Goal: Task Accomplishment & Management: Use online tool/utility

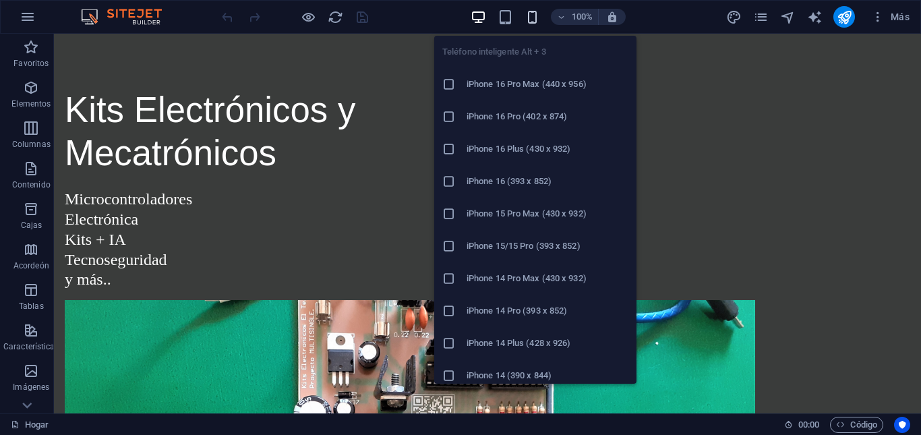
click at [535, 13] on icon "button" at bounding box center [533, 17] width 16 height 16
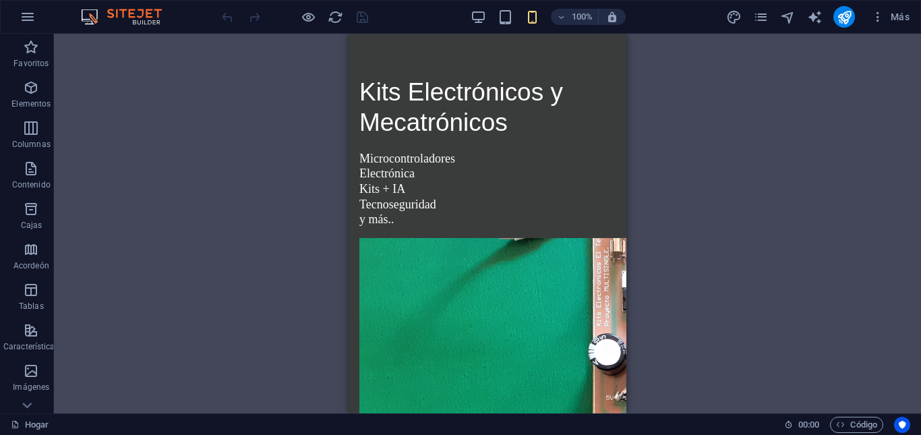
drag, startPoint x: 623, startPoint y: 131, endPoint x: 979, endPoint y: 136, distance: 356.2
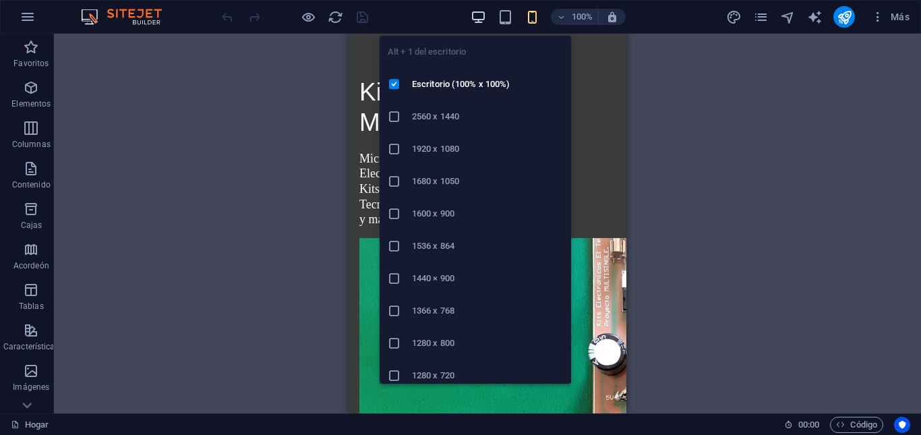
click at [475, 14] on icon "button" at bounding box center [479, 17] width 16 height 16
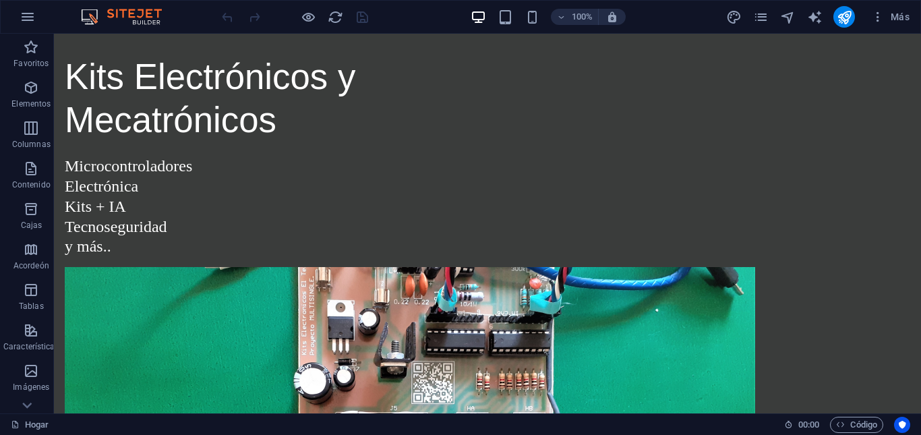
scroll to position [14, 0]
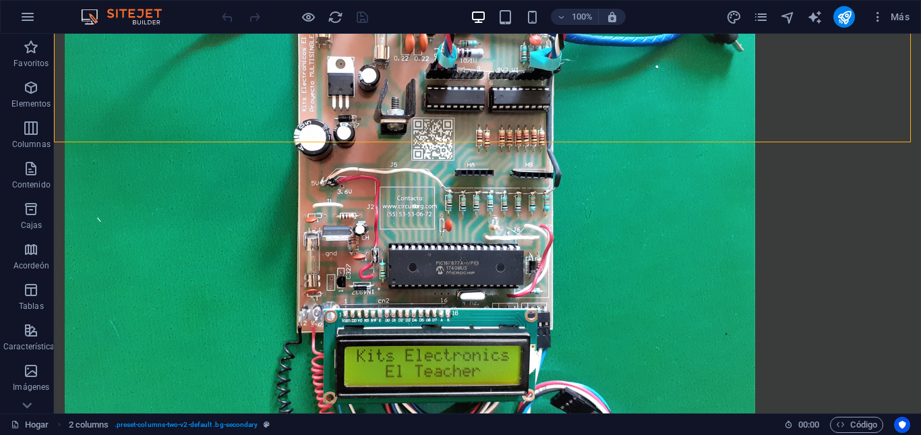
scroll to position [0, 0]
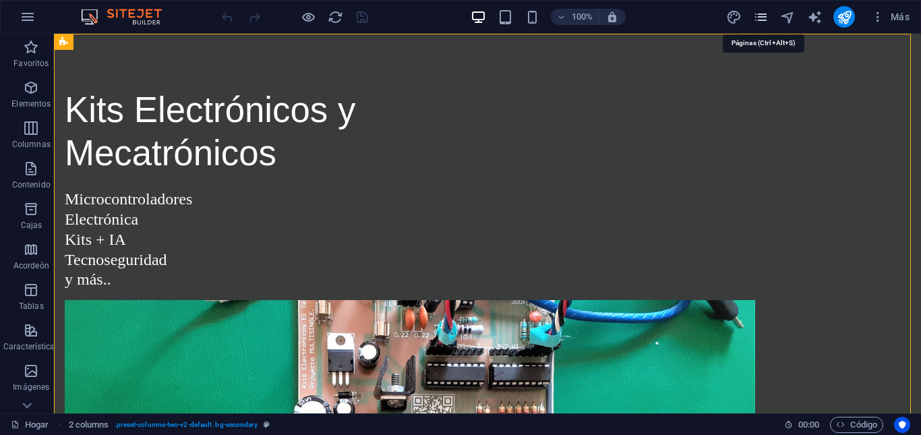
click at [763, 17] on icon "páginas" at bounding box center [761, 17] width 16 height 16
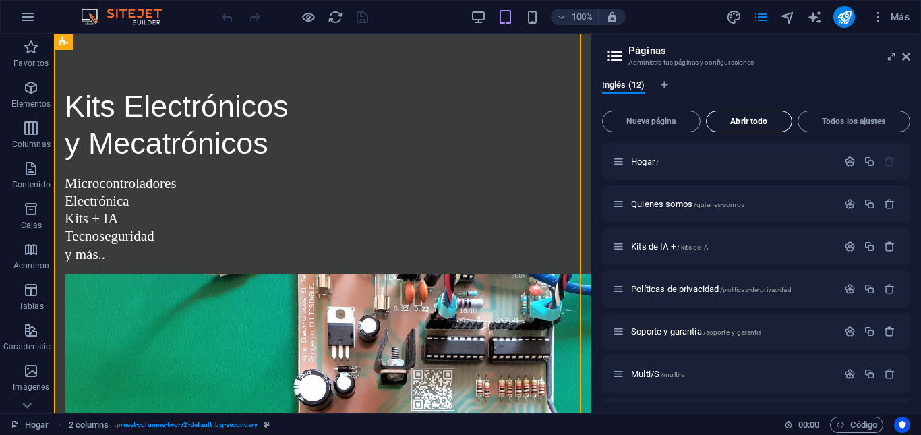
click at [762, 123] on font "Abrir todo" at bounding box center [749, 121] width 37 height 9
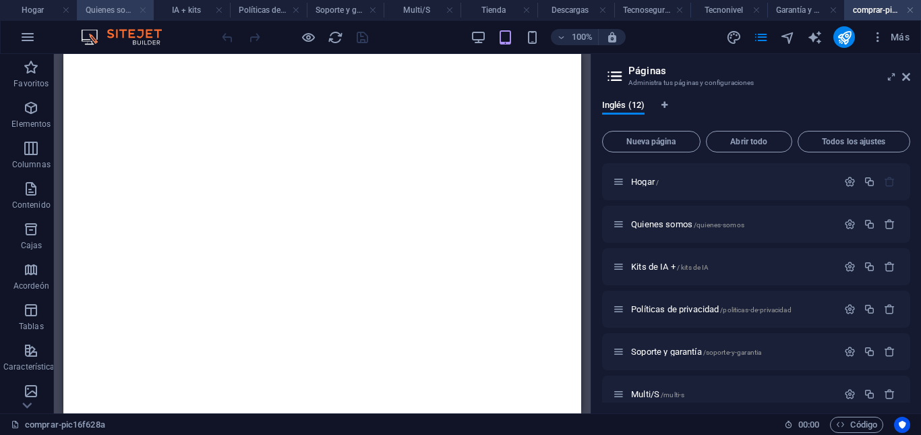
click at [142, 9] on link at bounding box center [143, 10] width 8 height 13
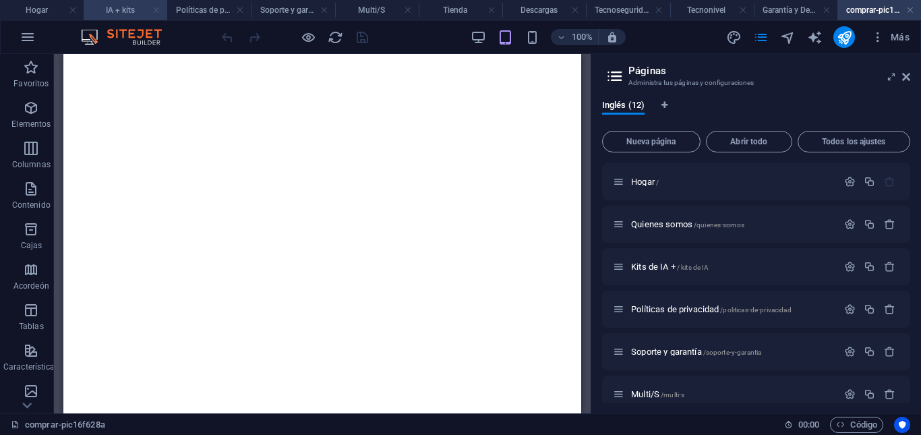
click at [154, 7] on link at bounding box center [156, 10] width 8 height 13
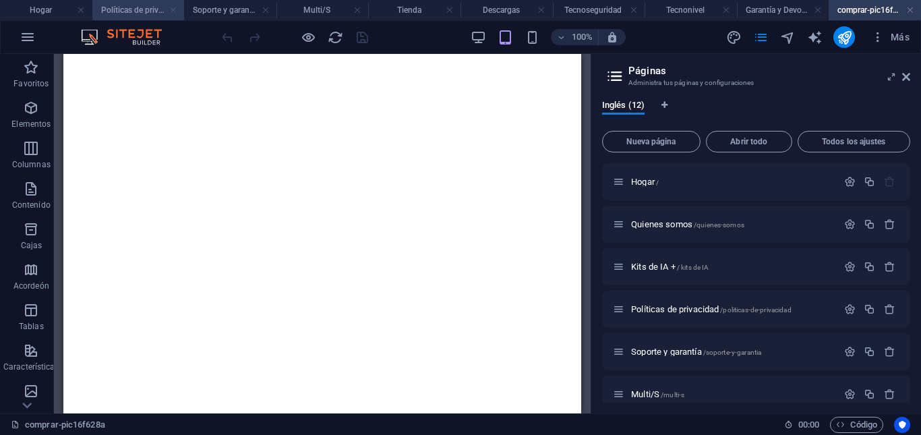
click at [173, 9] on link at bounding box center [173, 10] width 8 height 13
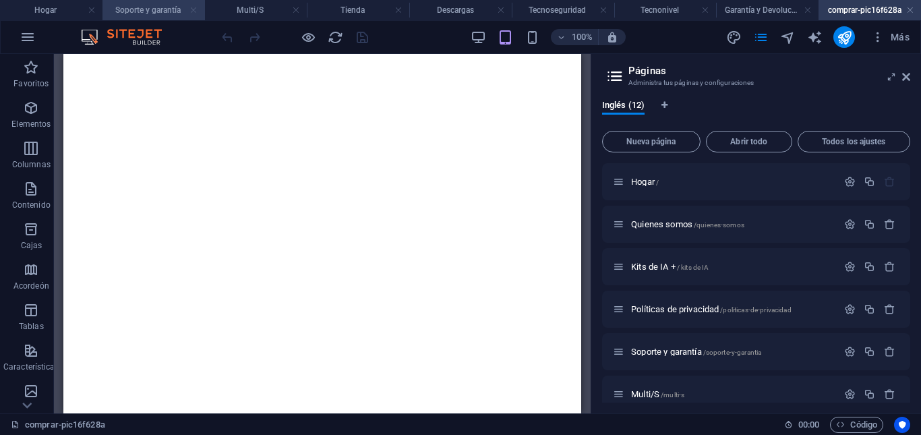
click at [195, 9] on link at bounding box center [194, 10] width 8 height 13
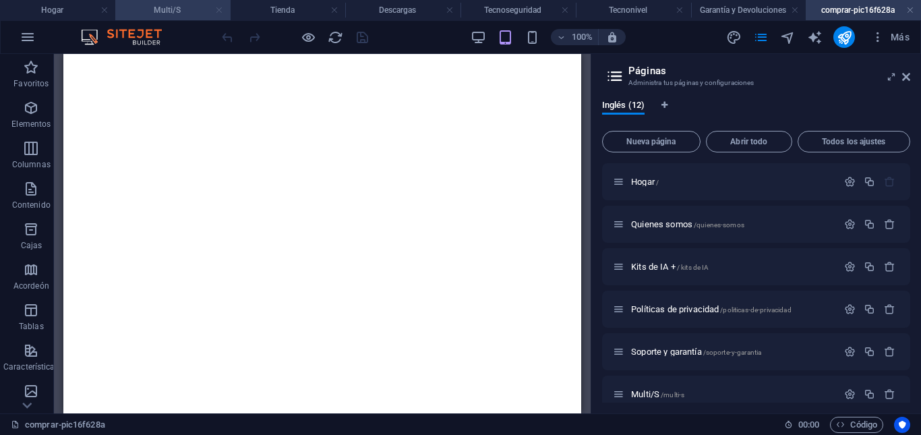
click at [216, 11] on link at bounding box center [219, 10] width 8 height 13
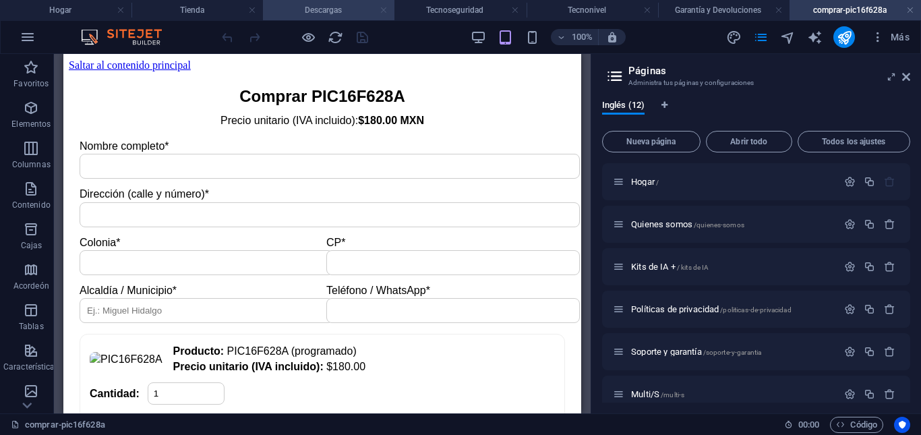
click at [384, 9] on link at bounding box center [384, 10] width 8 height 13
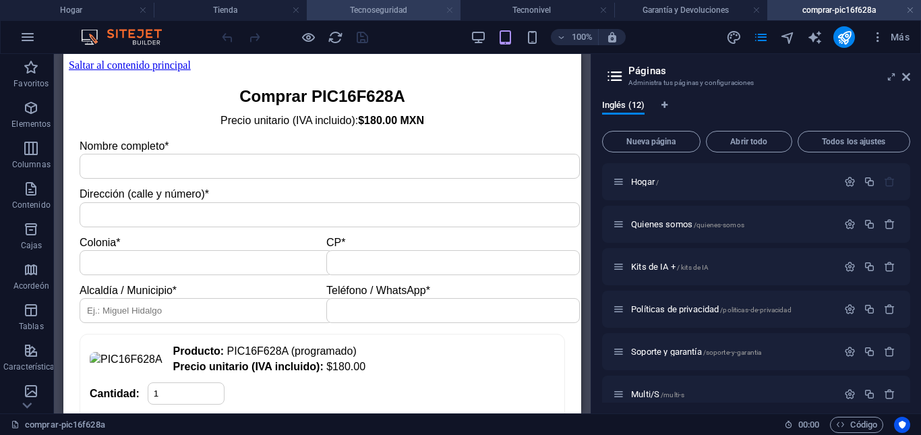
click at [451, 7] on link at bounding box center [450, 10] width 8 height 13
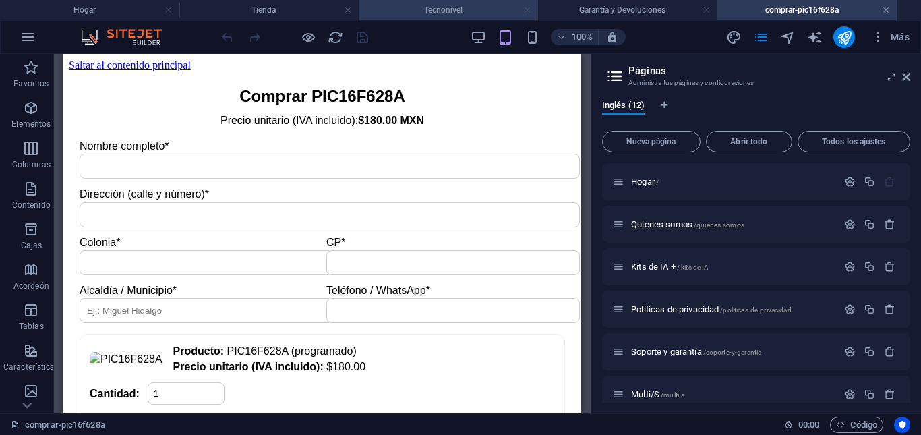
click at [526, 8] on link at bounding box center [527, 10] width 8 height 13
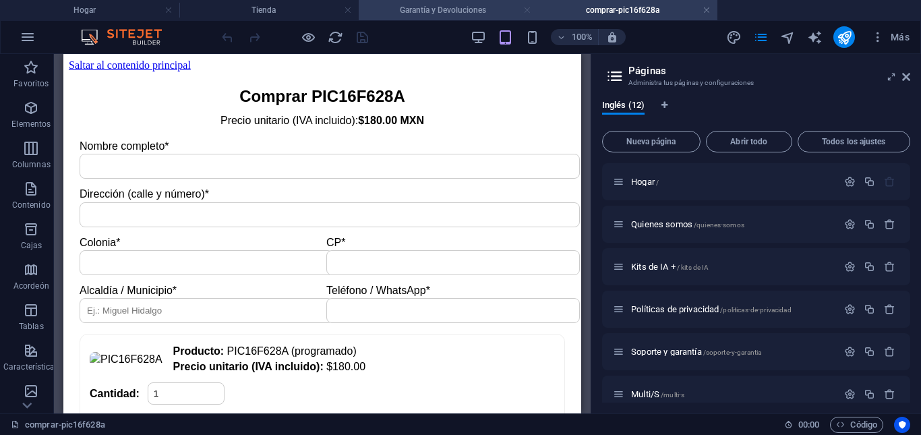
click at [528, 10] on link at bounding box center [527, 10] width 8 height 13
click at [471, 3] on h4 "comprar-pic16f628a" at bounding box center [448, 10] width 179 height 15
click at [418, 9] on font "comprar-pic16f628a" at bounding box center [444, 9] width 74 height 9
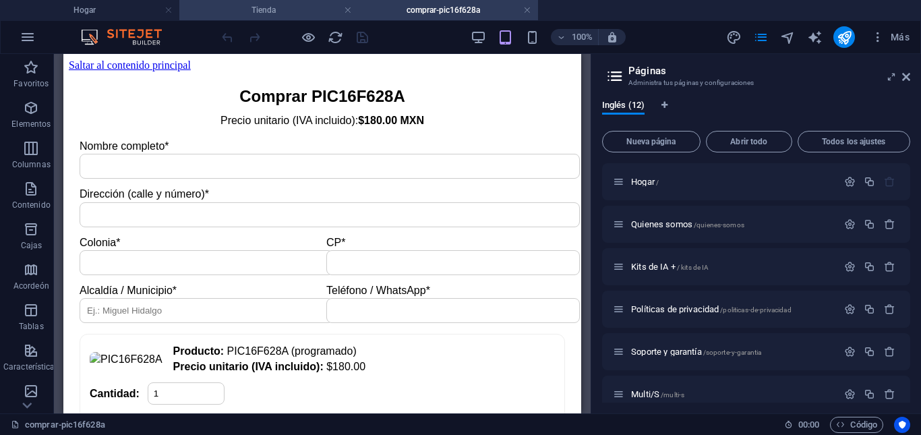
click at [299, 15] on h4 "Tienda" at bounding box center [268, 10] width 179 height 15
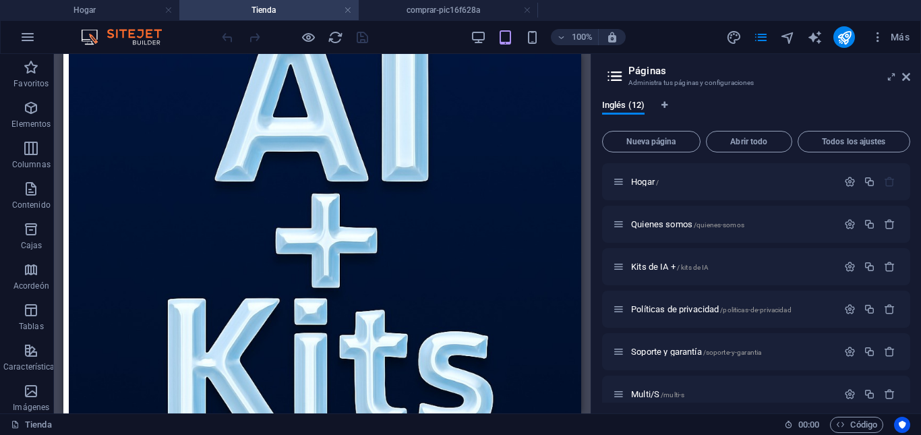
scroll to position [191, 0]
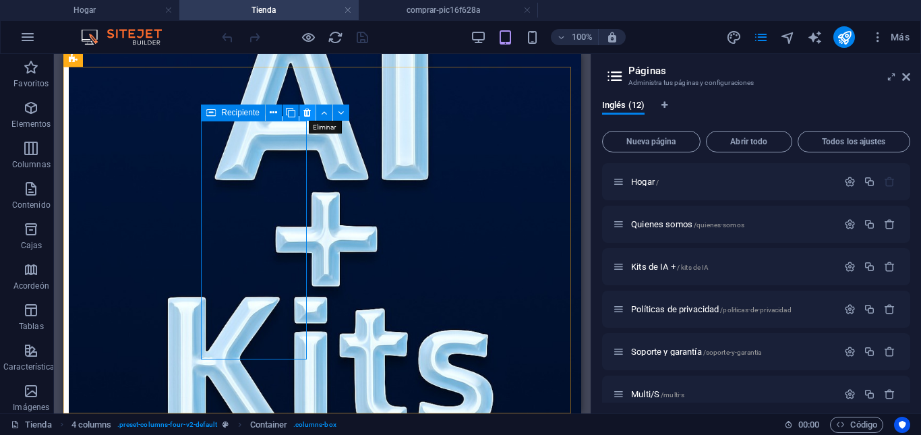
click at [310, 114] on icon at bounding box center [307, 113] width 7 height 14
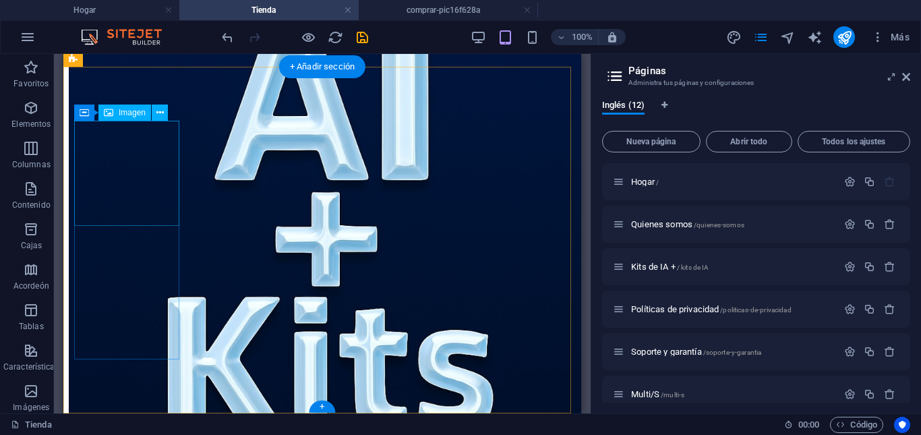
click at [168, 175] on figure at bounding box center [322, 236] width 507 height 521
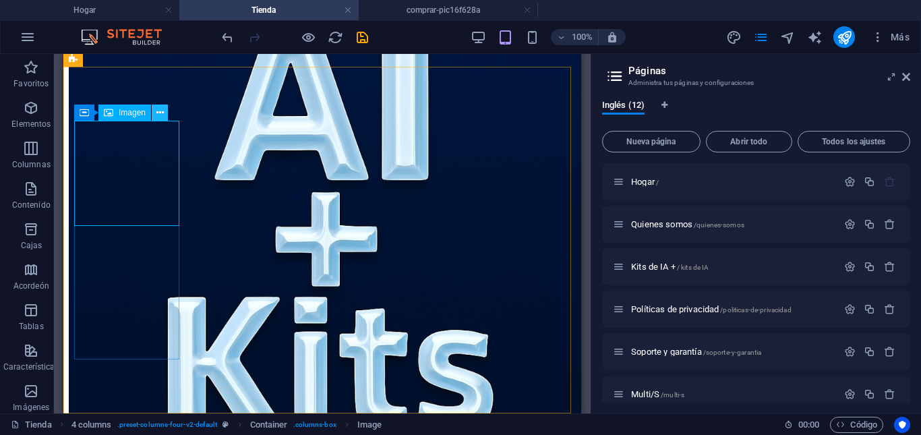
click at [160, 113] on icon at bounding box center [159, 113] width 7 height 14
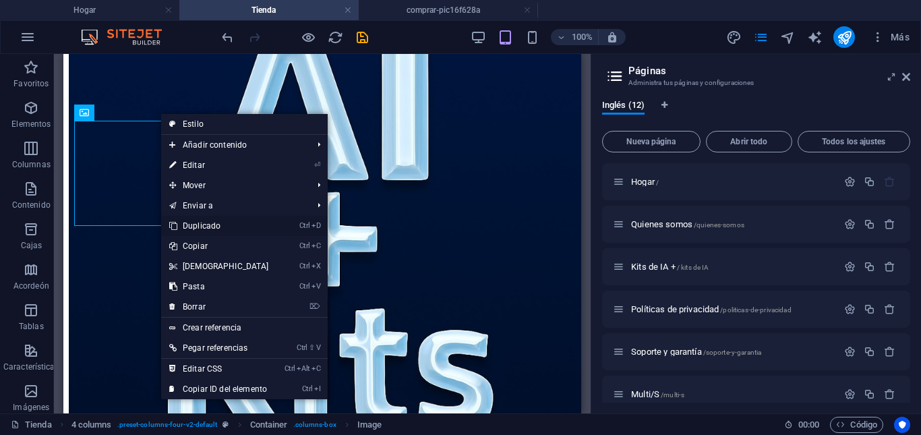
click at [205, 227] on font "Duplicado" at bounding box center [202, 225] width 38 height 9
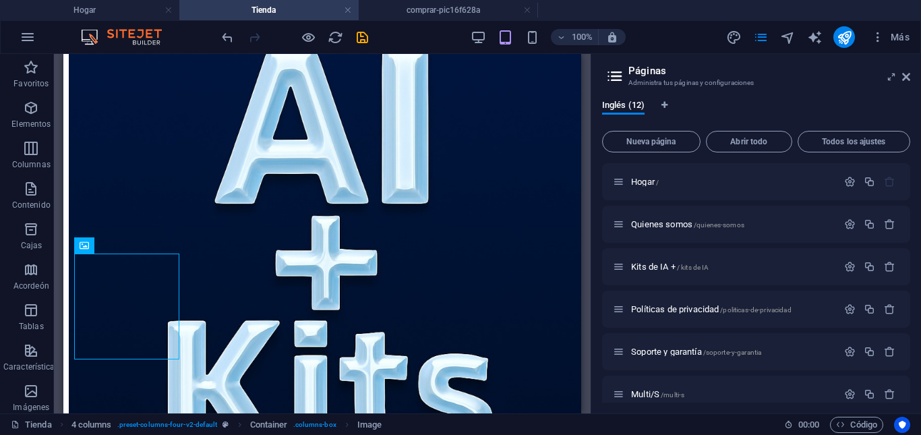
scroll to position [164, 0]
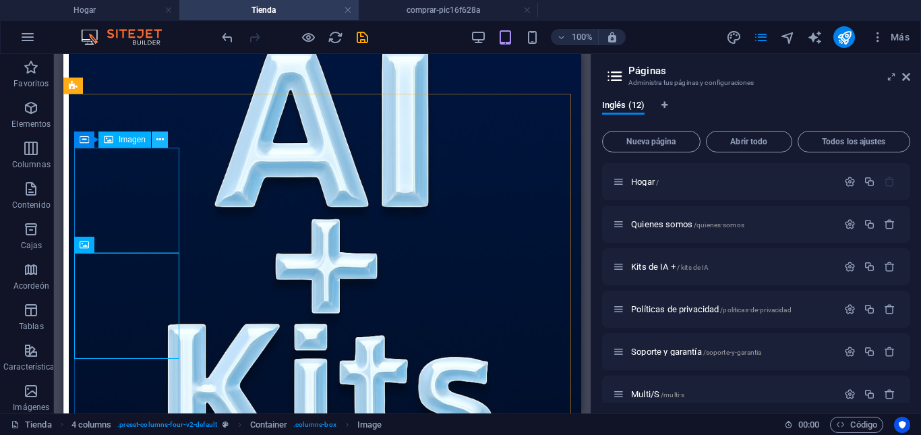
click at [159, 143] on icon at bounding box center [159, 140] width 7 height 14
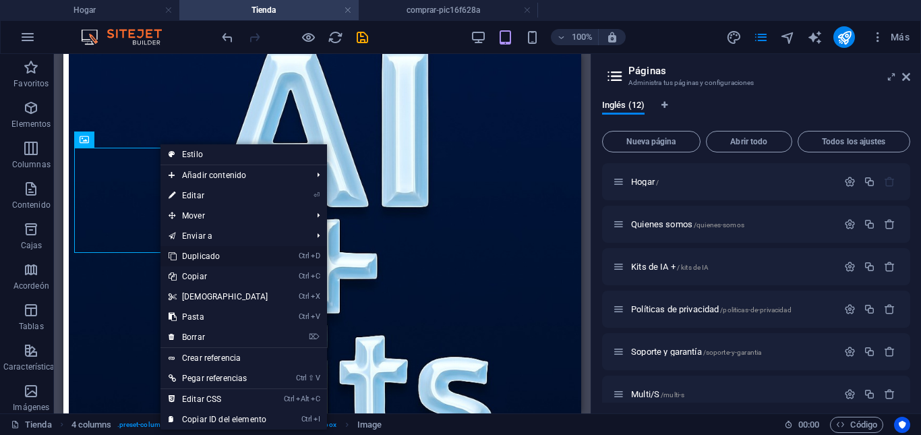
click at [212, 252] on font "Duplicado" at bounding box center [201, 256] width 38 height 9
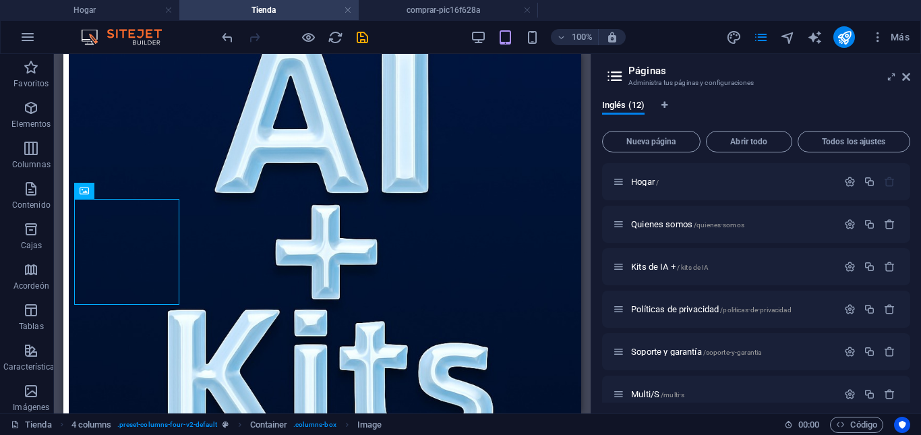
scroll to position [172, 0]
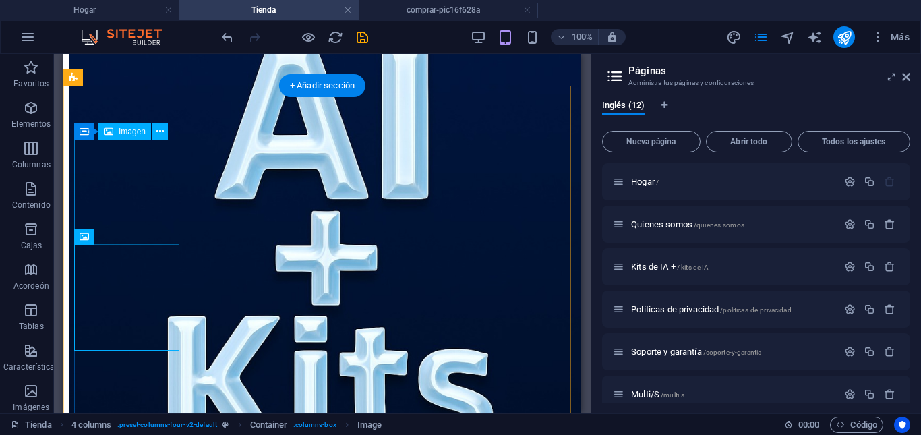
click at [157, 163] on figure at bounding box center [322, 255] width 507 height 521
click at [161, 134] on icon at bounding box center [159, 132] width 7 height 14
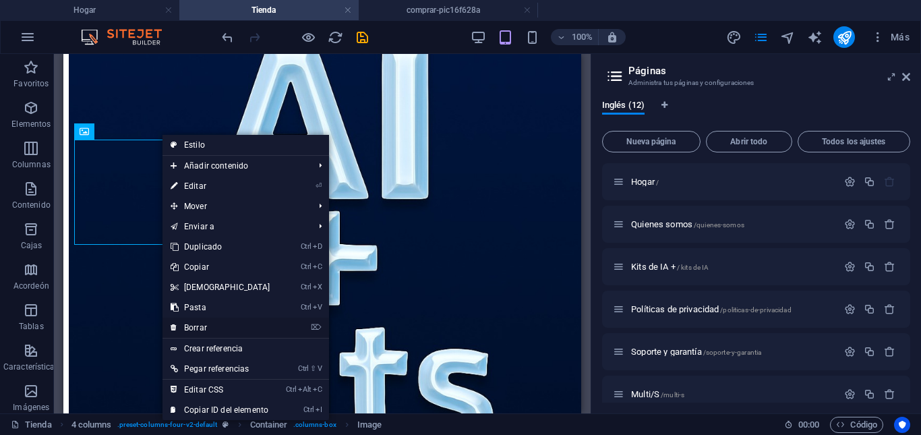
click at [217, 323] on link "⌦ Borrar" at bounding box center [221, 328] width 116 height 20
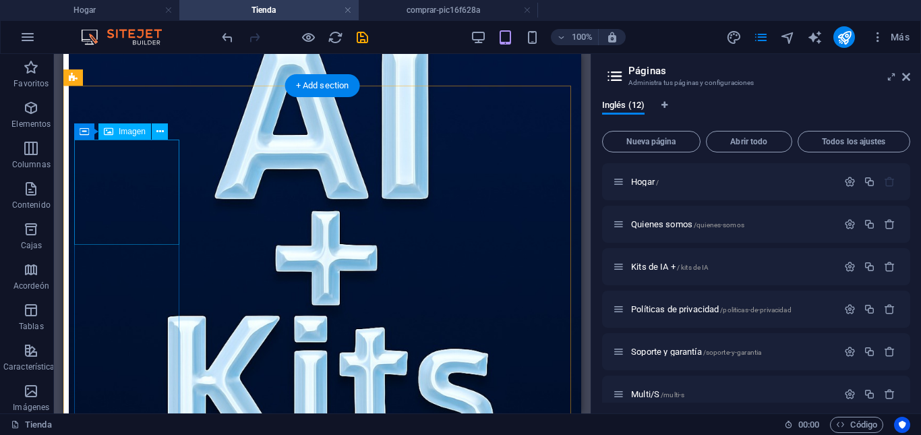
click at [168, 154] on figure at bounding box center [322, 255] width 507 height 521
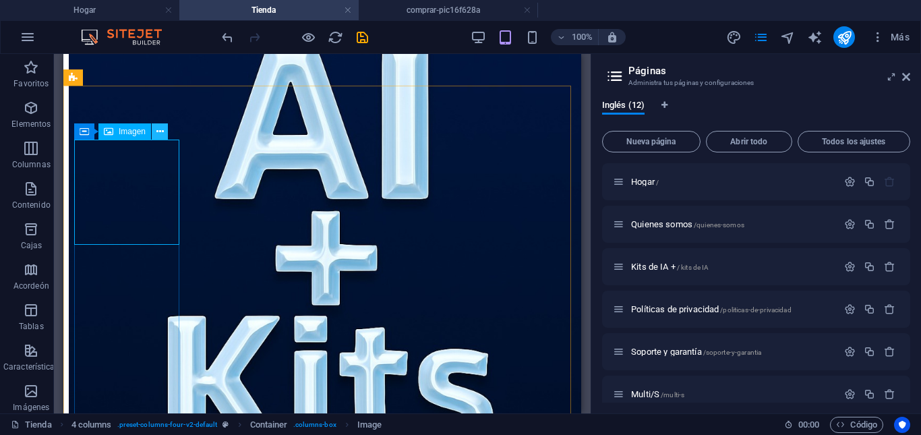
click at [161, 131] on icon at bounding box center [159, 132] width 7 height 14
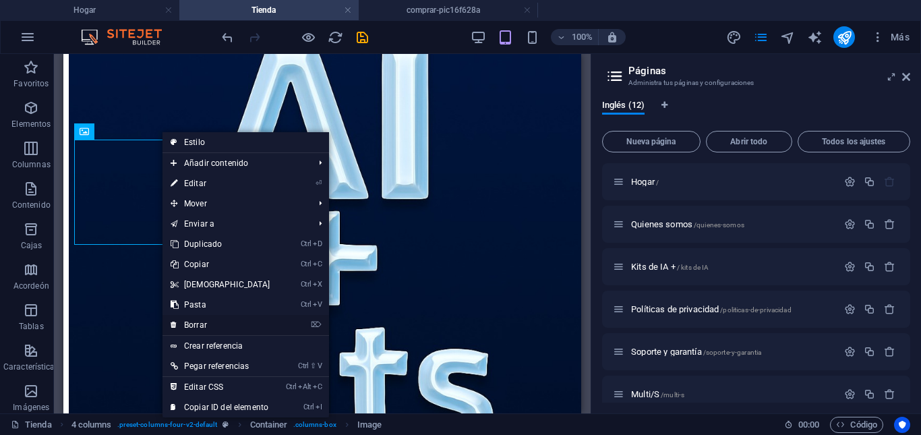
click at [198, 324] on font "Borrar" at bounding box center [195, 324] width 23 height 9
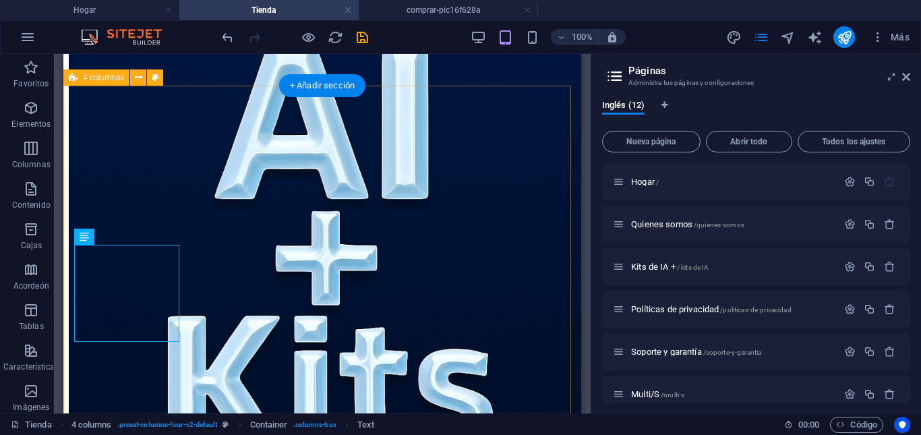
click at [186, 343] on div "Nuevo elemento de texto Comprar Suelta el contenido aquí o Añadir elementos Peg…" at bounding box center [322, 374] width 507 height 758
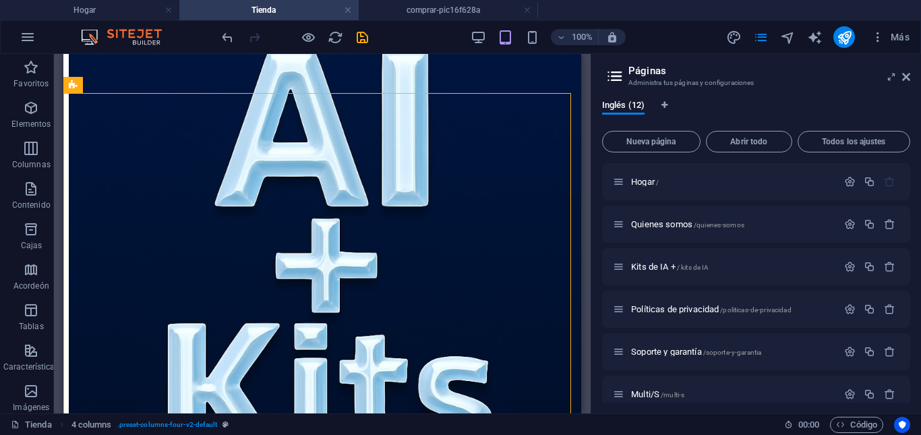
scroll to position [140, 0]
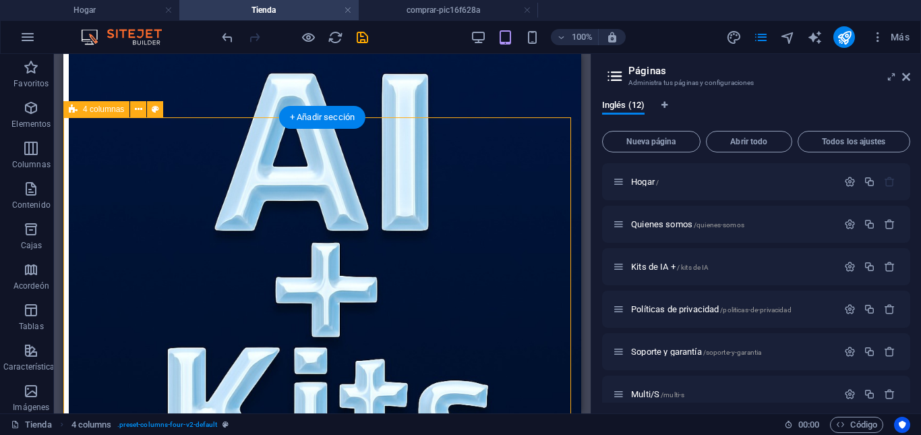
click at [208, 148] on div "Nuevo elemento de texto Comprar Suelta el contenido aquí o Añadir elementos Peg…" at bounding box center [322, 406] width 507 height 758
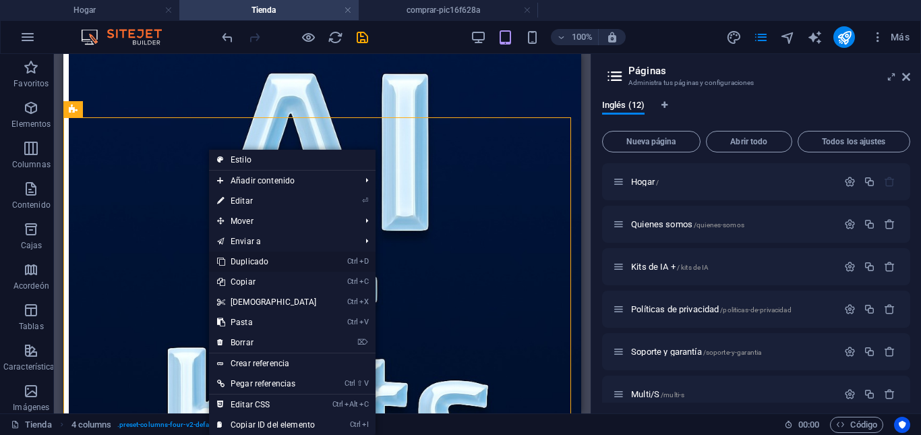
click at [269, 260] on link "Ctrl D Duplicado" at bounding box center [267, 262] width 116 height 20
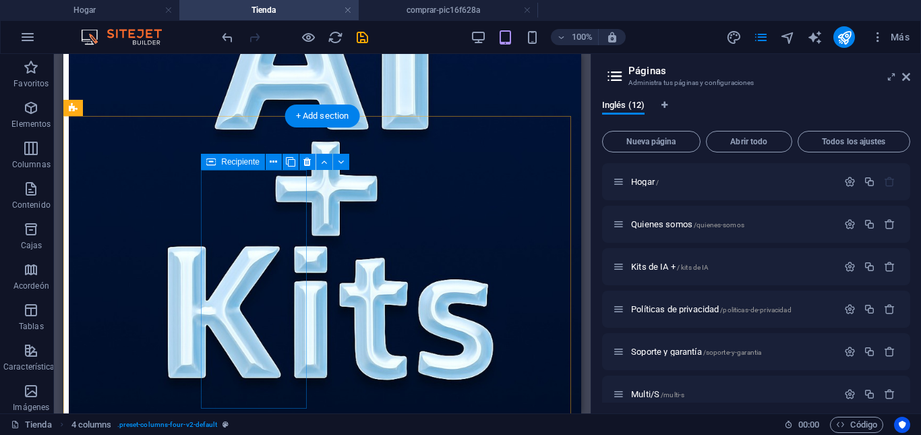
scroll to position [538, 0]
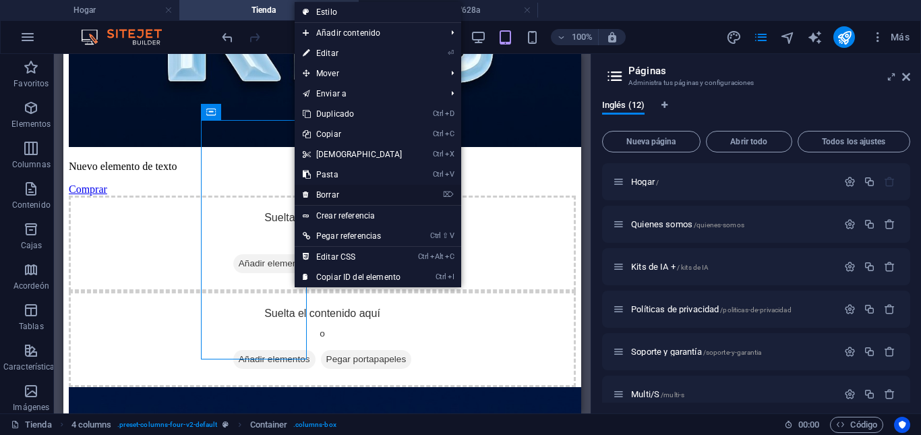
click at [328, 192] on font "Borrar" at bounding box center [327, 194] width 23 height 9
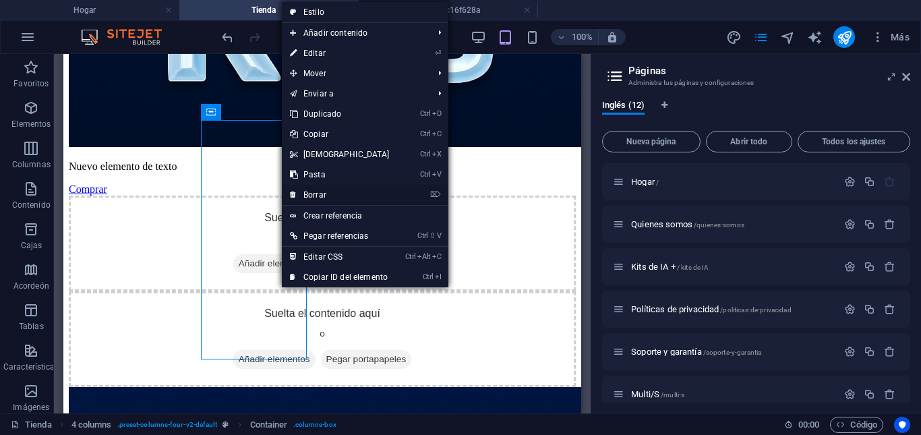
click at [330, 188] on link "⌦ Borrar" at bounding box center [340, 195] width 116 height 20
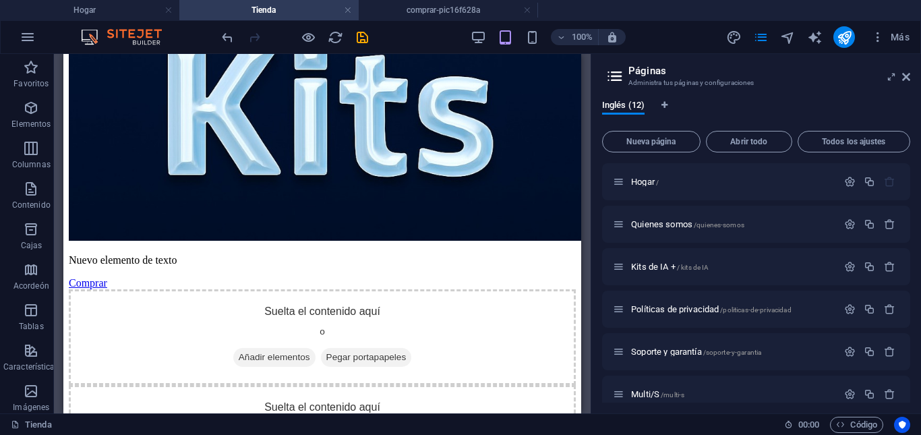
scroll to position [435, 0]
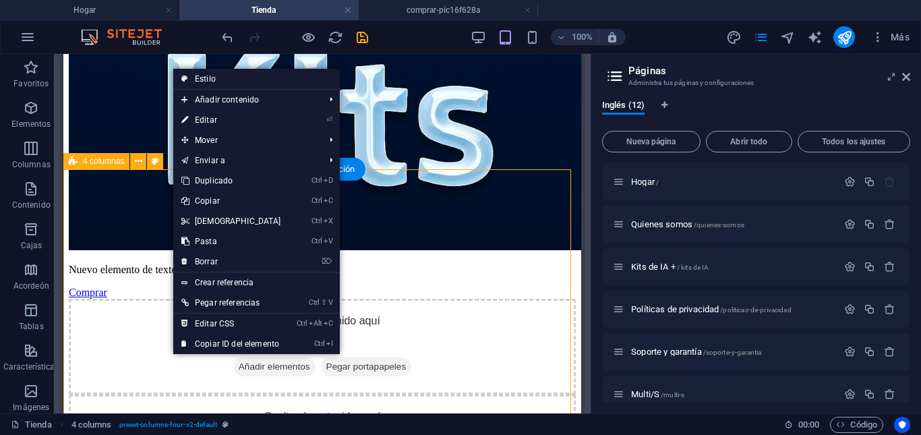
drag, startPoint x: 273, startPoint y: 405, endPoint x: 245, endPoint y: 378, distance: 39.6
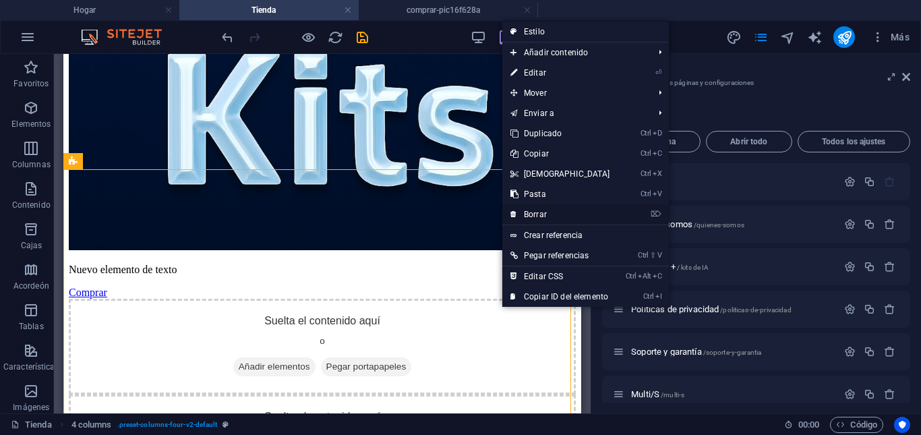
click at [539, 210] on font "Borrar" at bounding box center [535, 214] width 23 height 9
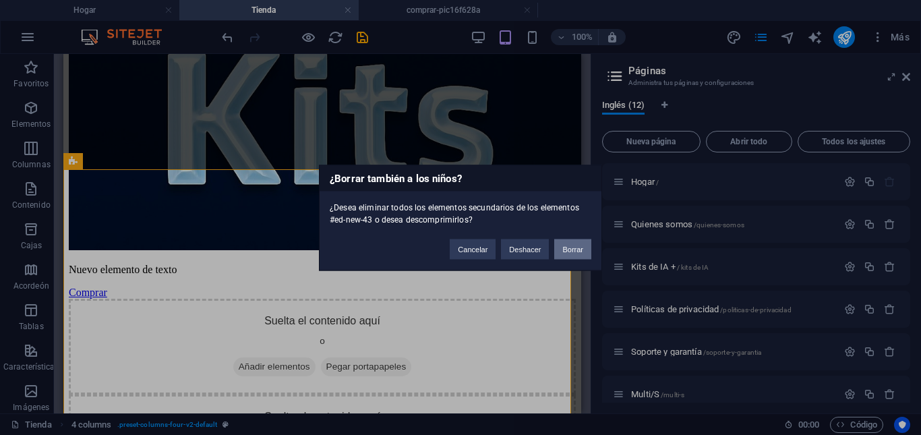
click at [570, 249] on font "Borrar" at bounding box center [573, 249] width 21 height 8
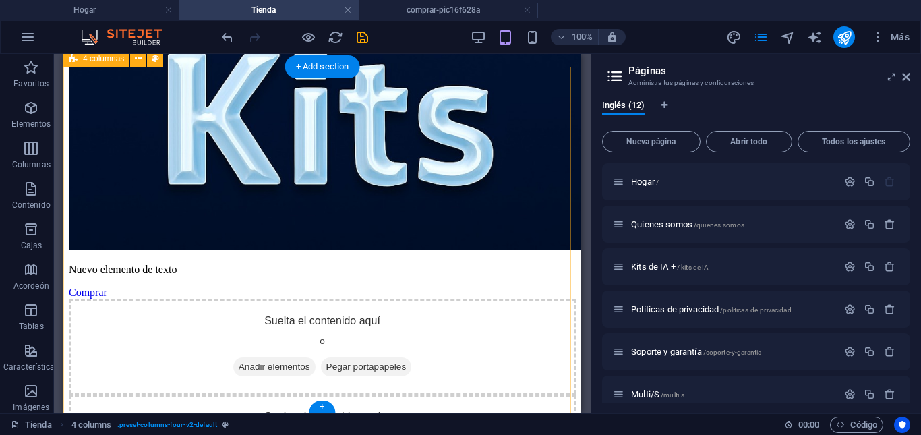
scroll to position [191, 0]
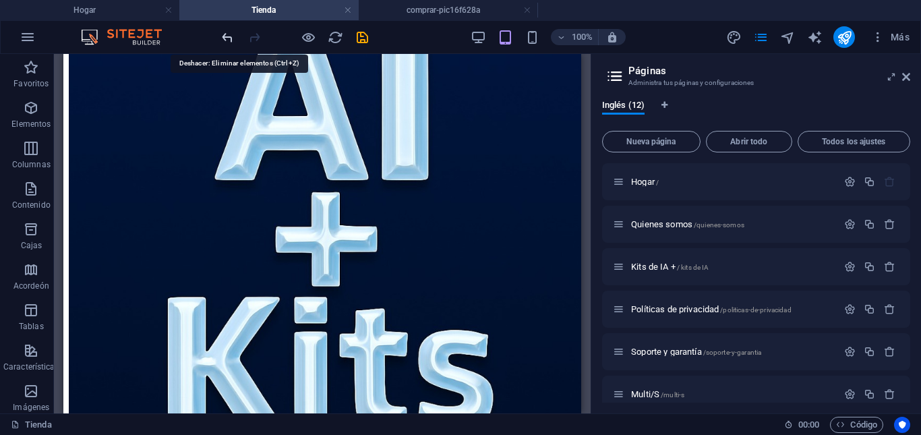
click at [226, 39] on icon "deshacer" at bounding box center [228, 38] width 16 height 16
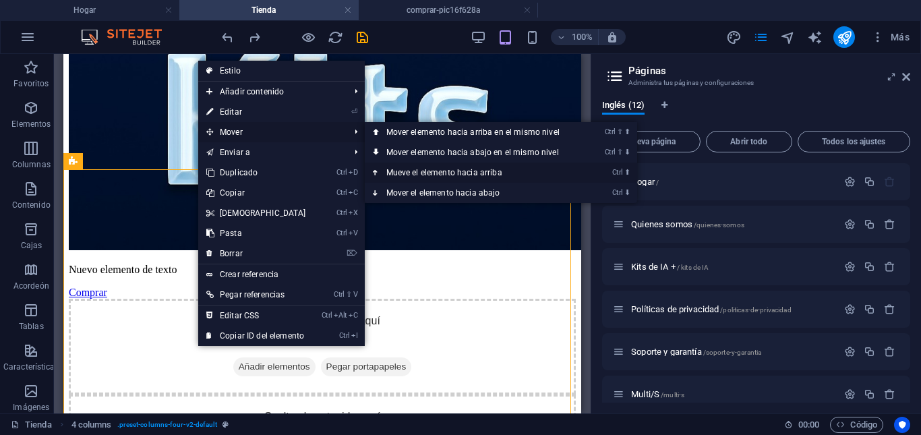
click at [420, 170] on font "Mueve el elemento hacia arriba" at bounding box center [445, 172] width 116 height 9
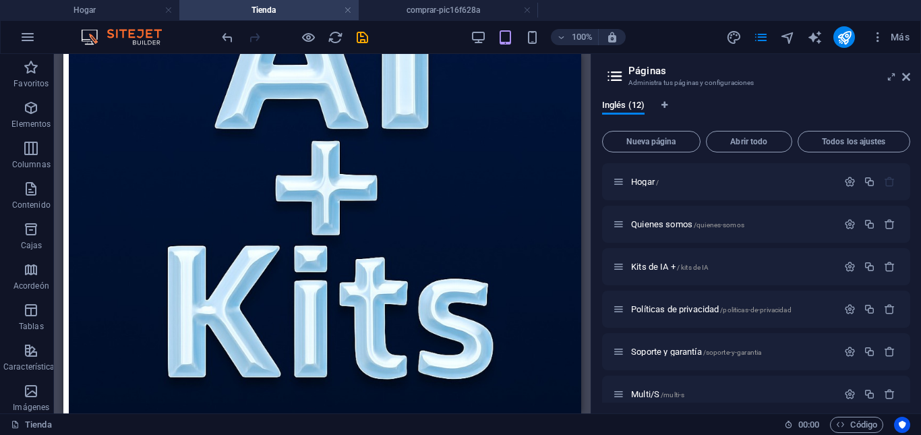
scroll to position [403, 0]
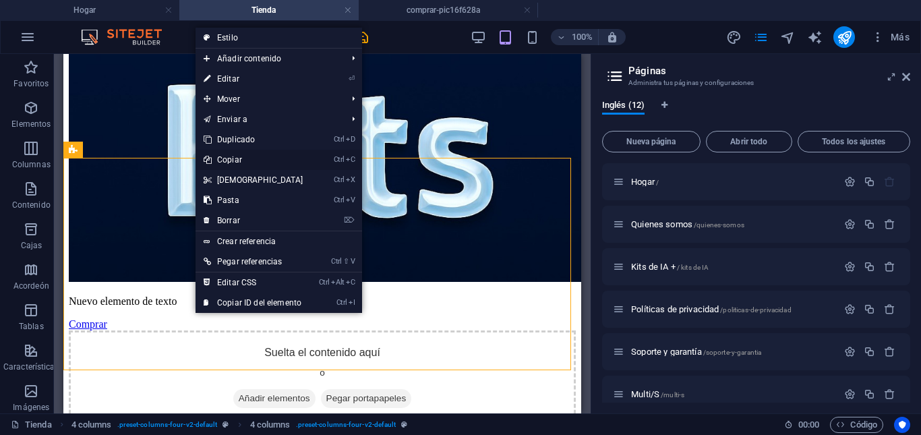
click at [248, 159] on link "Ctrl C Copiar" at bounding box center [254, 160] width 116 height 20
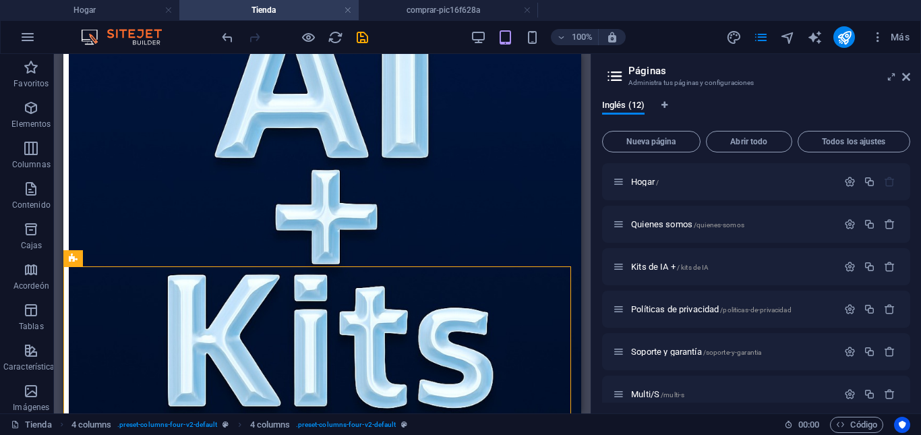
scroll to position [206, 0]
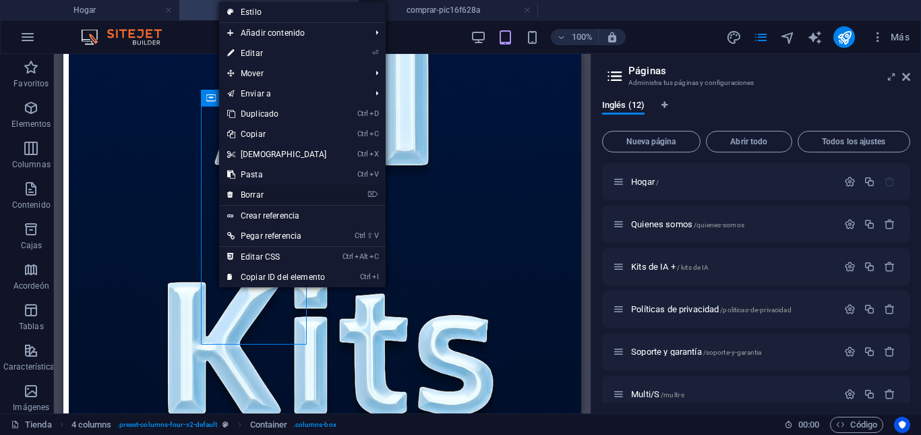
click at [246, 192] on font "Borrar" at bounding box center [252, 194] width 23 height 9
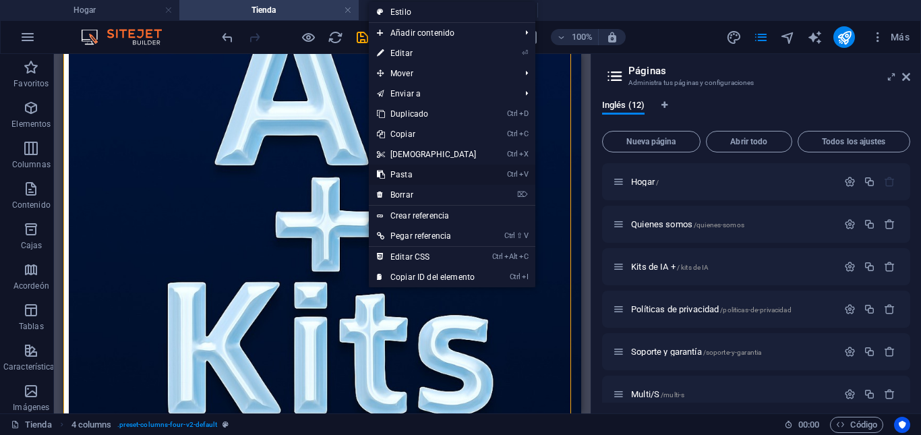
click at [406, 174] on font "Pasta" at bounding box center [402, 174] width 22 height 9
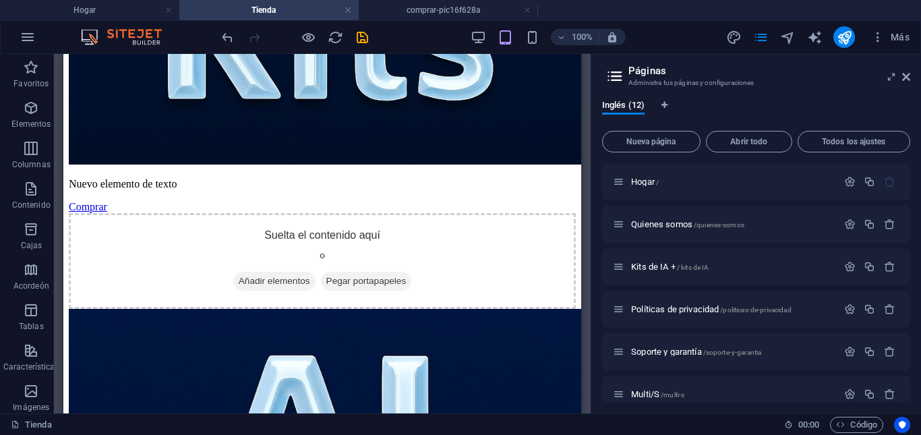
scroll to position [246, 0]
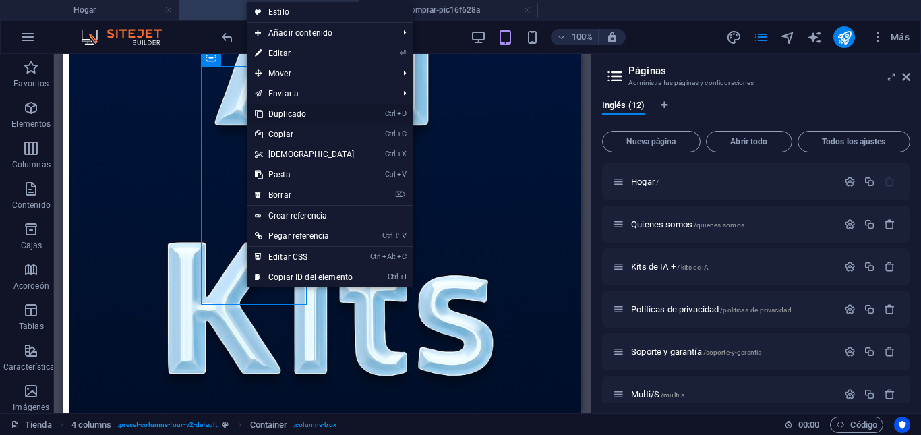
click at [309, 113] on link "Ctrl D Duplicado" at bounding box center [305, 114] width 116 height 20
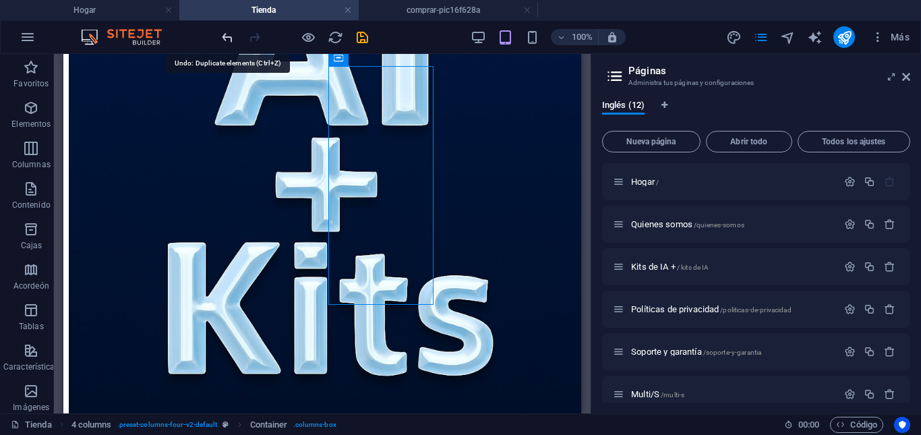
click at [223, 42] on icon "deshacer" at bounding box center [228, 38] width 16 height 16
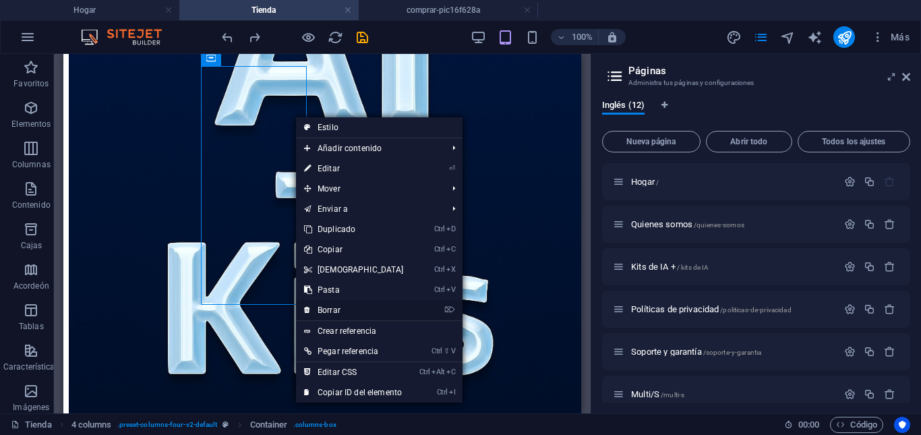
click at [341, 311] on link "⌦ Borrar" at bounding box center [354, 310] width 116 height 20
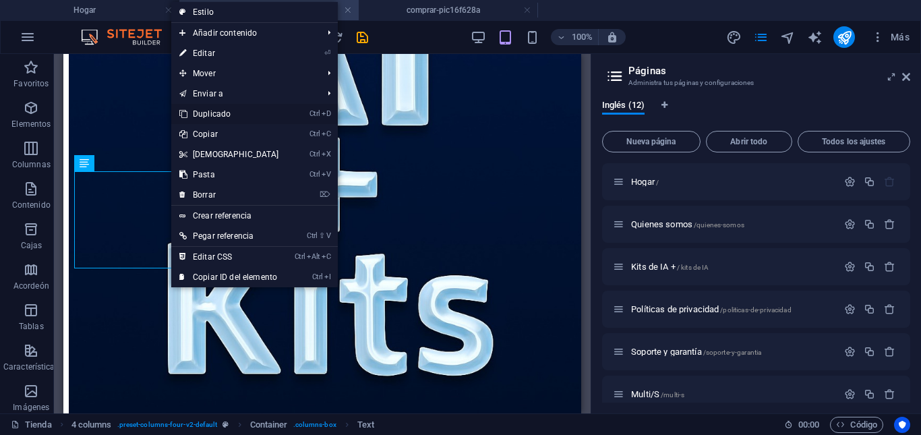
click at [260, 117] on link "Ctrl D Duplicado" at bounding box center [229, 114] width 116 height 20
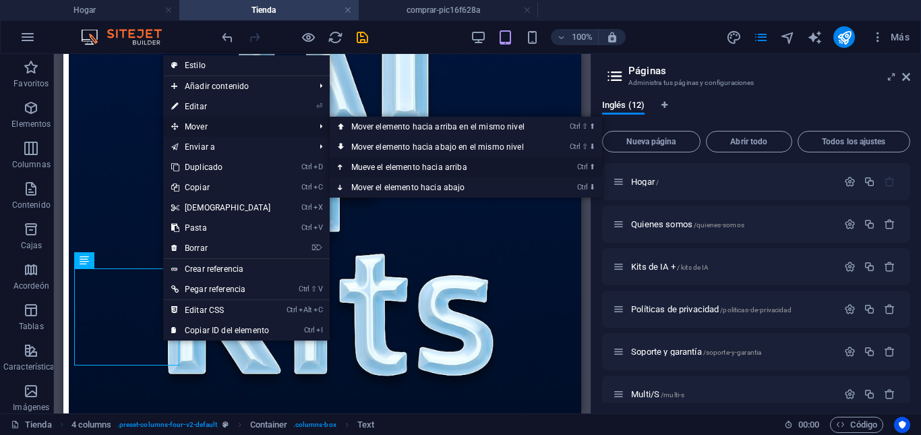
click at [407, 165] on font "Mueve el elemento hacia arriba" at bounding box center [409, 167] width 116 height 9
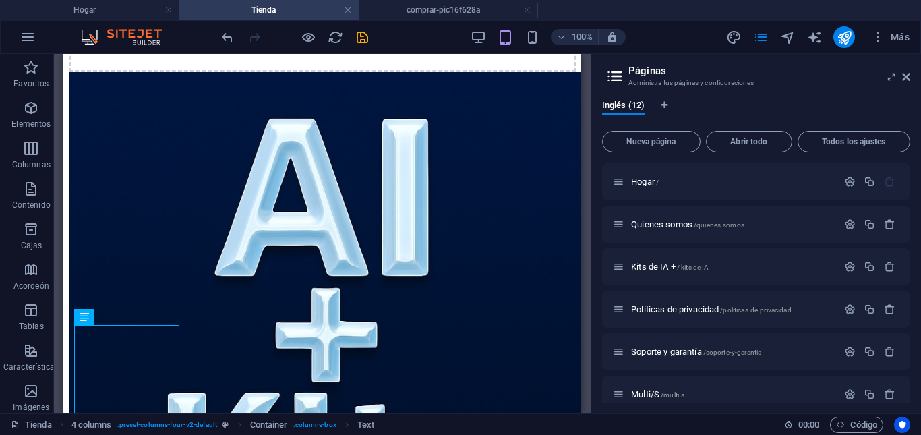
scroll to position [92, 0]
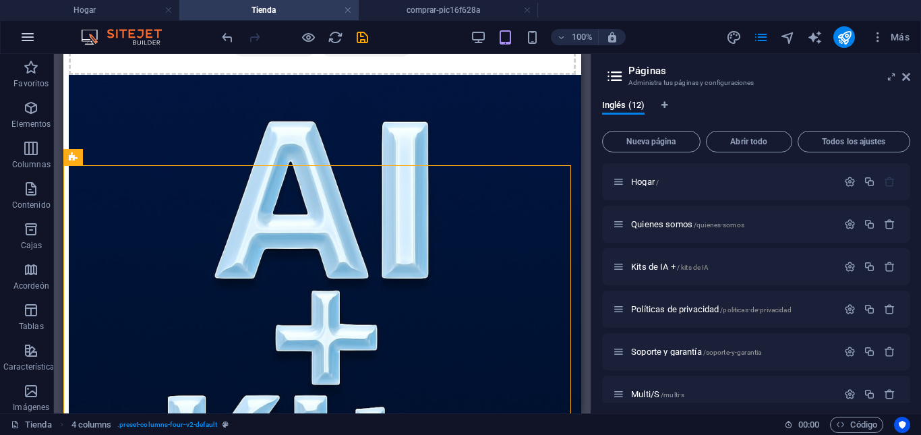
click at [26, 38] on icon "button" at bounding box center [28, 37] width 16 height 16
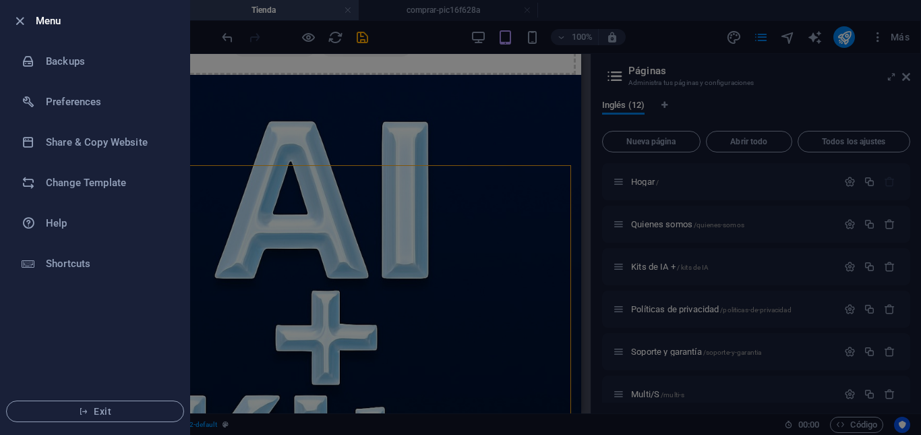
click at [26, 38] on li "Menu" at bounding box center [95, 21] width 189 height 40
click at [16, 17] on icon "button" at bounding box center [20, 21] width 16 height 16
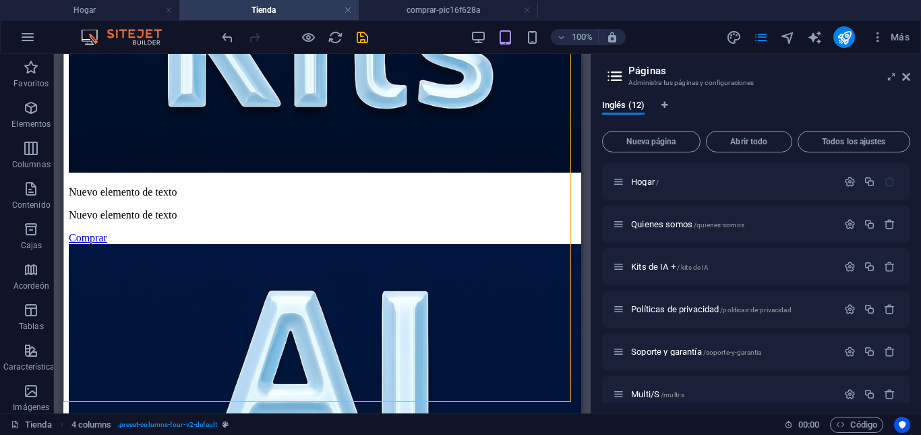
scroll to position [515, 0]
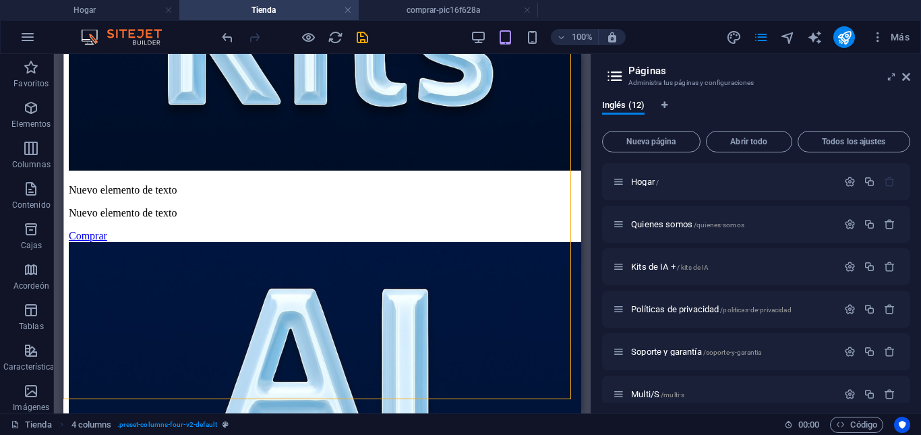
drag, startPoint x: 577, startPoint y: 154, endPoint x: 660, endPoint y: 325, distance: 190.4
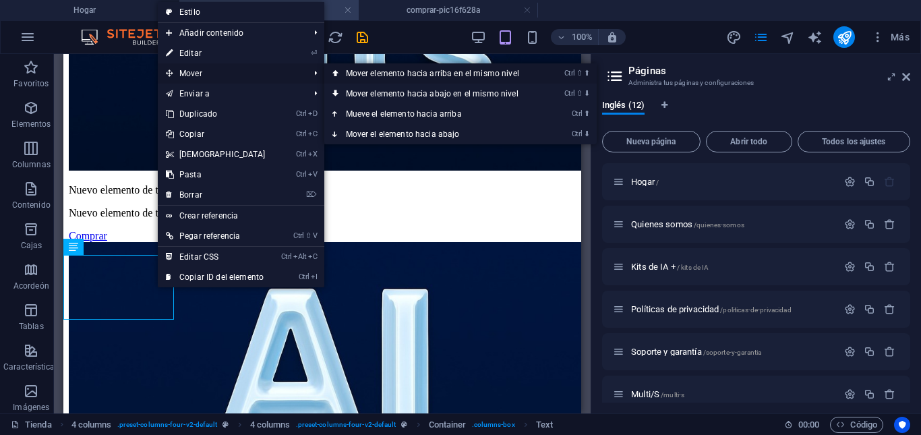
drag, startPoint x: 394, startPoint y: 75, endPoint x: 331, endPoint y: 21, distance: 82.8
click at [395, 75] on font "Mover elemento hacia arriba en el mismo nivel" at bounding box center [432, 73] width 173 height 9
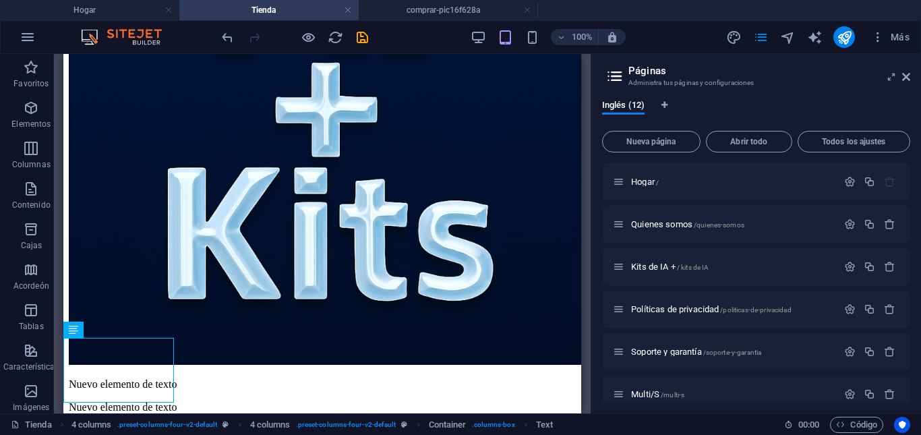
scroll to position [252, 0]
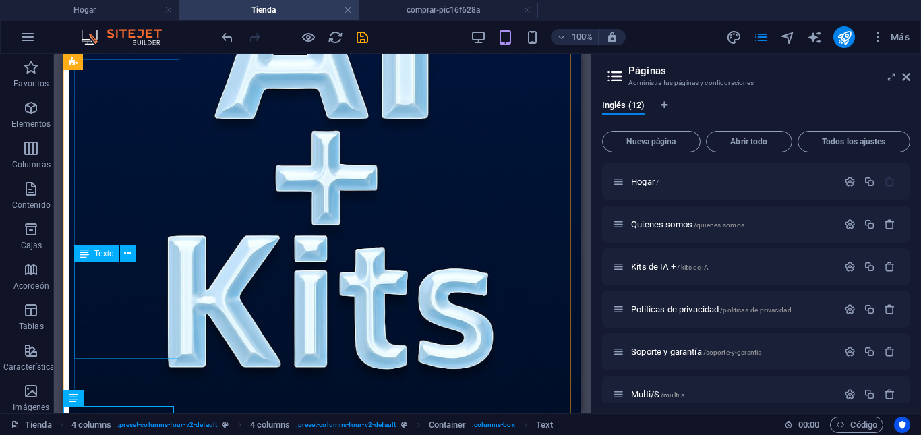
click at [125, 250] on icon at bounding box center [127, 254] width 7 height 14
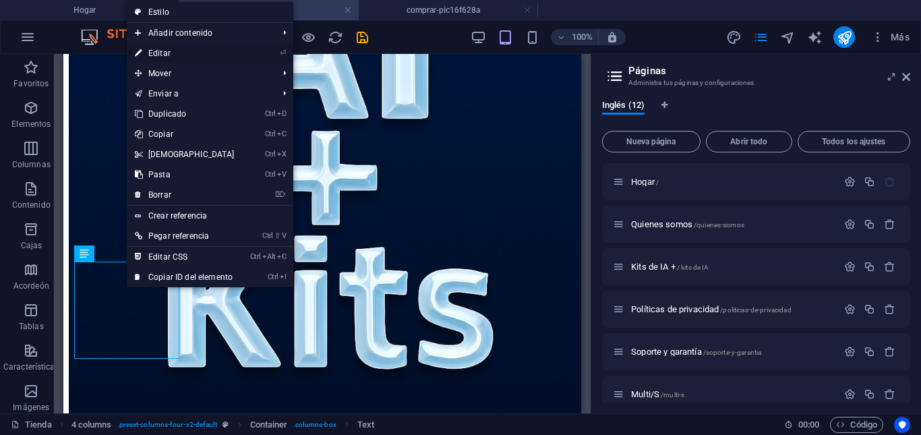
click at [163, 50] on font "Editar" at bounding box center [159, 53] width 22 height 9
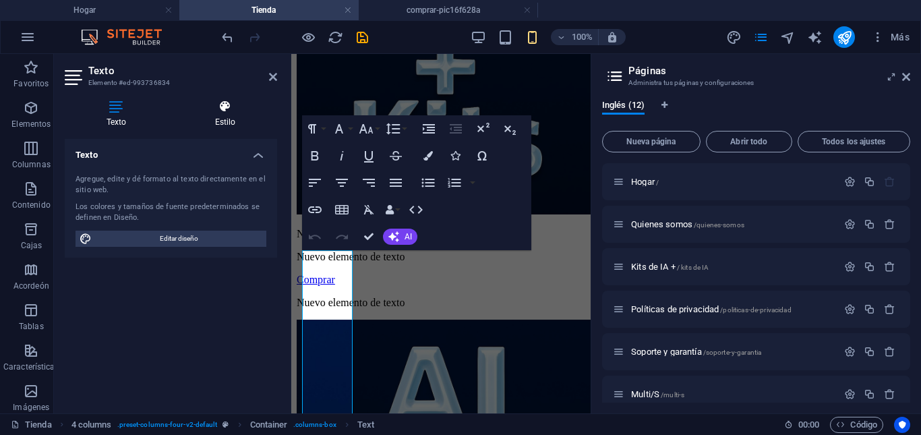
click at [219, 111] on icon at bounding box center [225, 106] width 104 height 13
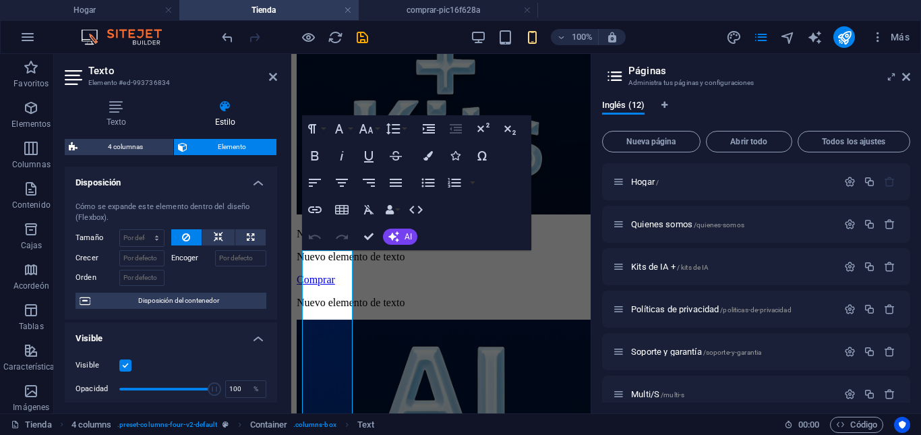
drag, startPoint x: 274, startPoint y: 233, endPoint x: 274, endPoint y: 254, distance: 21.6
click at [274, 254] on div "Cómo se expande este elemento dentro del diseño (Flexbox). Tamaño Por defecto a…" at bounding box center [171, 255] width 212 height 129
drag, startPoint x: 274, startPoint y: 254, endPoint x: 273, endPoint y: 271, distance: 16.2
click at [273, 271] on div "Cómo se expande este elemento dentro del diseño (Flexbox). Tamaño Por defecto a…" at bounding box center [171, 255] width 212 height 129
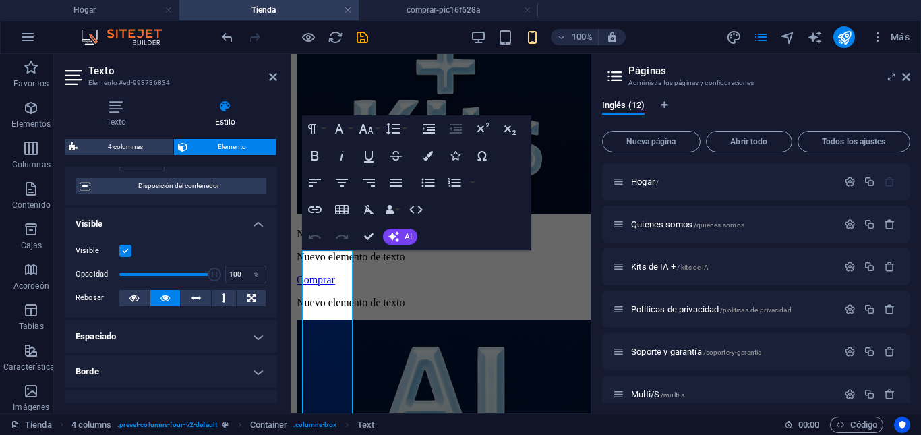
scroll to position [138, 0]
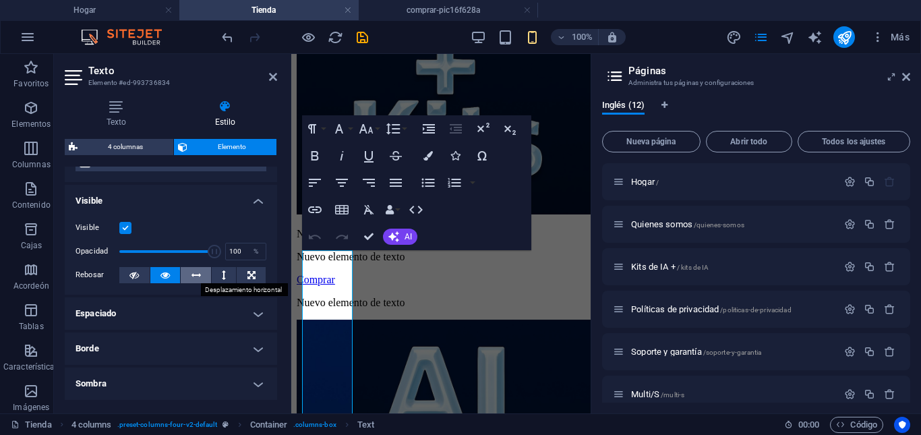
click at [197, 275] on icon at bounding box center [196, 275] width 9 height 16
click at [257, 275] on button at bounding box center [251, 275] width 29 height 16
click at [250, 275] on icon at bounding box center [252, 275] width 8 height 16
click at [255, 318] on h4 "Espaciado" at bounding box center [171, 313] width 212 height 32
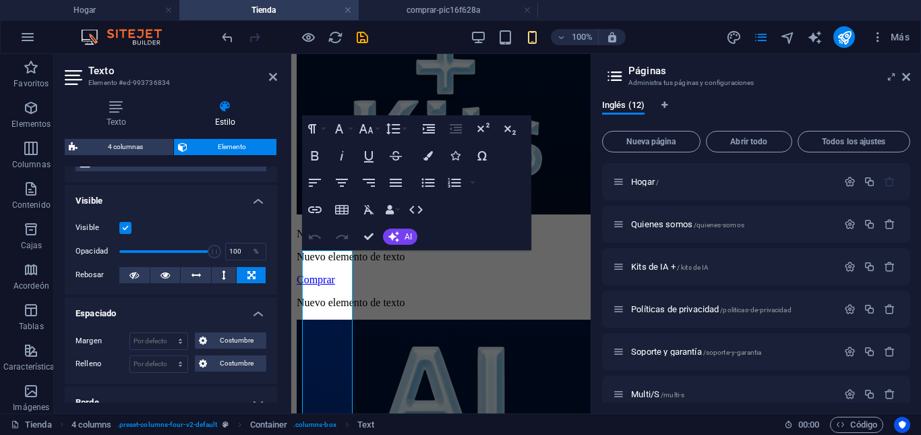
click at [255, 318] on h4 "Espaciado" at bounding box center [171, 309] width 212 height 24
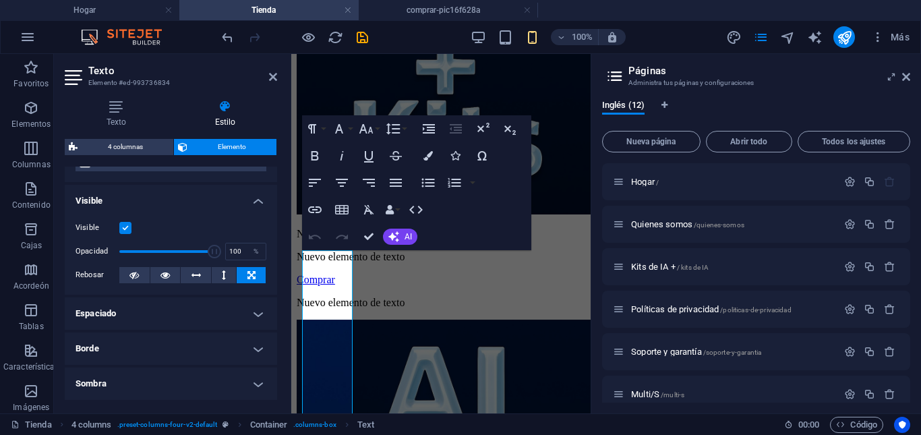
drag, startPoint x: 279, startPoint y: 292, endPoint x: 281, endPoint y: 273, distance: 19.0
click at [281, 273] on div "Texto Estilo Texto Agregue, edite y dé formato al texto directamente en el siti…" at bounding box center [171, 251] width 234 height 324
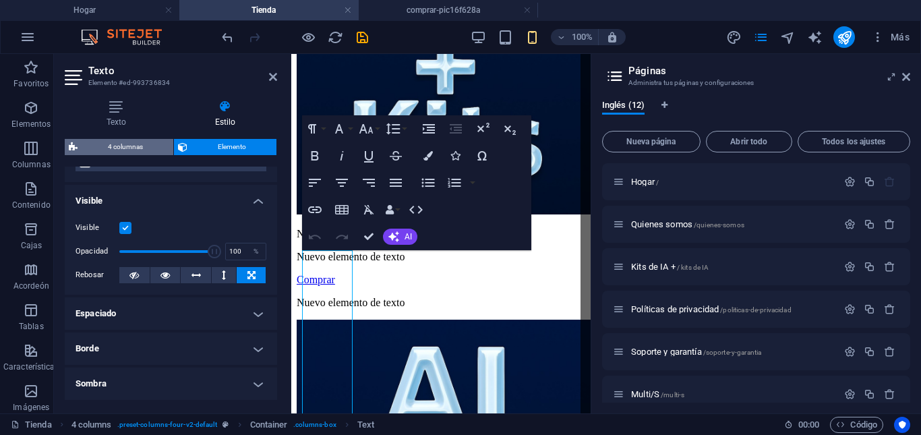
click at [125, 146] on font "4 columnas" at bounding box center [125, 146] width 35 height 7
select select "rem"
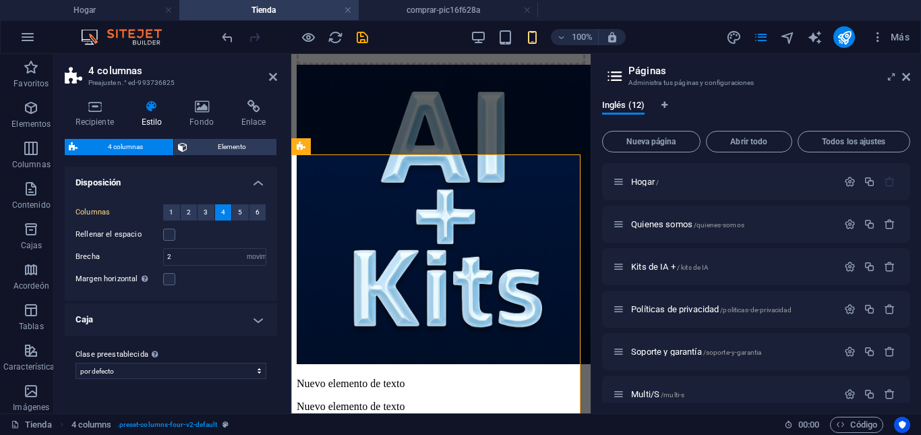
scroll to position [82, 0]
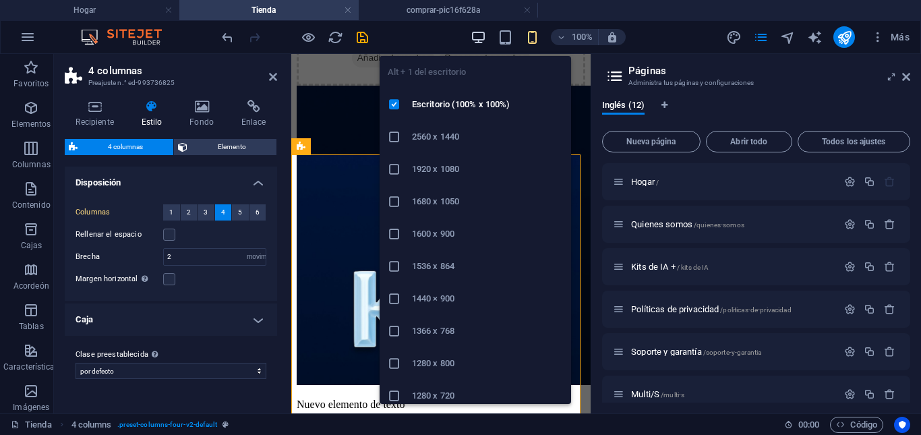
click at [481, 41] on icon "button" at bounding box center [479, 38] width 16 height 16
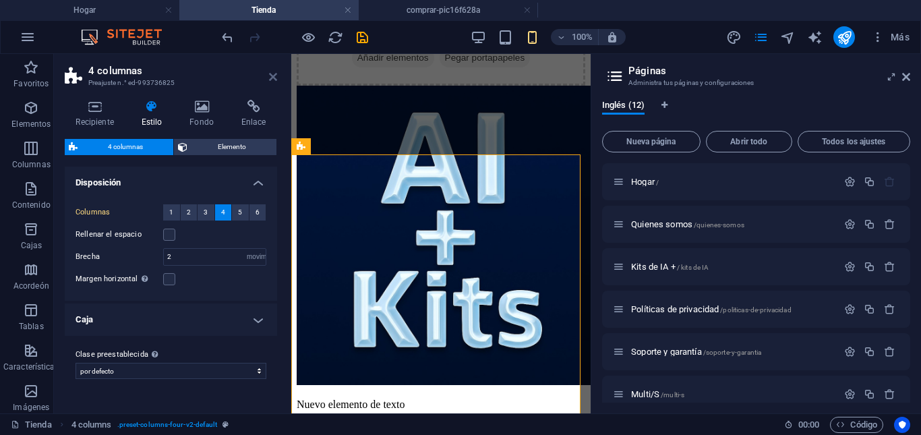
click at [273, 81] on icon at bounding box center [273, 77] width 8 height 11
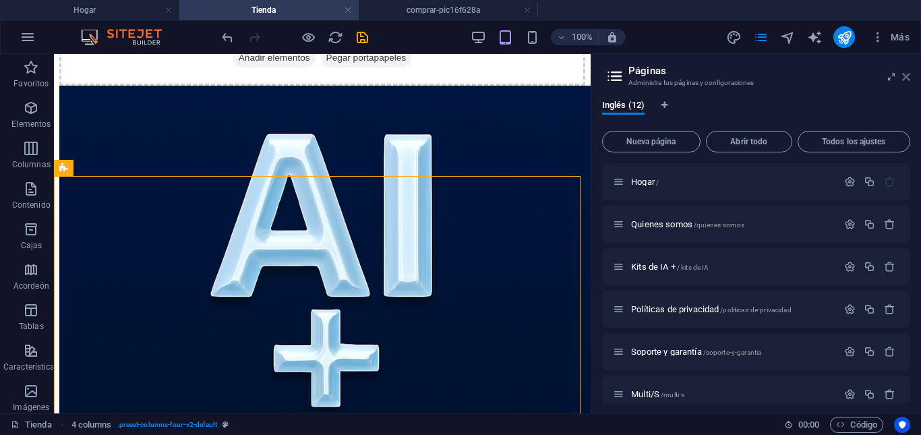
drag, startPoint x: 908, startPoint y: 78, endPoint x: 853, endPoint y: 24, distance: 76.8
click at [907, 78] on icon at bounding box center [907, 77] width 8 height 11
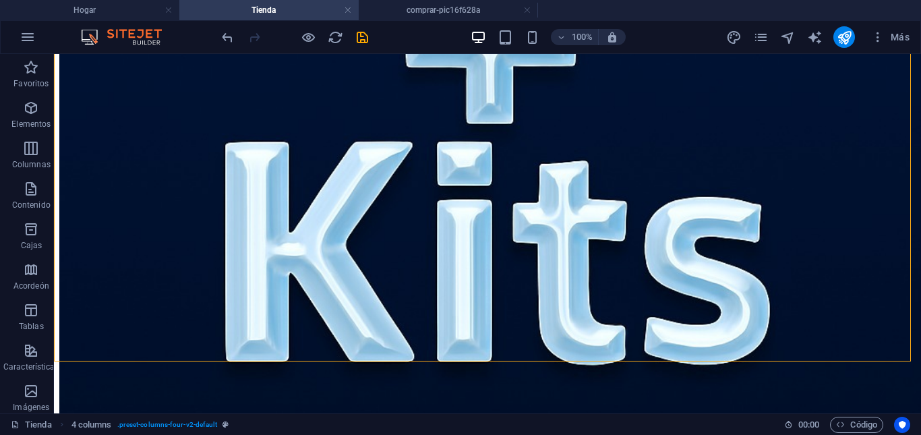
scroll to position [440, 0]
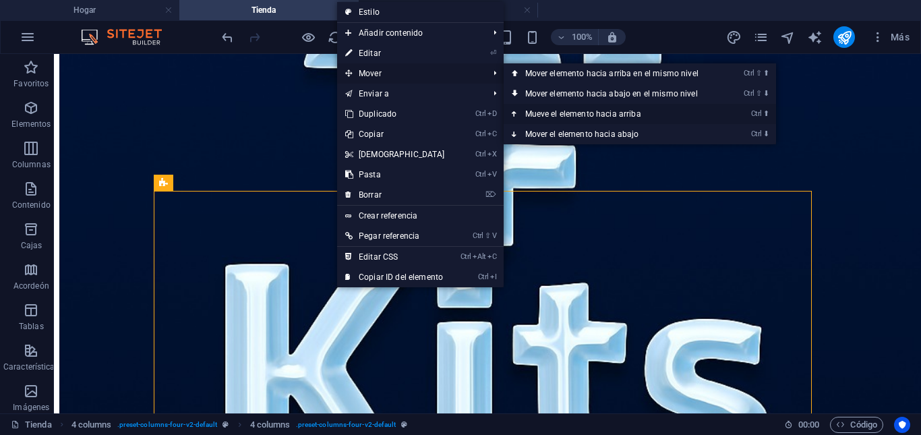
click at [573, 109] on link "Ctrl ⬆ Mueve el elemento hacia arriba" at bounding box center [615, 114] width 222 height 20
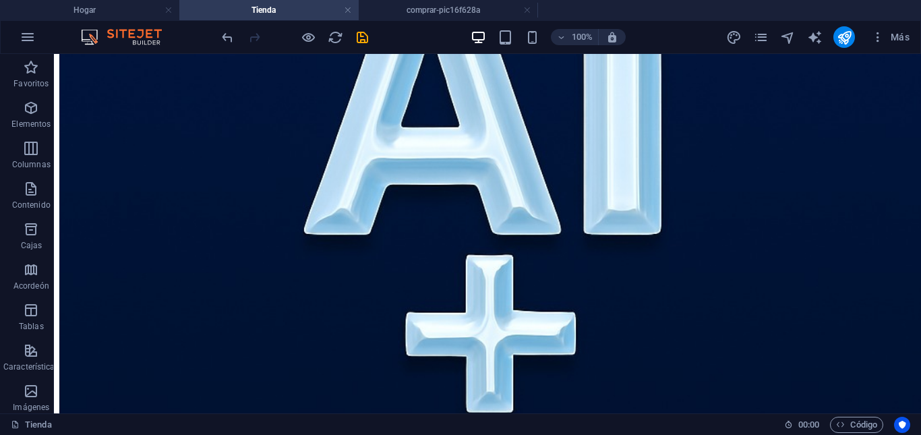
scroll to position [238, 0]
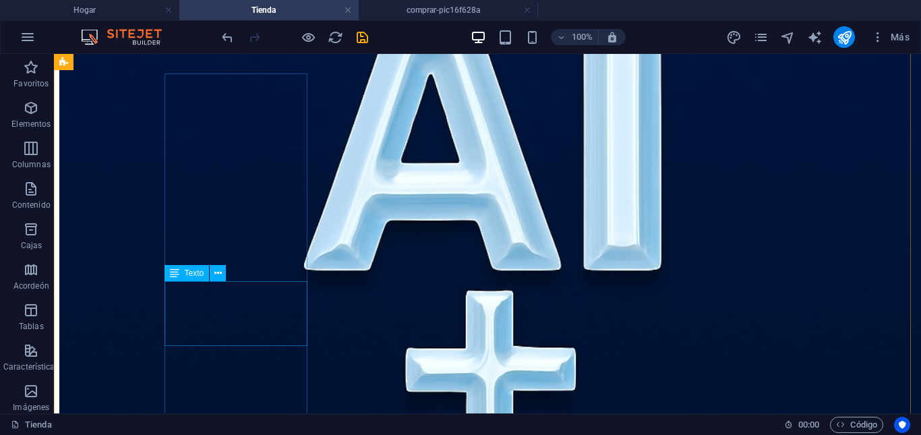
click at [222, 275] on button at bounding box center [218, 273] width 16 height 16
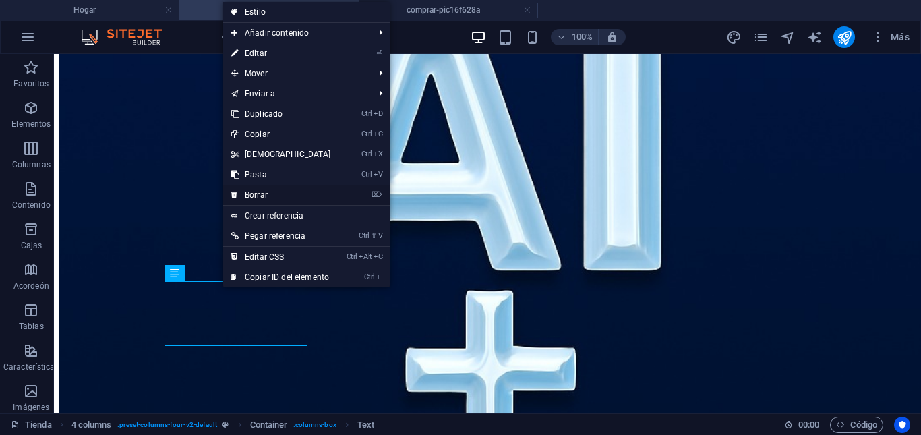
click at [273, 192] on link "⌦ Borrar" at bounding box center [281, 195] width 116 height 20
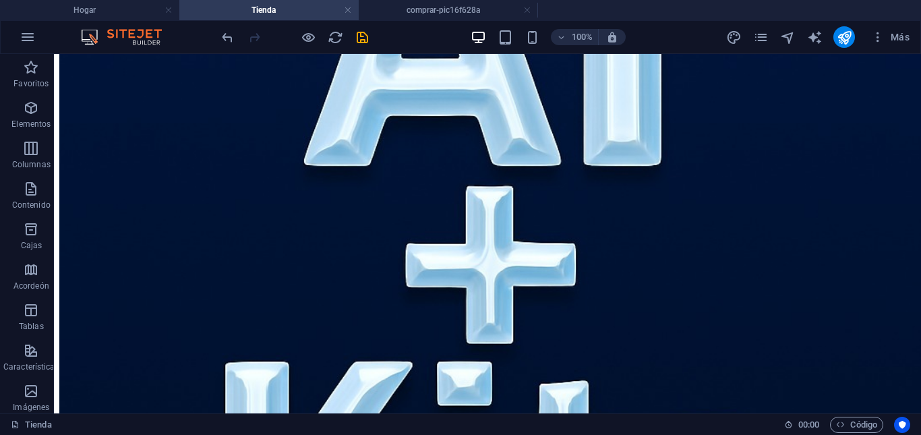
scroll to position [374, 0]
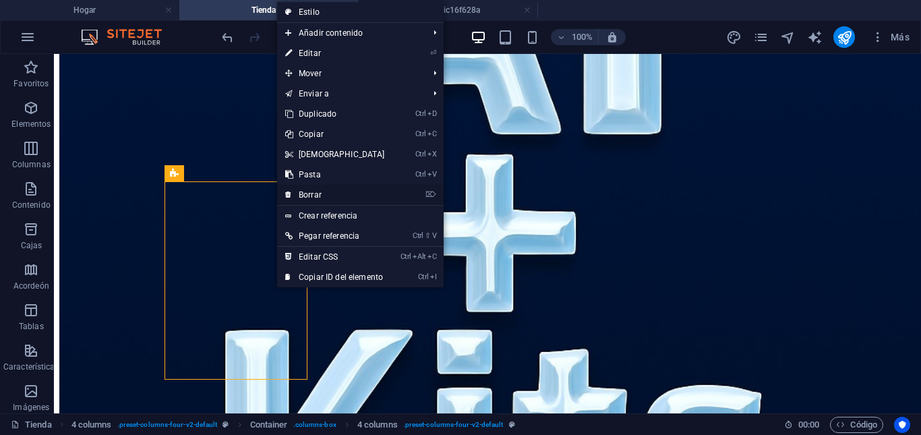
click at [337, 192] on link "⌦ Borrar" at bounding box center [335, 195] width 116 height 20
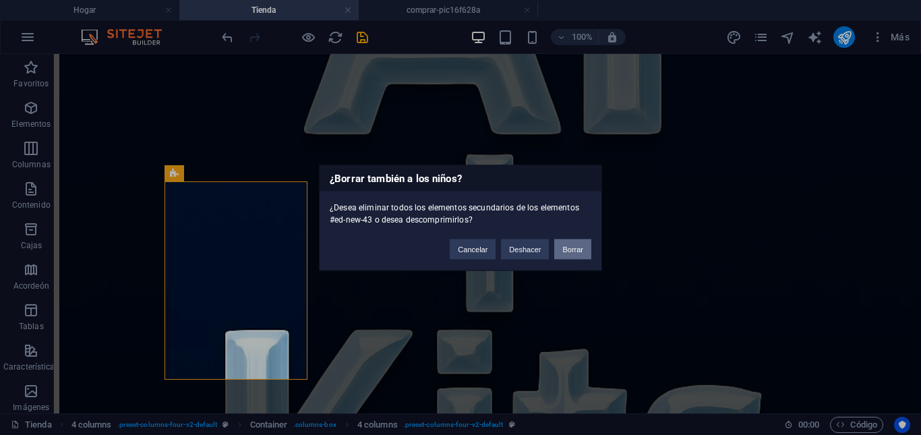
click at [577, 248] on font "Borrar" at bounding box center [573, 249] width 21 height 8
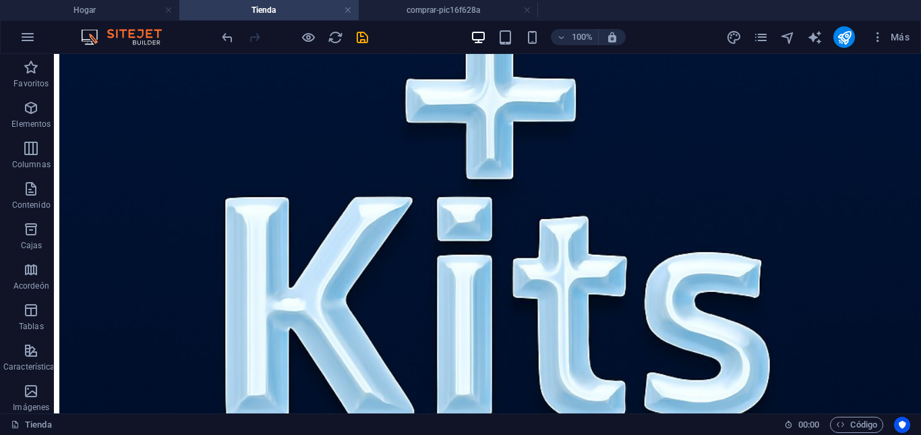
scroll to position [548, 0]
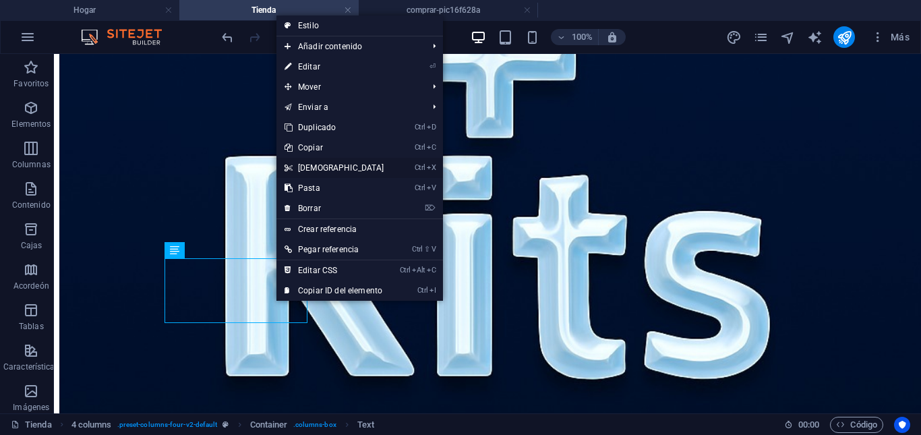
click at [327, 163] on link "Ctrl X Cortar" at bounding box center [335, 168] width 116 height 20
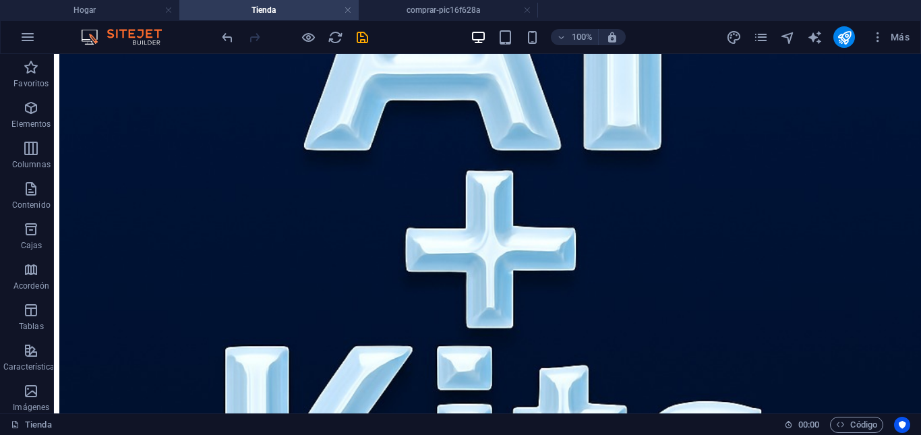
scroll to position [248, 0]
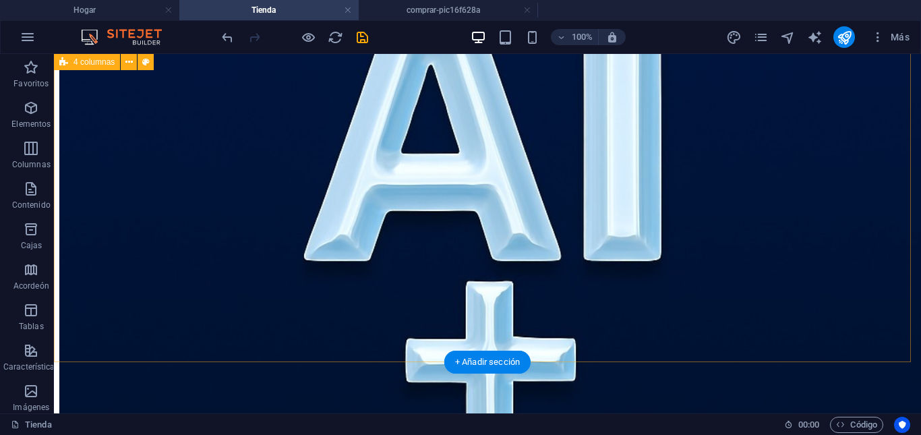
click at [590, 136] on div "Nuevo elemento de texto Comprar" at bounding box center [487, 378] width 857 height 916
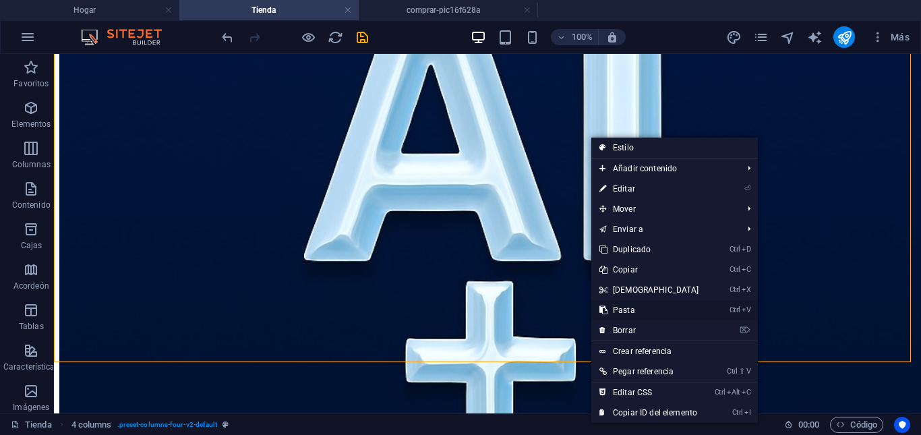
click at [629, 307] on font "Pasta" at bounding box center [624, 310] width 22 height 9
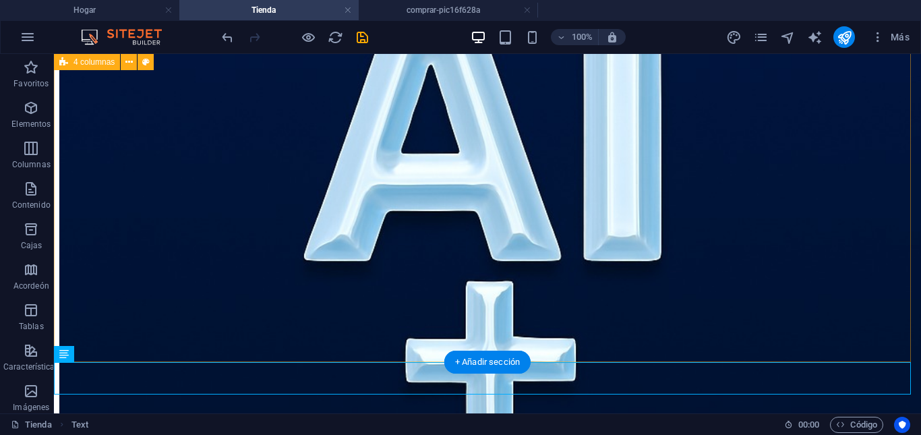
click at [724, 245] on div "Nuevo elemento de texto Comprar" at bounding box center [487, 378] width 857 height 916
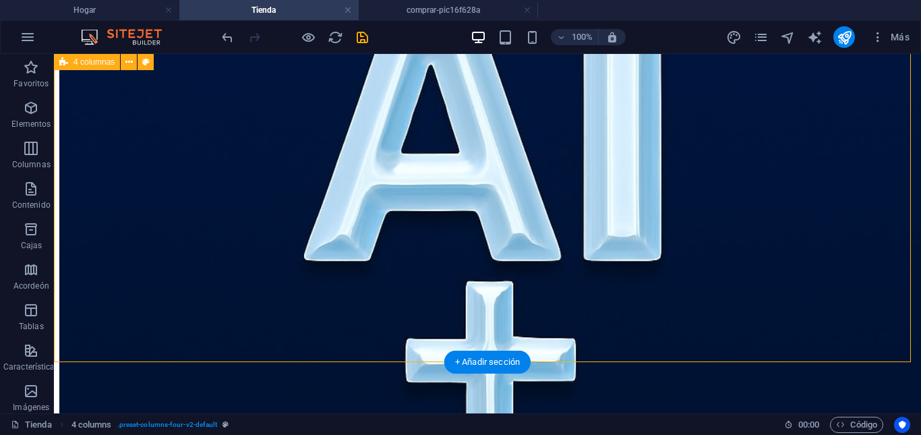
drag, startPoint x: 804, startPoint y: 194, endPoint x: 834, endPoint y: 175, distance: 35.2
click at [809, 175] on div "Nuevo elemento de texto Comprar" at bounding box center [487, 378] width 857 height 916
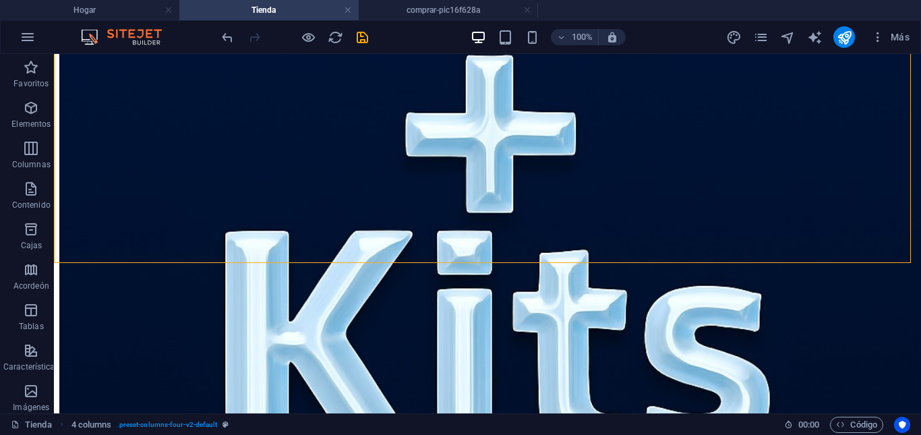
scroll to position [516, 0]
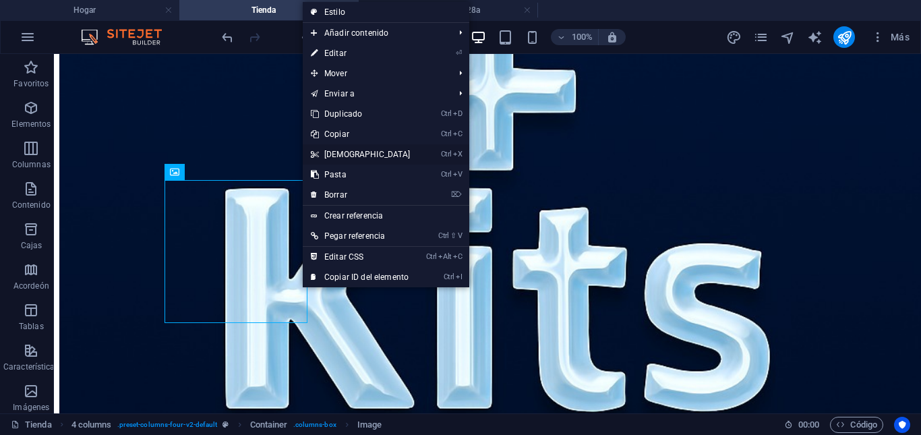
click at [351, 151] on link "Ctrl X Cortar" at bounding box center [361, 154] width 116 height 20
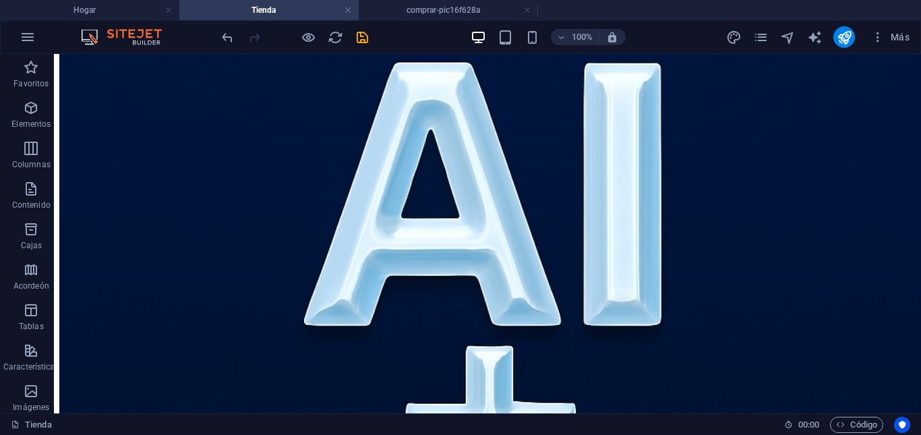
scroll to position [175, 0]
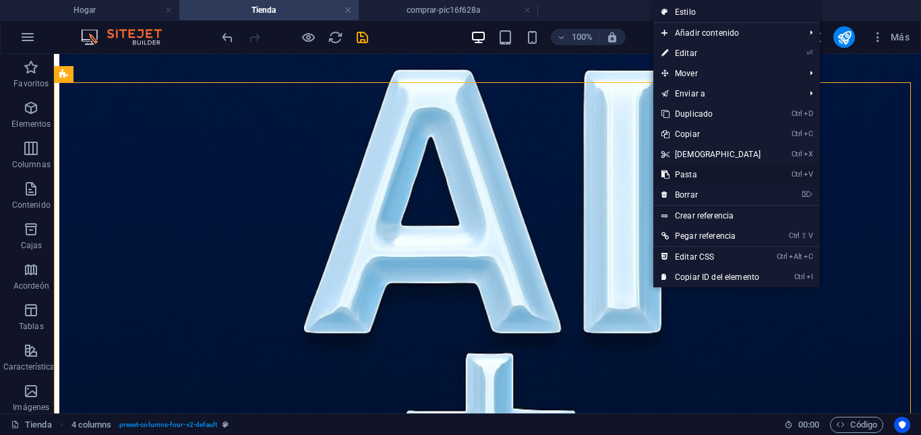
drag, startPoint x: 698, startPoint y: 175, endPoint x: 644, endPoint y: 121, distance: 76.8
click at [698, 175] on link "Ctrl V Pasta" at bounding box center [712, 175] width 116 height 20
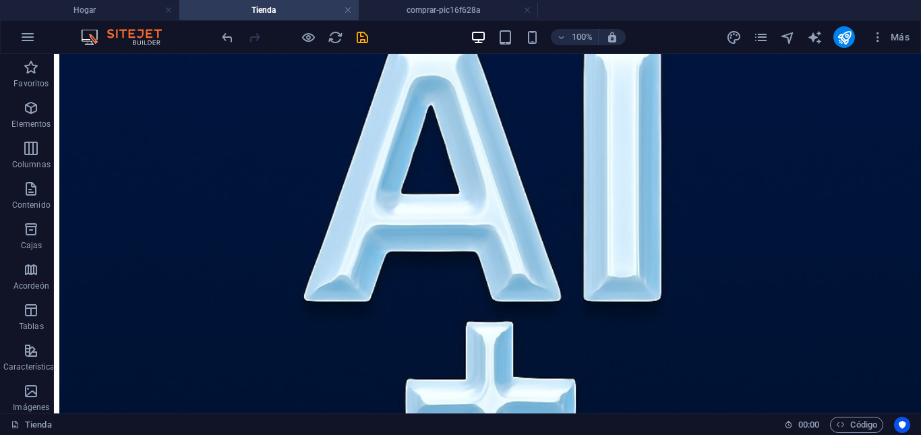
scroll to position [508, 0]
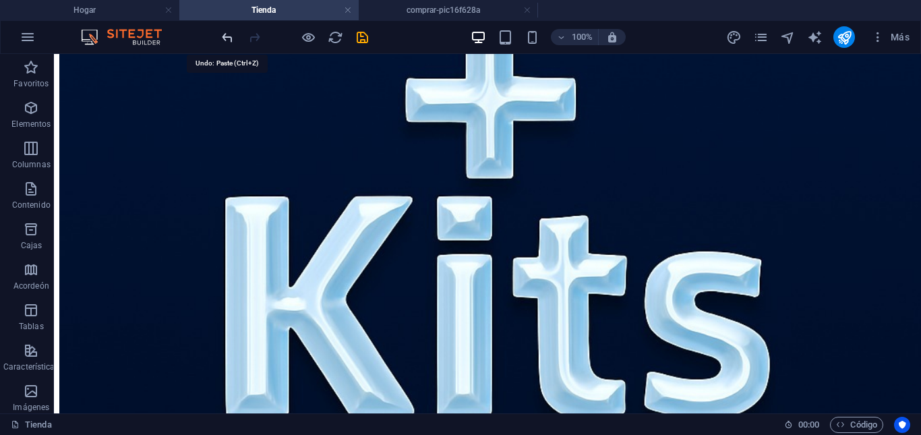
click at [223, 42] on icon "deshacer" at bounding box center [228, 38] width 16 height 16
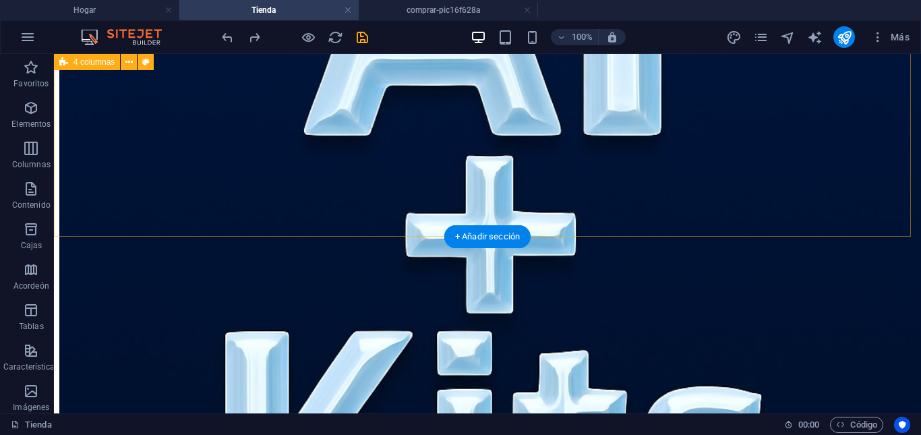
click at [636, 94] on div "Nuevo elemento de texto Comprar" at bounding box center [487, 252] width 857 height 916
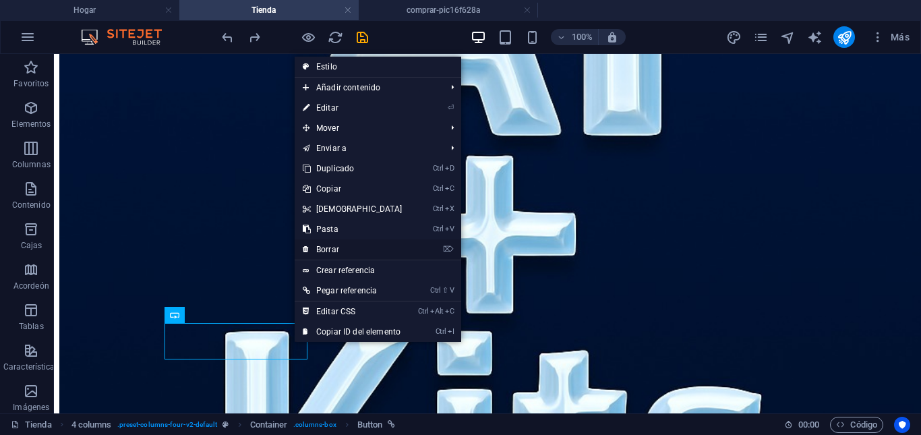
click at [341, 246] on link "⌦ Borrar" at bounding box center [353, 249] width 116 height 20
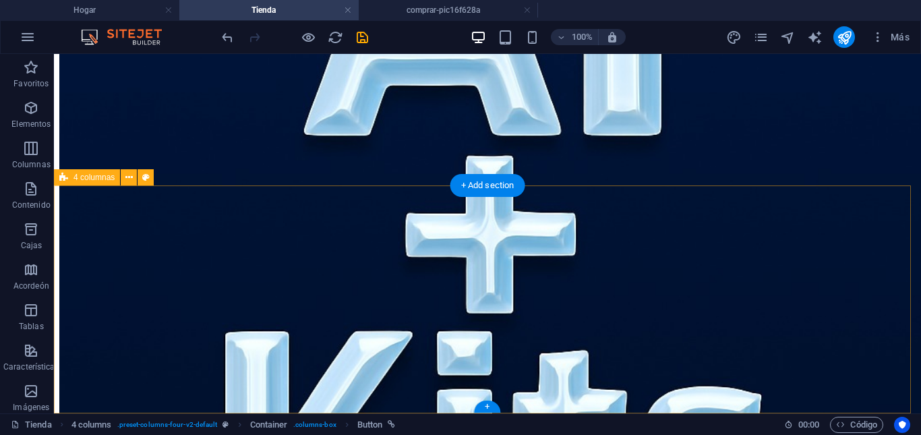
scroll to position [470, 0]
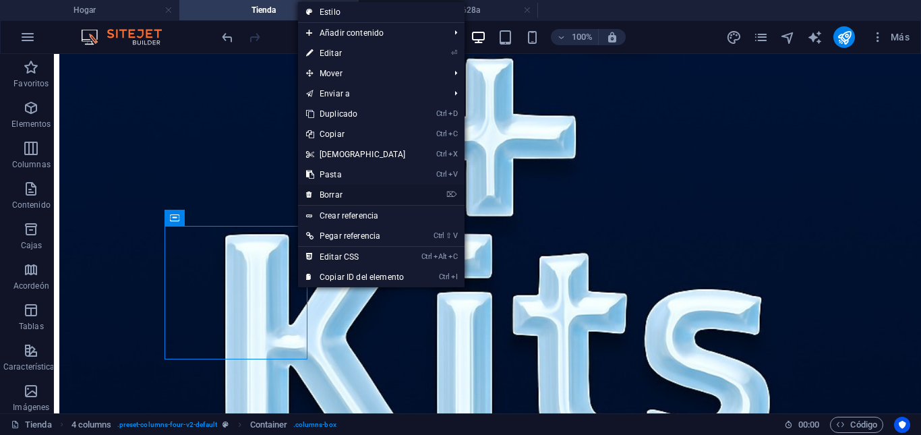
click at [344, 196] on link "⌦ Borrar" at bounding box center [356, 195] width 116 height 20
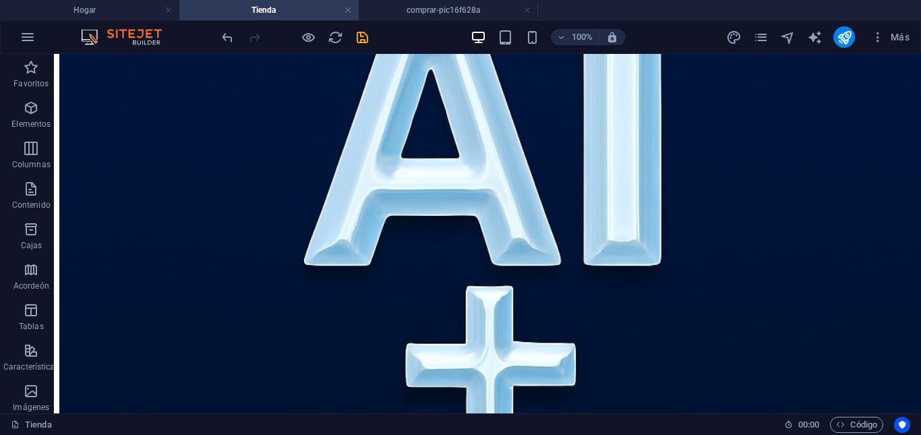
scroll to position [232, 0]
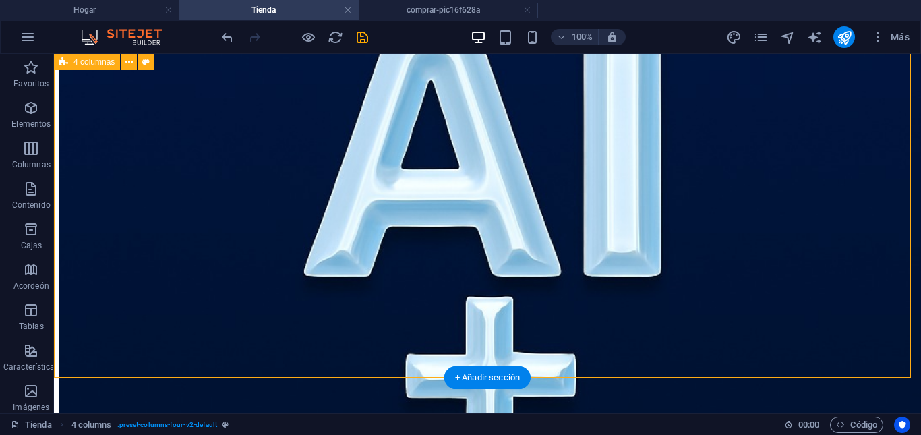
click at [505, 237] on div "Nuevo elemento de texto Comprar" at bounding box center [487, 393] width 857 height 916
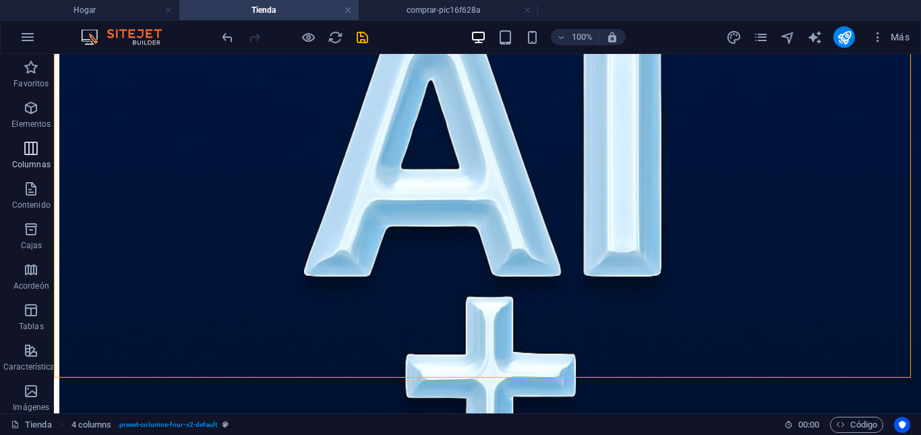
click at [32, 148] on icon "button" at bounding box center [31, 148] width 16 height 16
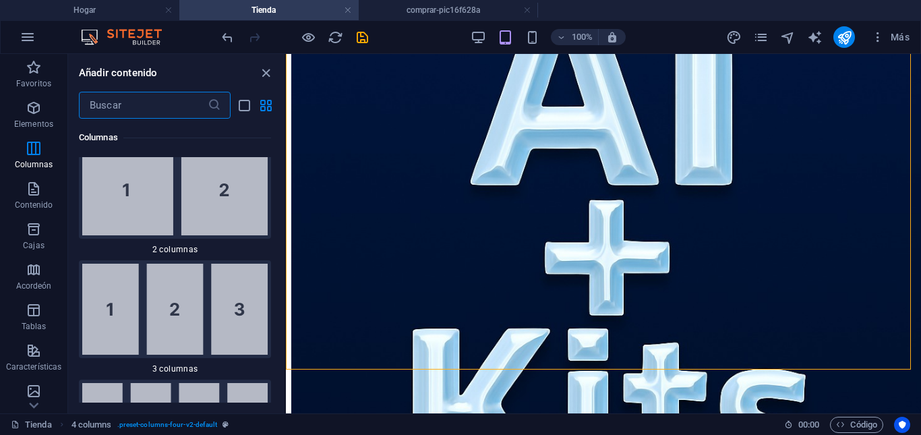
scroll to position [970, 0]
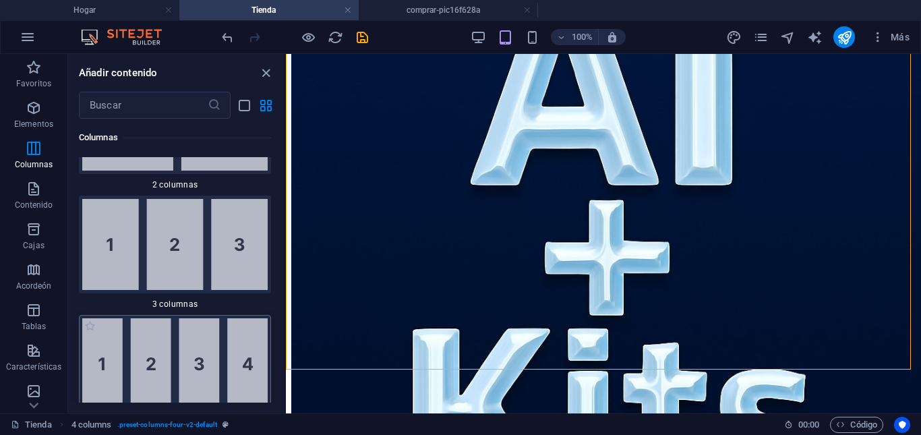
click at [121, 343] on img at bounding box center [175, 363] width 186 height 91
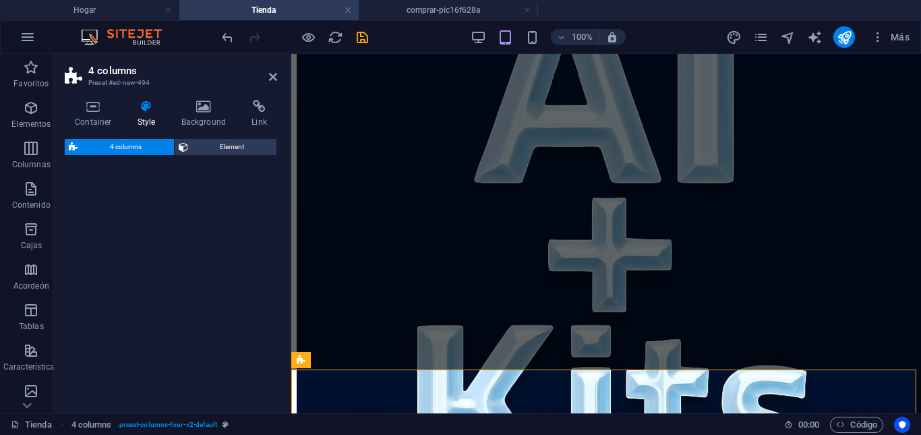
select select "rem"
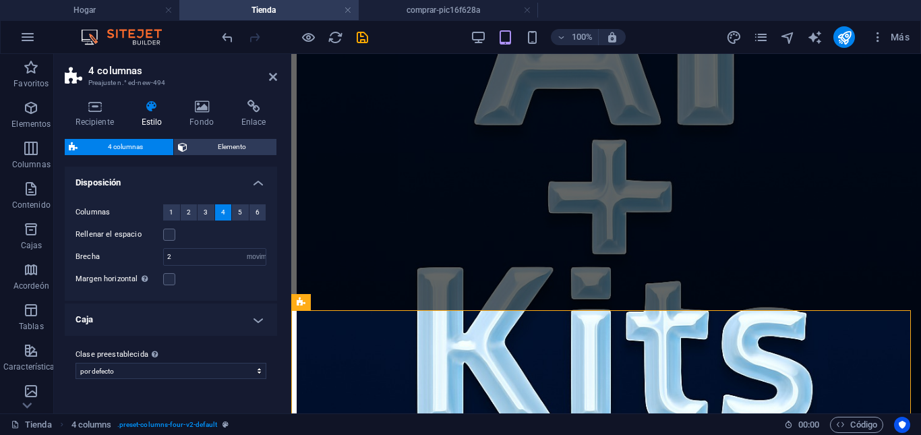
scroll to position [287, 0]
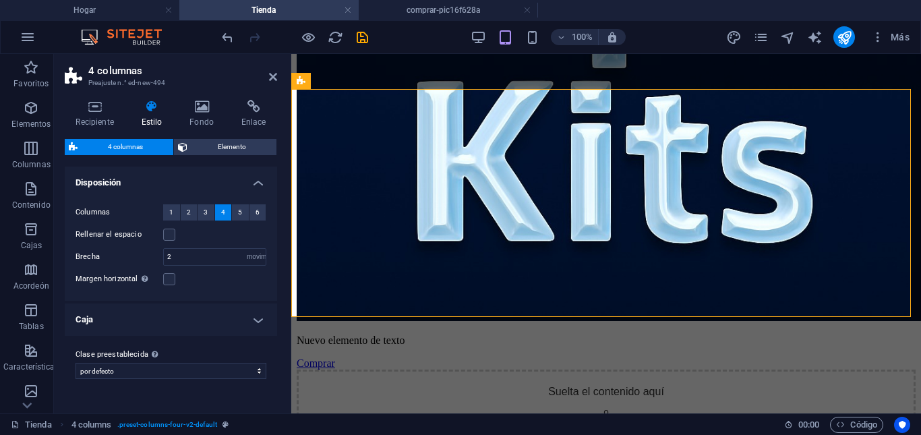
scroll to position [511, 0]
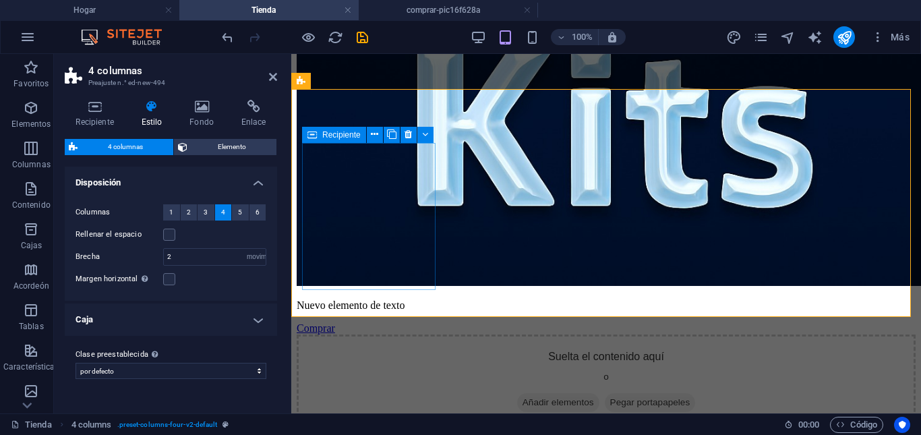
click at [380, 335] on div "Suelta el contenido aquí o Añadir elementos Pegar portapapeles" at bounding box center [606, 383] width 619 height 96
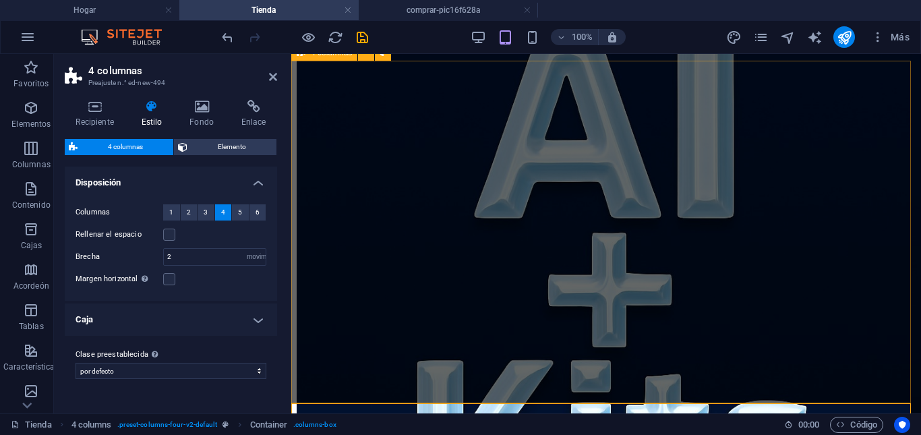
click at [745, 192] on div "Nuevo elemento de texto Comprar" at bounding box center [606, 309] width 619 height 679
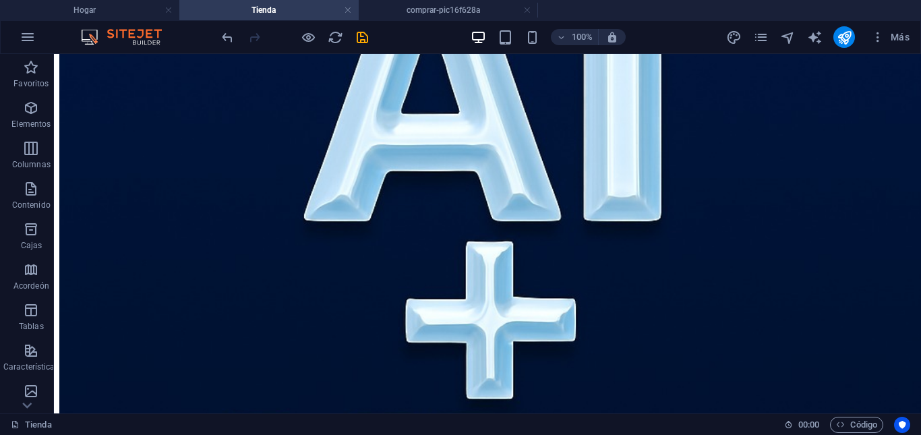
scroll to position [200, 0]
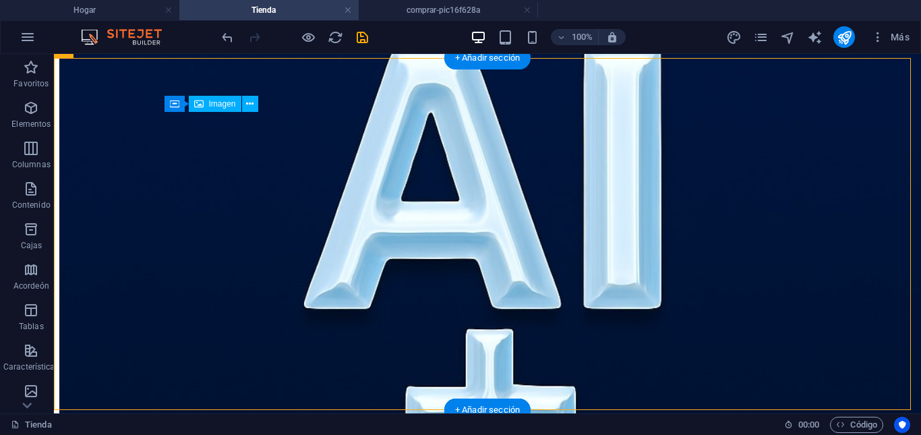
click at [282, 181] on figure at bounding box center [487, 403] width 857 height 870
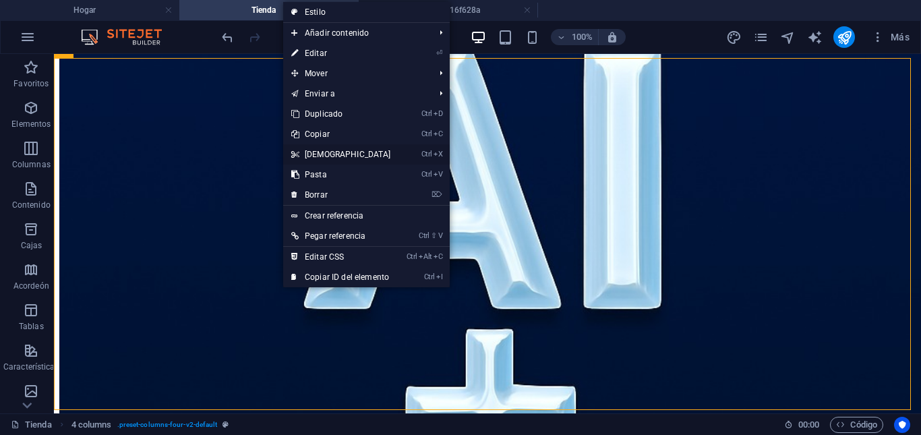
click at [324, 153] on font "[DEMOGRAPHIC_DATA]" at bounding box center [348, 154] width 86 height 9
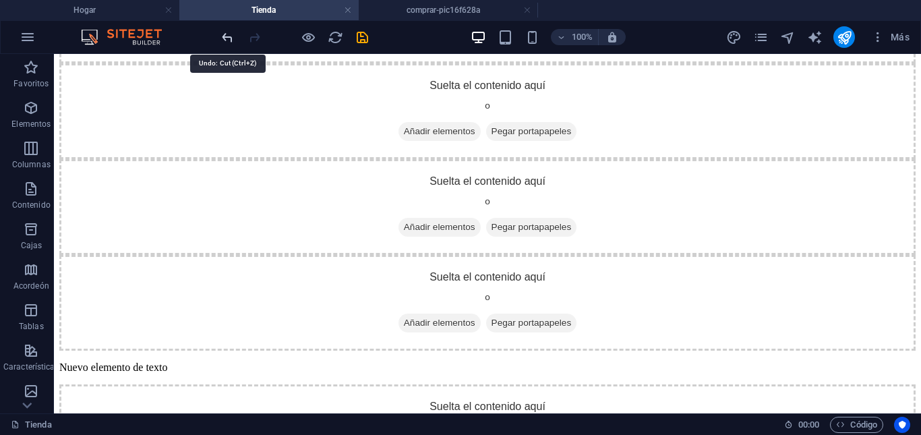
click at [229, 36] on icon "deshacer" at bounding box center [228, 38] width 16 height 16
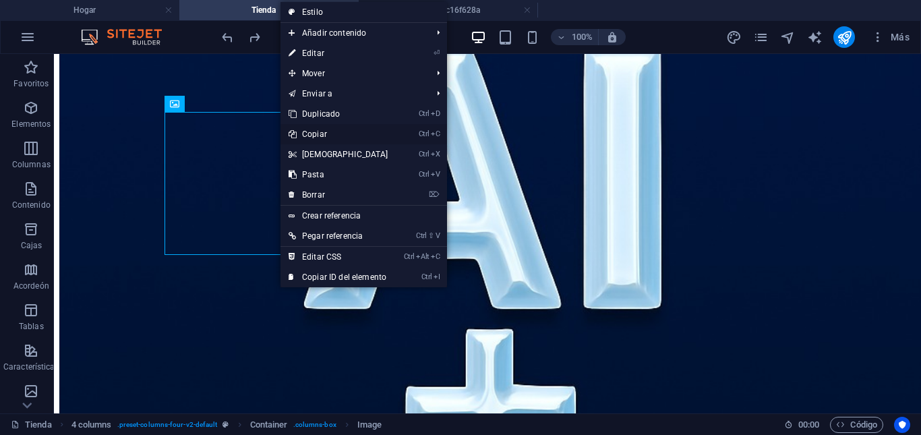
click at [314, 132] on font "Copiar" at bounding box center [314, 134] width 25 height 9
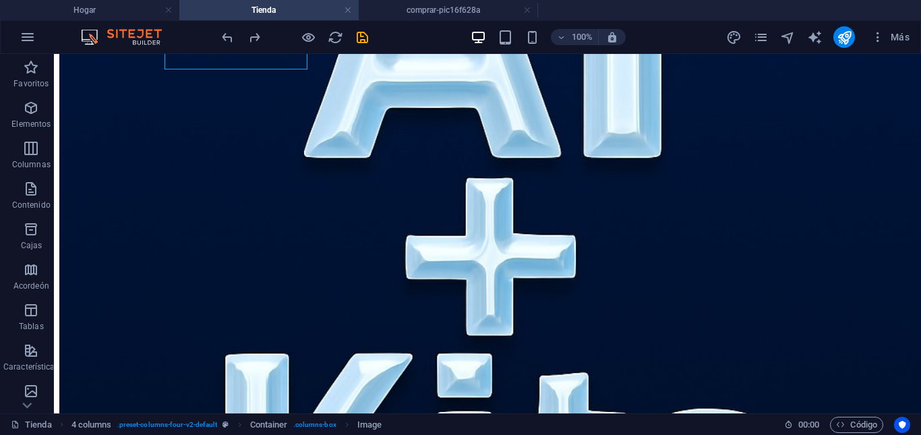
scroll to position [408, 0]
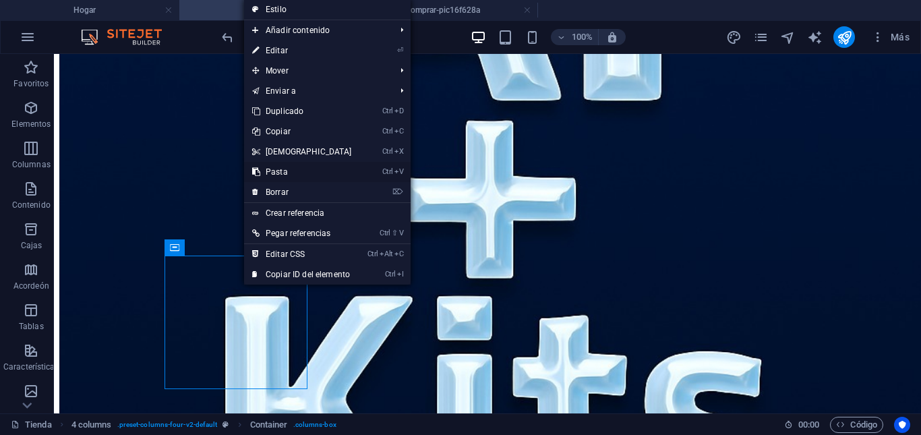
click at [286, 174] on font "Pasta" at bounding box center [277, 171] width 22 height 9
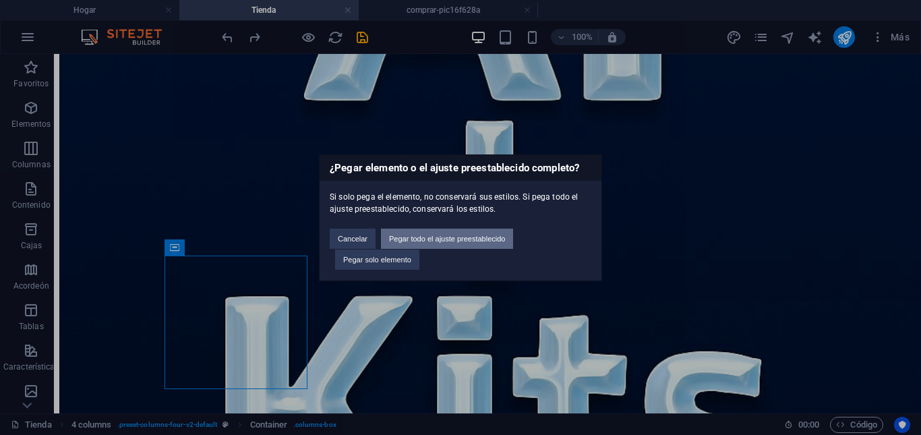
click at [438, 237] on font "Pegar todo el ajuste preestablecido" at bounding box center [447, 239] width 116 height 8
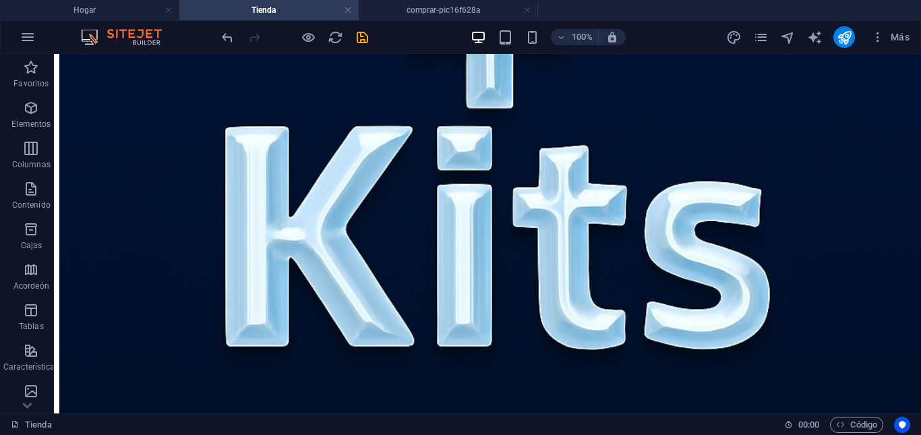
scroll to position [619, 0]
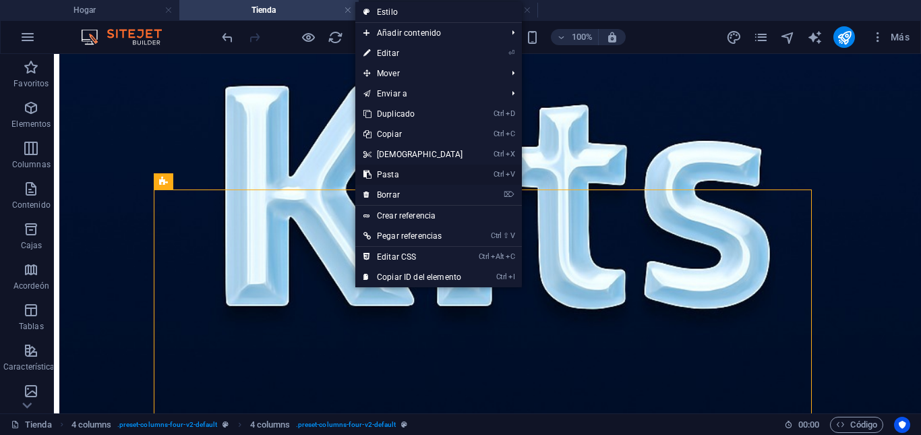
click at [395, 174] on font "Pasta" at bounding box center [388, 174] width 22 height 9
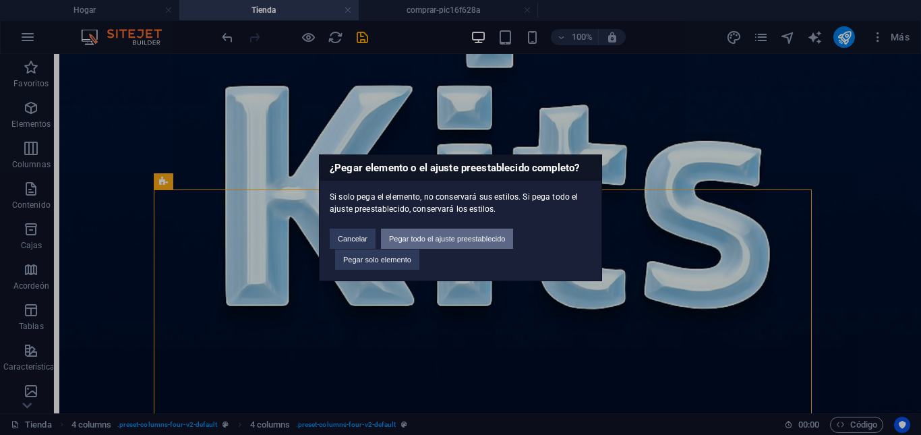
click at [443, 237] on font "Pegar todo el ajuste preestablecido" at bounding box center [447, 239] width 116 height 8
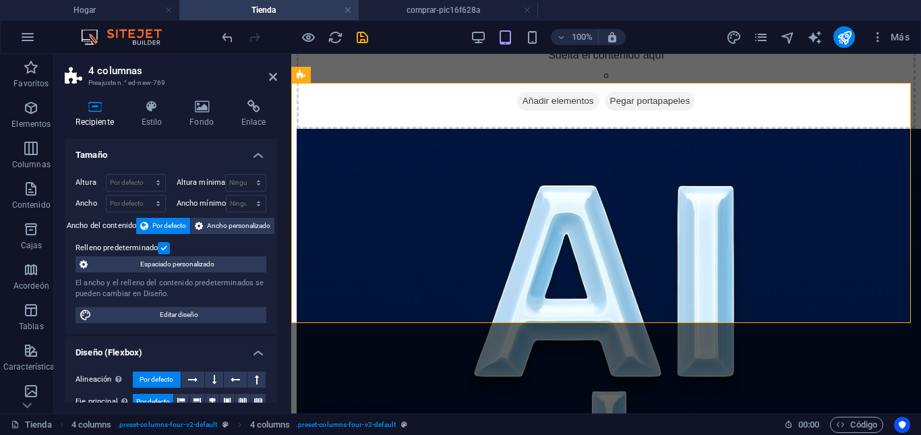
scroll to position [729, 0]
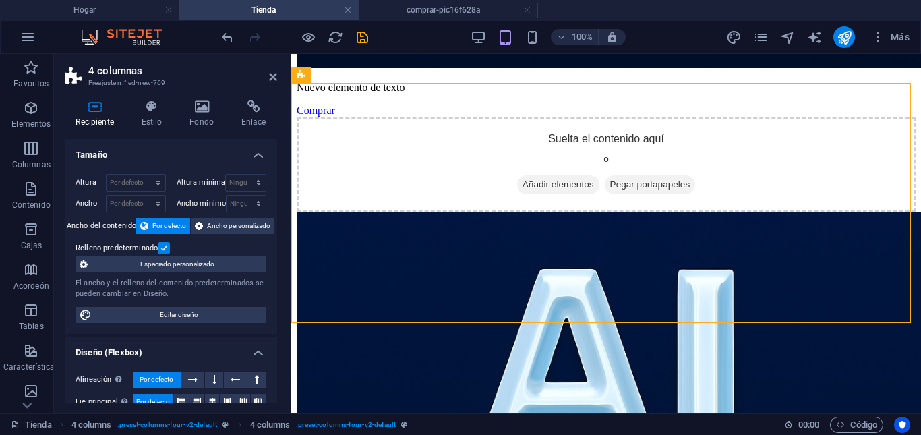
drag, startPoint x: 911, startPoint y: 222, endPoint x: 917, endPoint y: 263, distance: 41.7
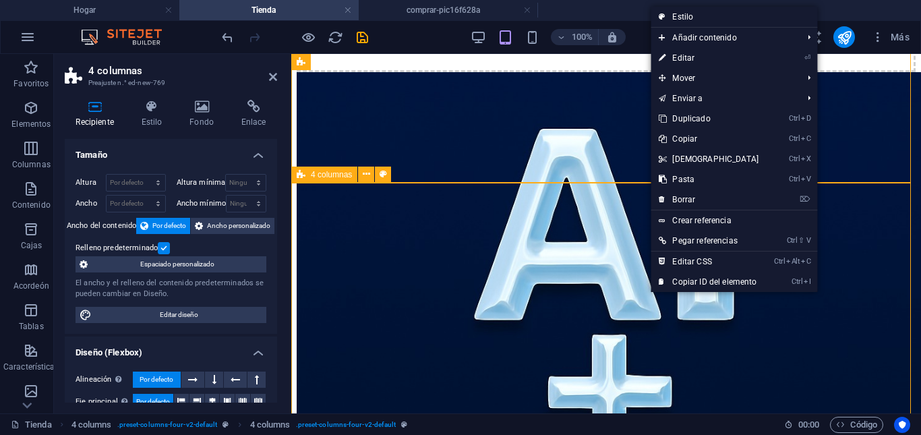
scroll to position [865, 0]
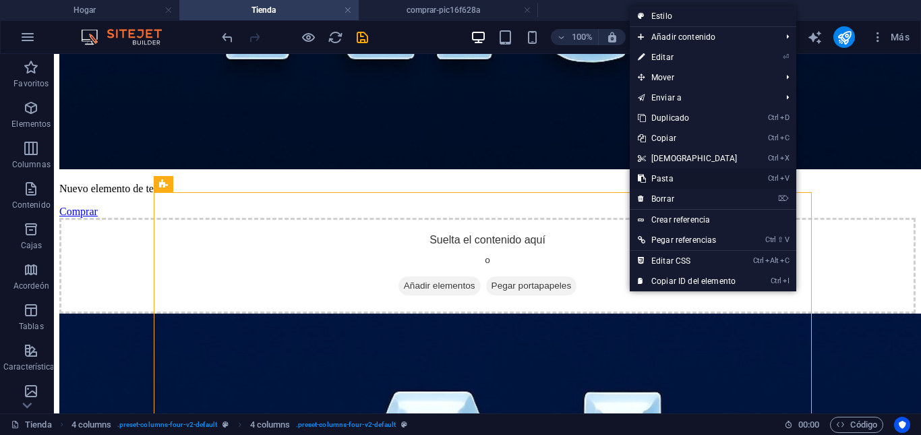
click at [675, 180] on link "Ctrl V Pasta" at bounding box center [688, 179] width 116 height 20
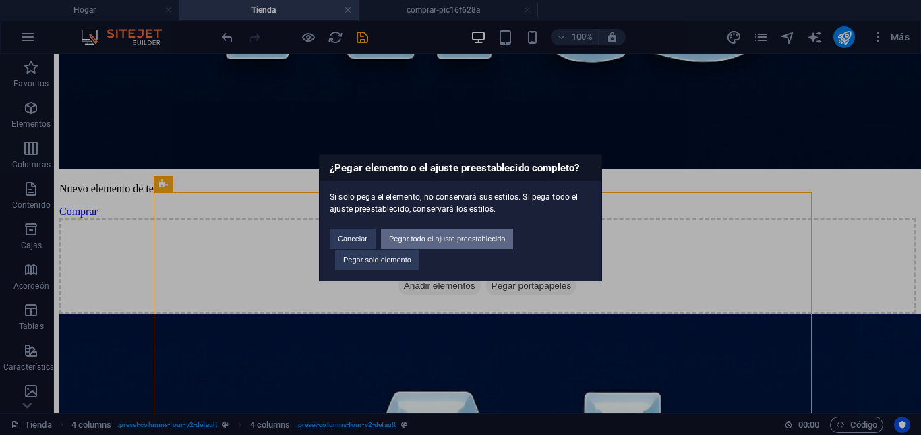
click at [453, 237] on font "Pegar todo el ajuste preestablecido" at bounding box center [447, 239] width 116 height 8
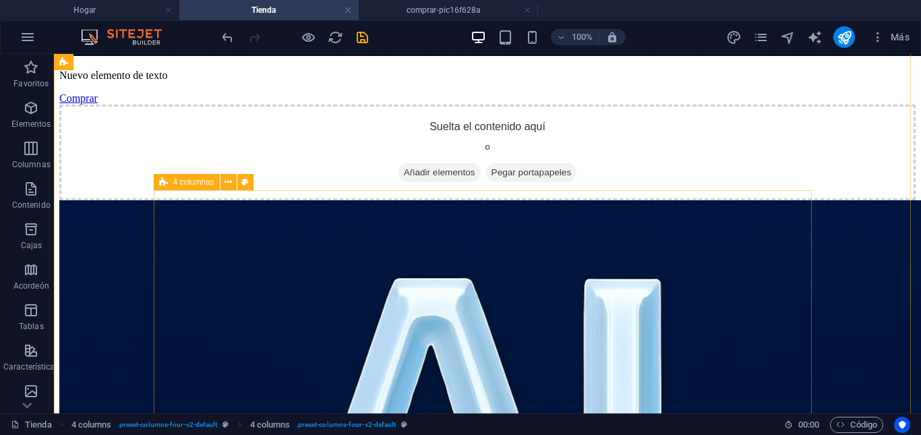
scroll to position [1199, 0]
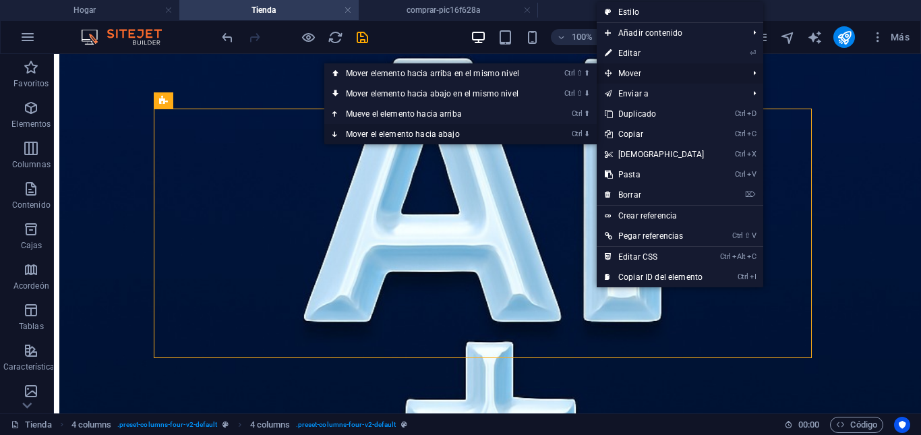
click at [459, 134] on font "Mover el elemento hacia abajo" at bounding box center [403, 134] width 114 height 9
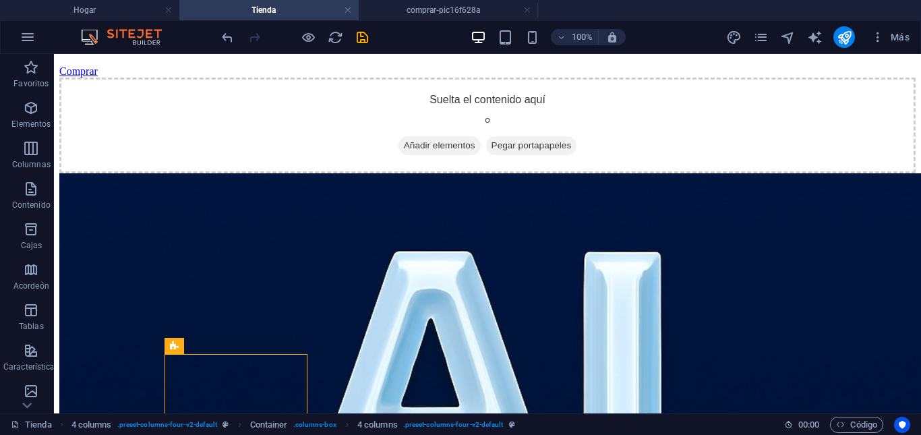
scroll to position [957, 0]
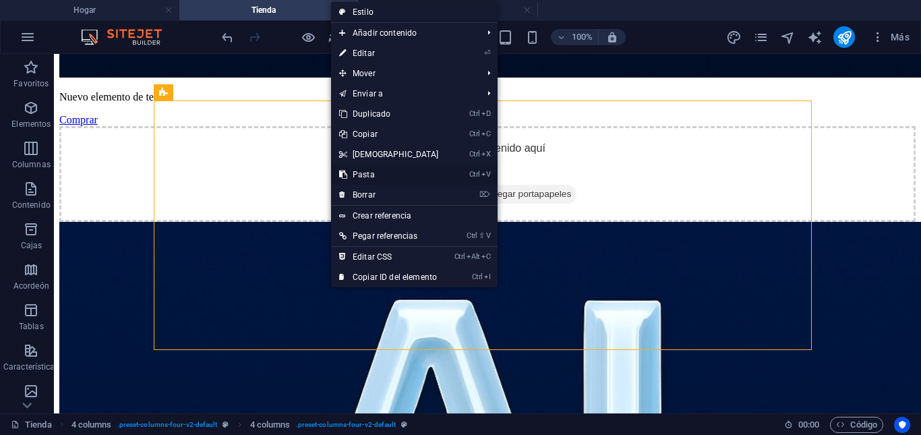
click at [375, 172] on link "Ctrl V Pasta" at bounding box center [389, 175] width 116 height 20
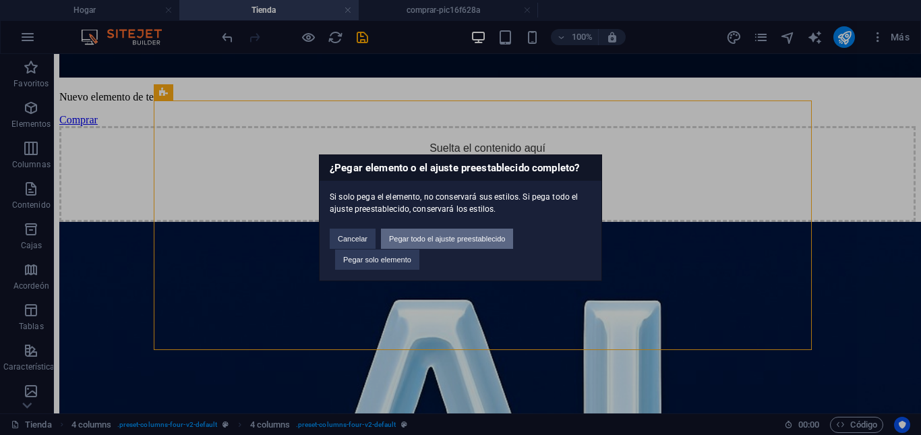
click at [457, 238] on font "Pegar todo el ajuste preestablecido" at bounding box center [447, 239] width 116 height 8
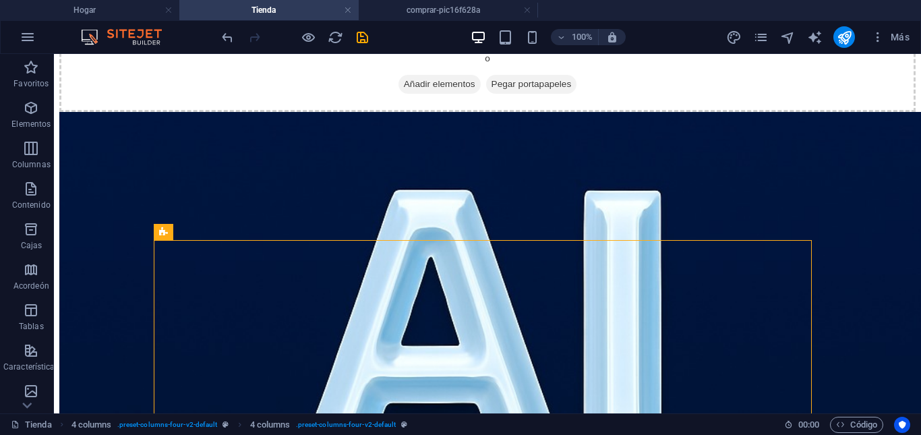
scroll to position [1056, 0]
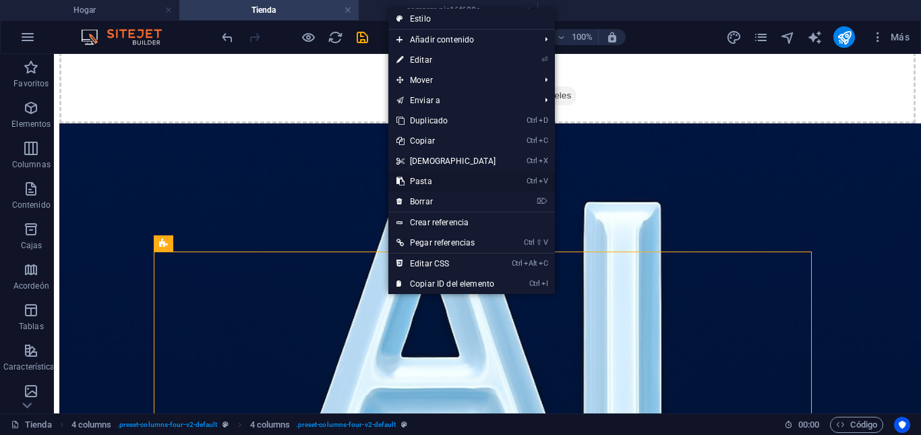
click at [429, 185] on font "Pasta" at bounding box center [421, 181] width 22 height 9
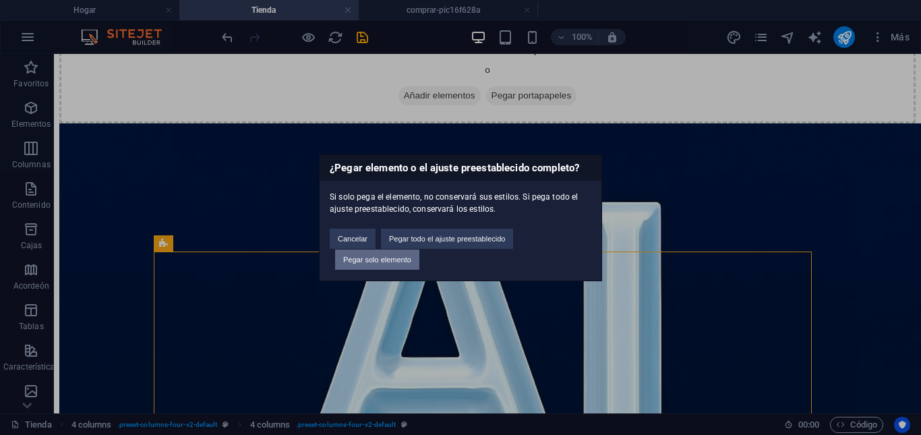
click at [397, 264] on button "Pegar solo elemento" at bounding box center [377, 260] width 84 height 20
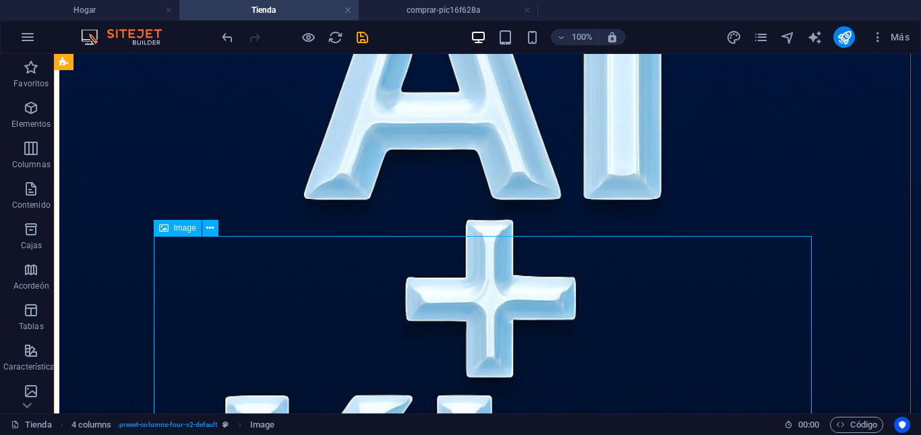
scroll to position [1653, 0]
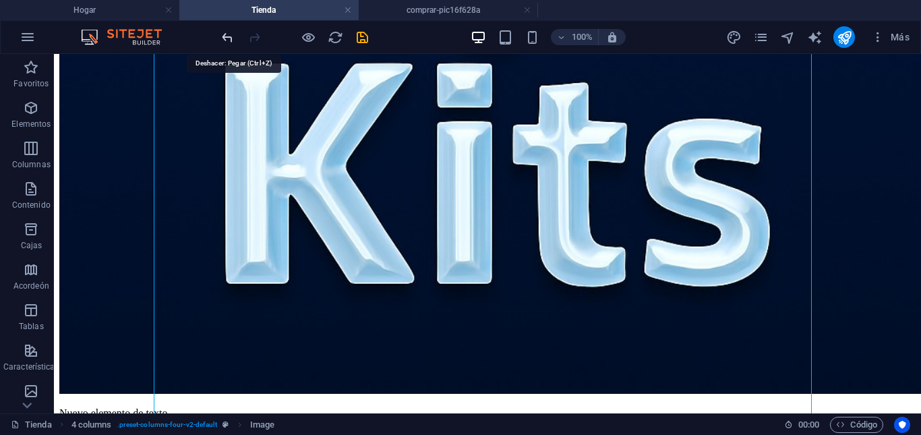
click at [223, 34] on icon "deshacer" at bounding box center [228, 38] width 16 height 16
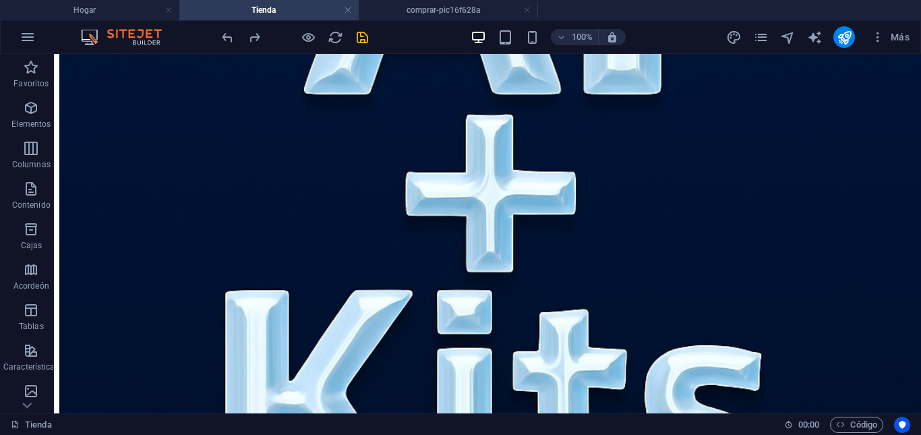
scroll to position [1621, 0]
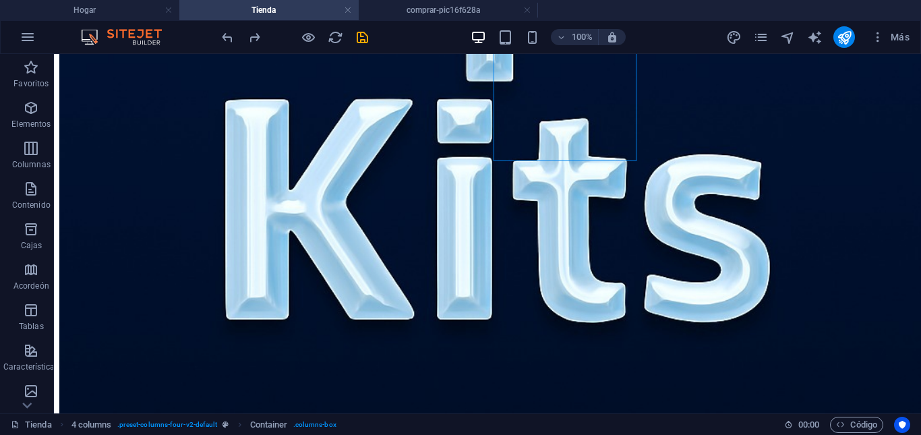
scroll to position [1326, 0]
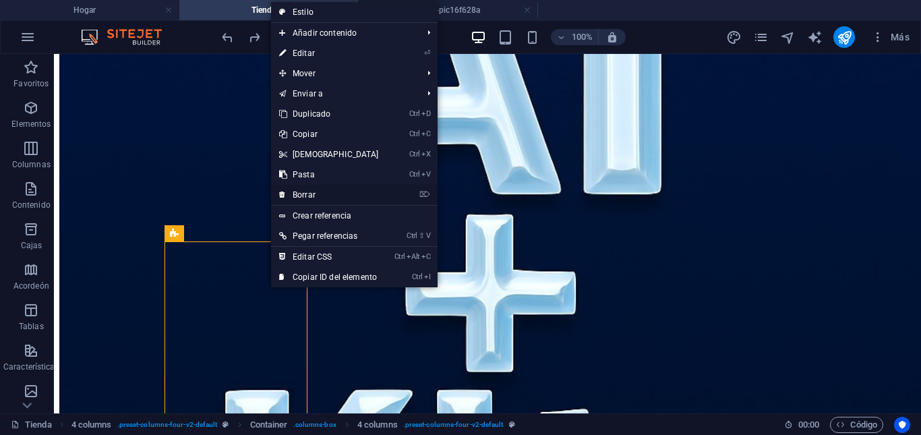
click at [312, 197] on font "Borrar" at bounding box center [304, 194] width 23 height 9
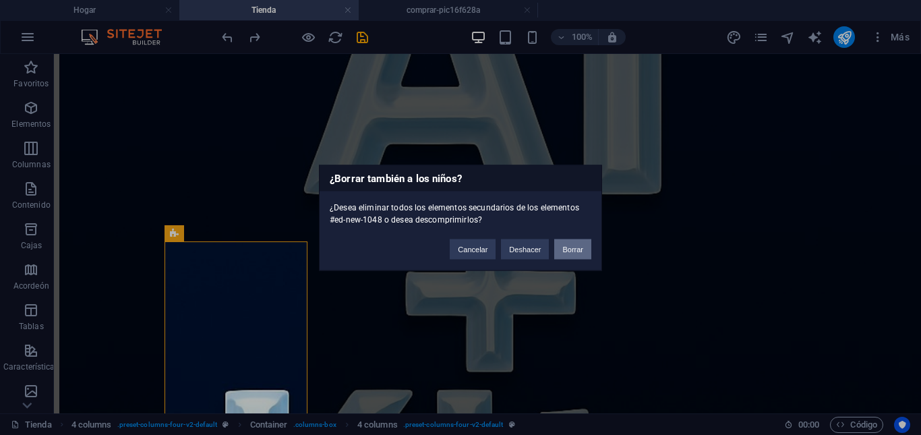
click at [561, 246] on button "Borrar" at bounding box center [572, 249] width 37 height 20
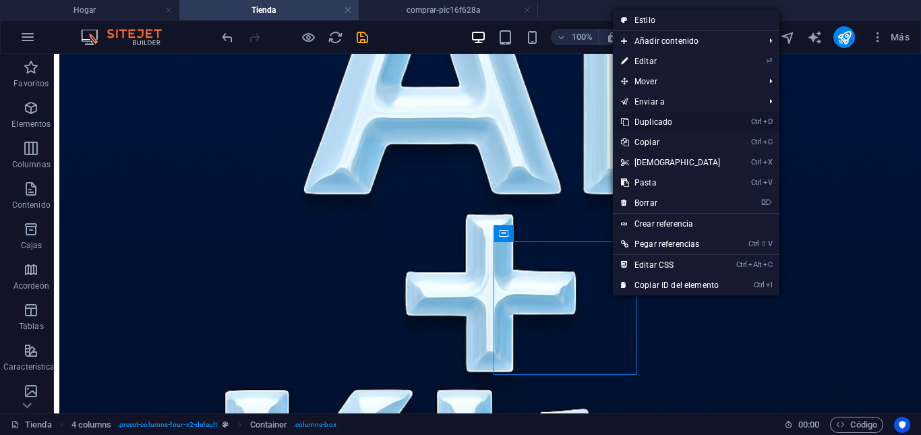
click at [655, 124] on font "Duplicado" at bounding box center [654, 121] width 38 height 9
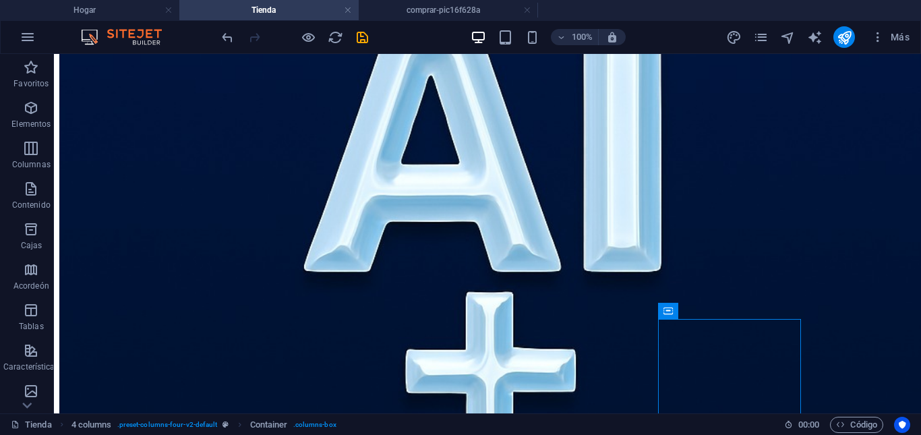
scroll to position [1321, 0]
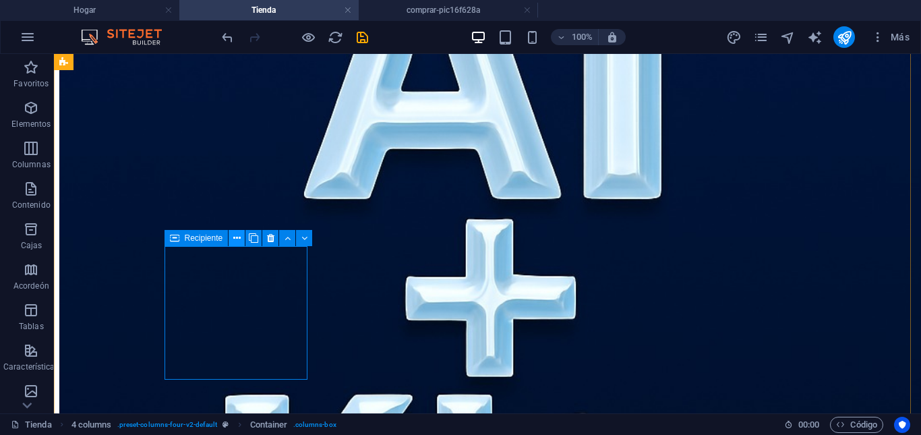
click at [240, 241] on icon at bounding box center [236, 238] width 7 height 14
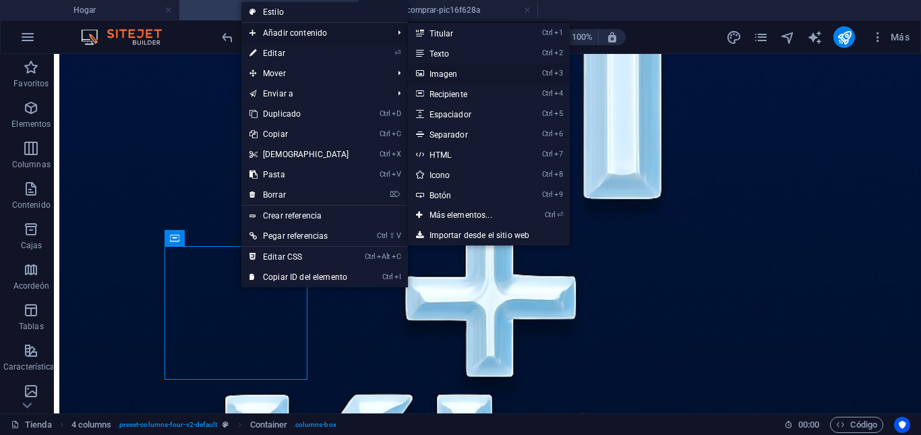
click at [457, 70] on link "Ctrl 3 Imagen" at bounding box center [463, 73] width 111 height 20
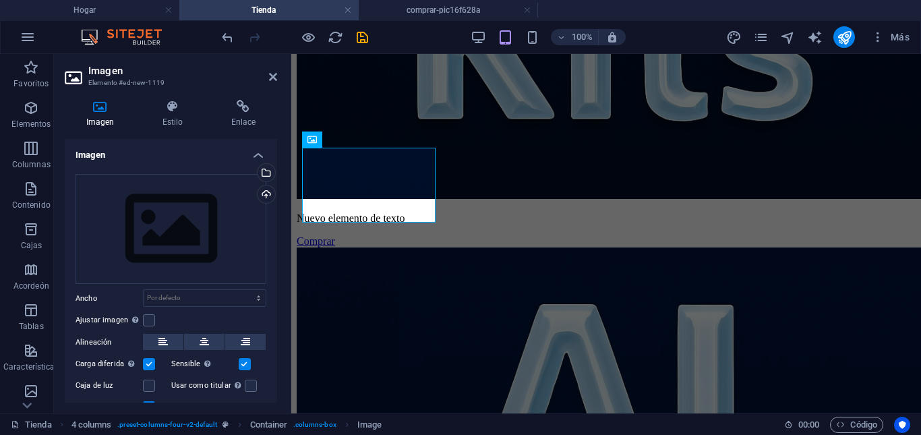
scroll to position [1395, 0]
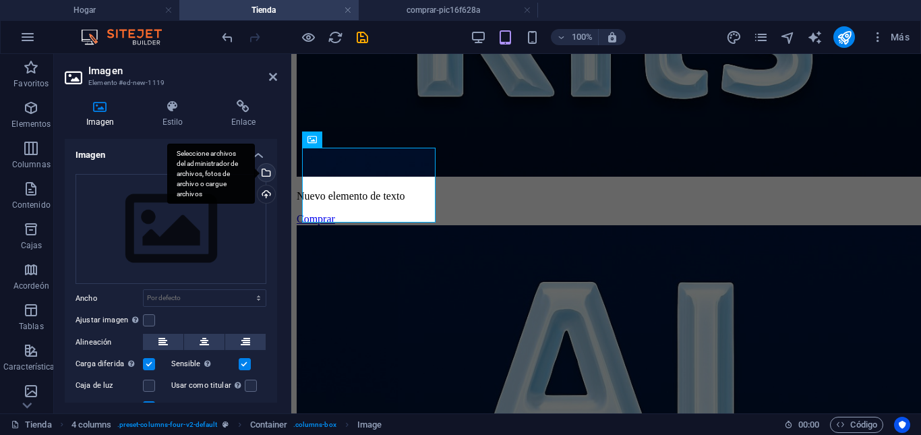
click at [255, 173] on div "Seleccione archivos del administrador de archivos, fotos de archivo o cargue ar…" at bounding box center [211, 174] width 88 height 61
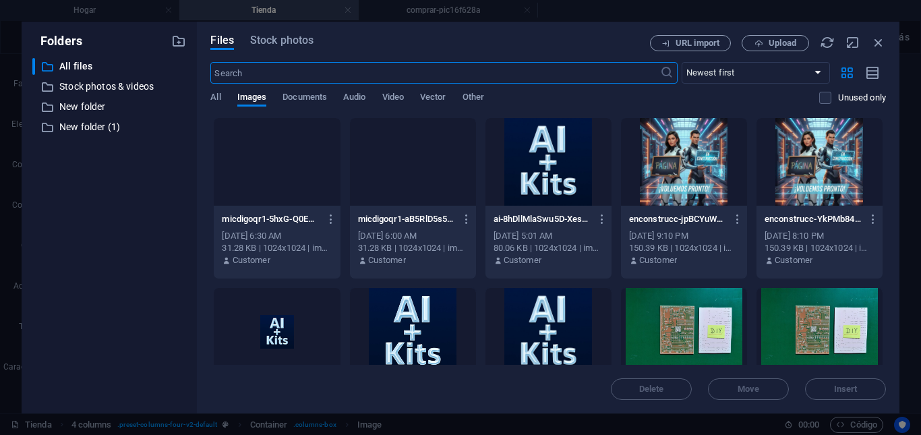
scroll to position [1399, 0]
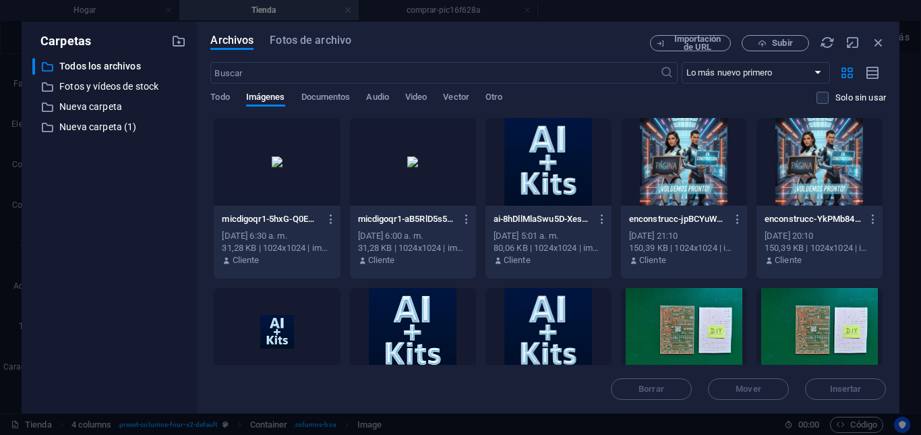
drag, startPoint x: 883, startPoint y: 232, endPoint x: 888, endPoint y: 257, distance: 25.5
click at [888, 257] on div "Archivos Fotos de archivo Importación de URL Subir ​ Lo más nuevo primero El má…" at bounding box center [548, 218] width 703 height 392
click at [283, 335] on div at bounding box center [277, 332] width 126 height 88
click at [283, 335] on div "1" at bounding box center [277, 332] width 126 height 88
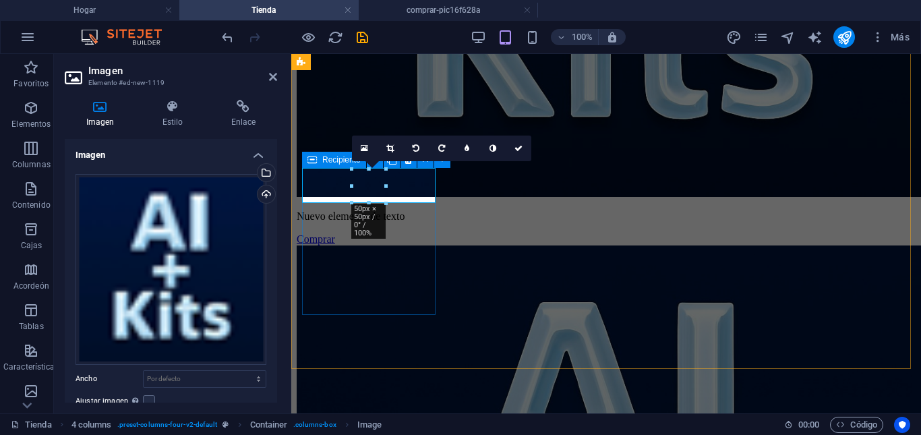
scroll to position [1390, 0]
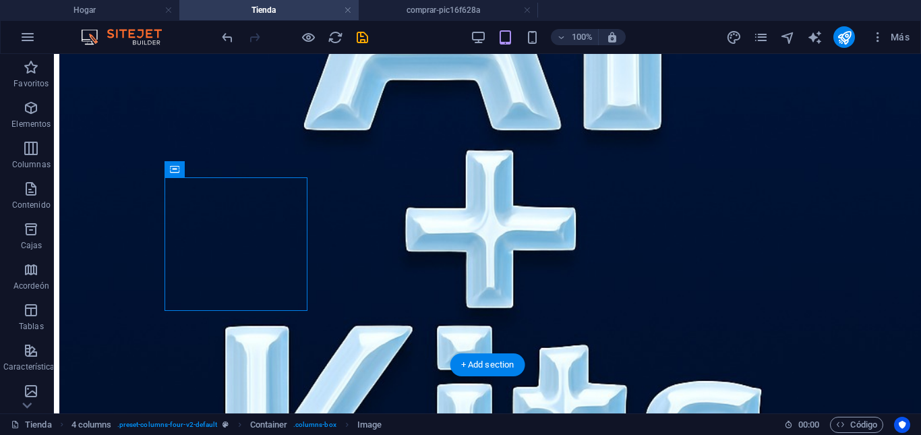
drag, startPoint x: 172, startPoint y: 299, endPoint x: 409, endPoint y: 297, distance: 237.5
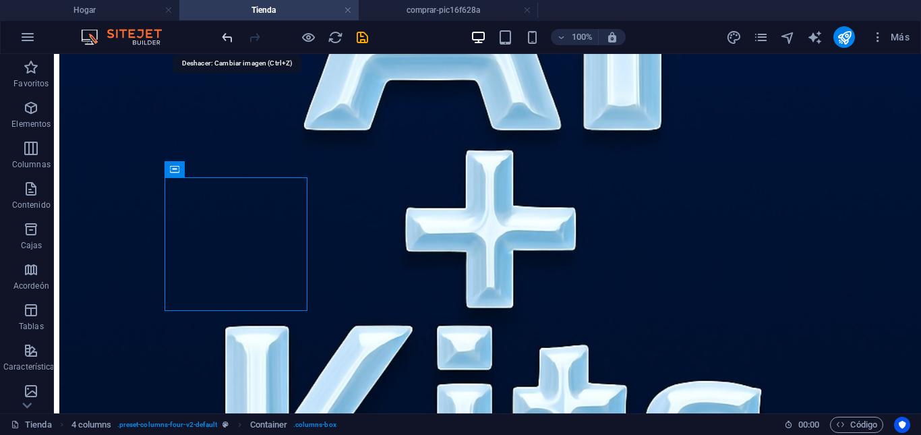
click at [224, 40] on icon "deshacer" at bounding box center [228, 38] width 16 height 16
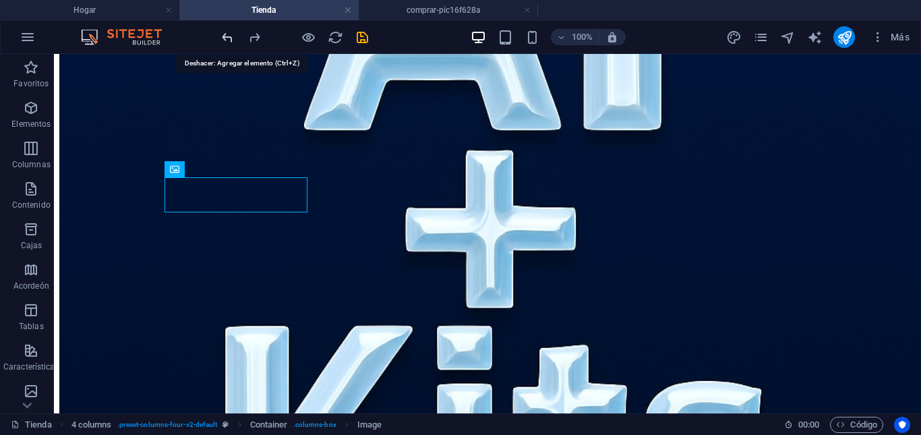
click at [223, 39] on icon "deshacer" at bounding box center [228, 38] width 16 height 16
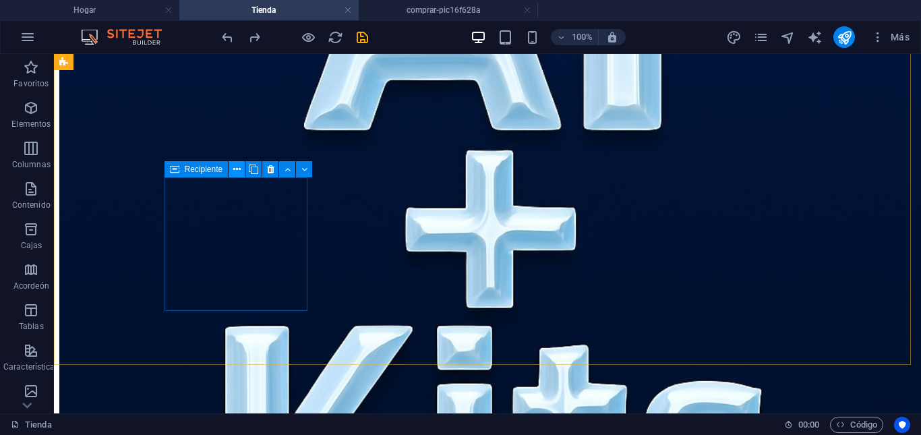
click at [239, 168] on icon at bounding box center [236, 170] width 7 height 14
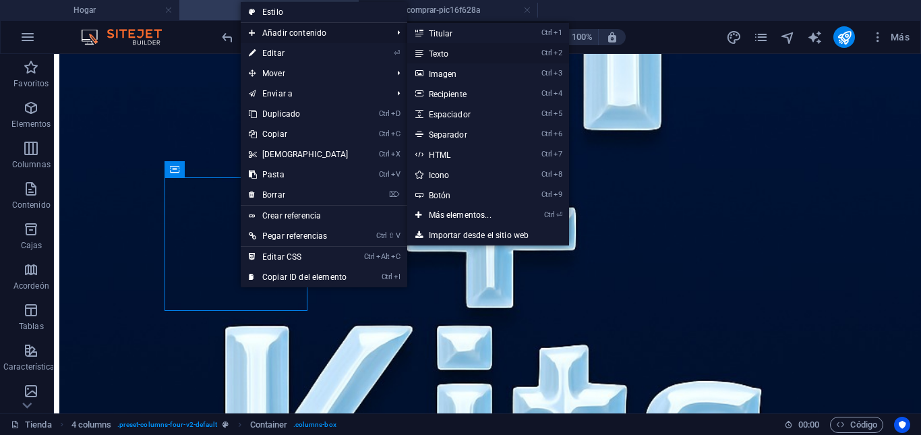
click at [457, 52] on link "Ctrl 2 Texto" at bounding box center [462, 53] width 111 height 20
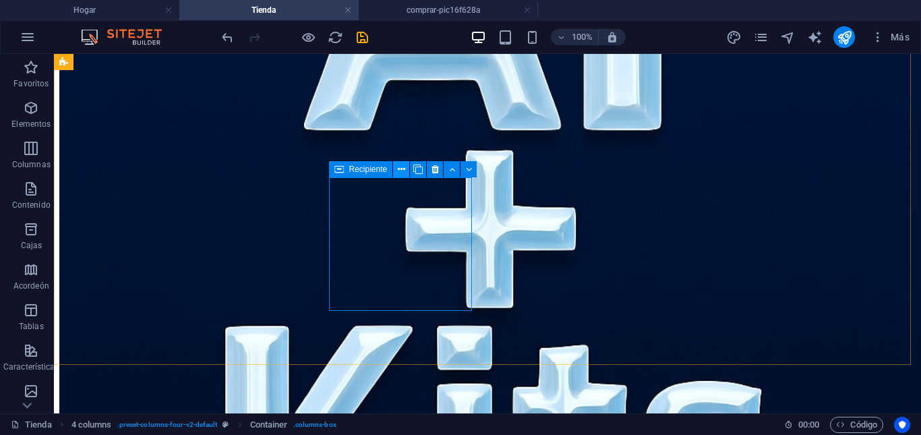
click at [400, 171] on icon at bounding box center [401, 170] width 7 height 14
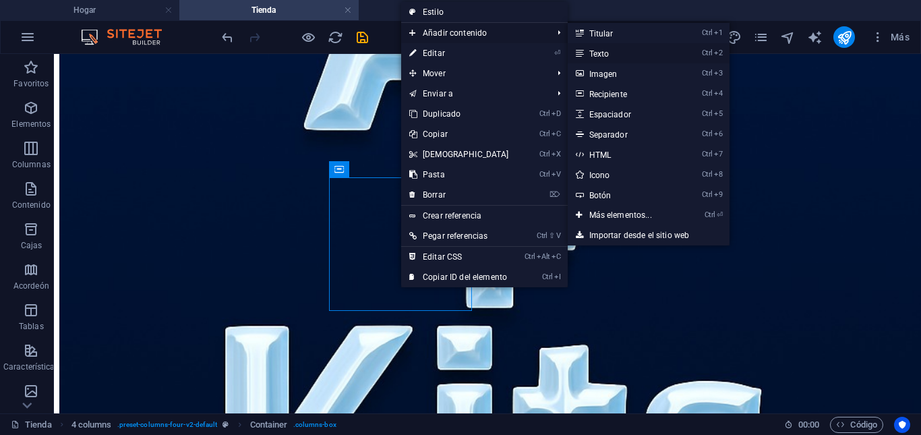
click at [596, 55] on font "Texto" at bounding box center [600, 53] width 20 height 9
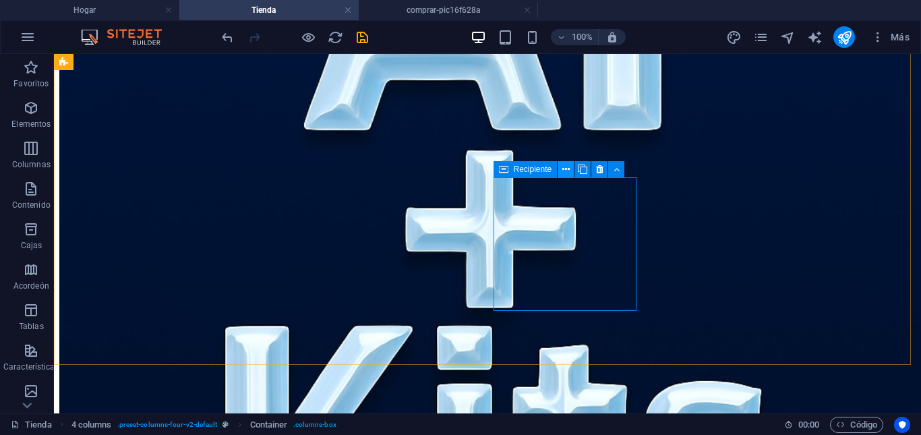
click at [564, 169] on icon at bounding box center [566, 170] width 7 height 14
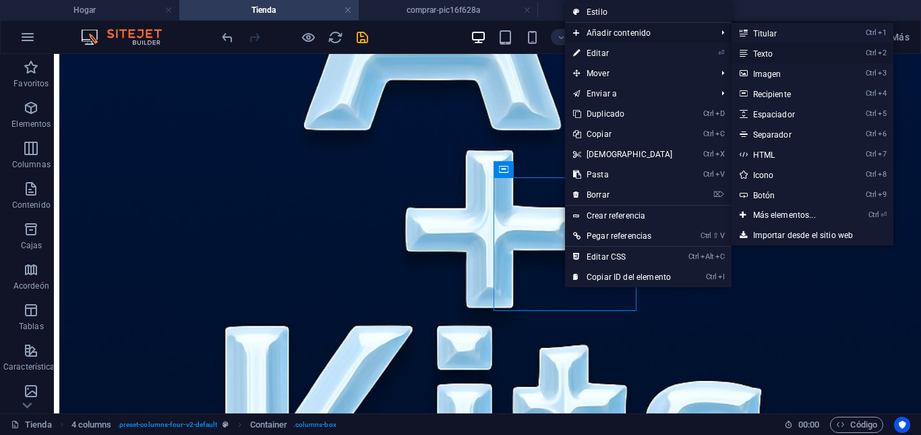
click at [745, 53] on link "Ctrl 2 Texto" at bounding box center [787, 53] width 111 height 20
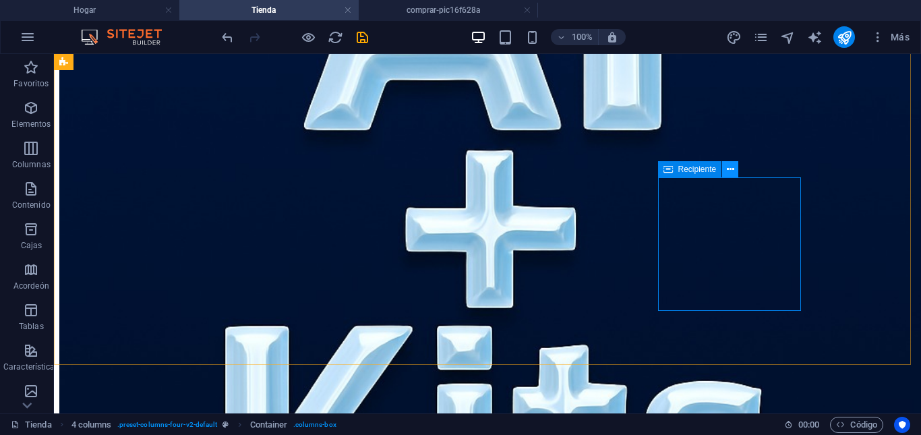
click at [731, 173] on icon at bounding box center [730, 170] width 7 height 14
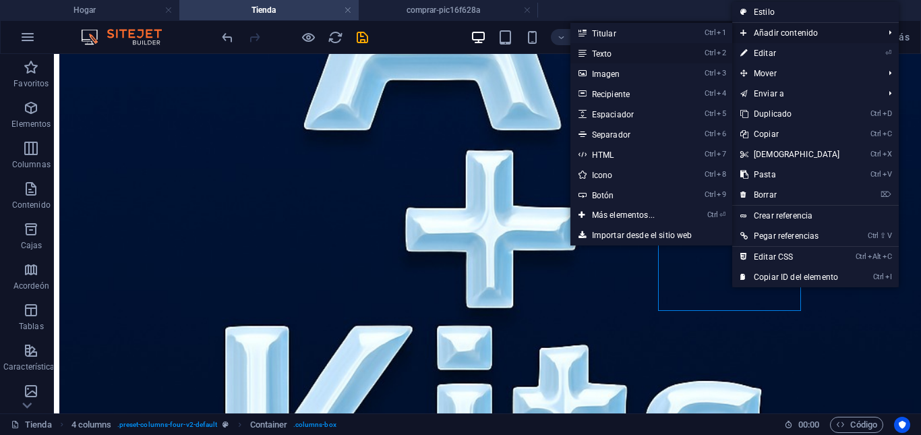
click at [606, 54] on font "Texto" at bounding box center [602, 53] width 20 height 9
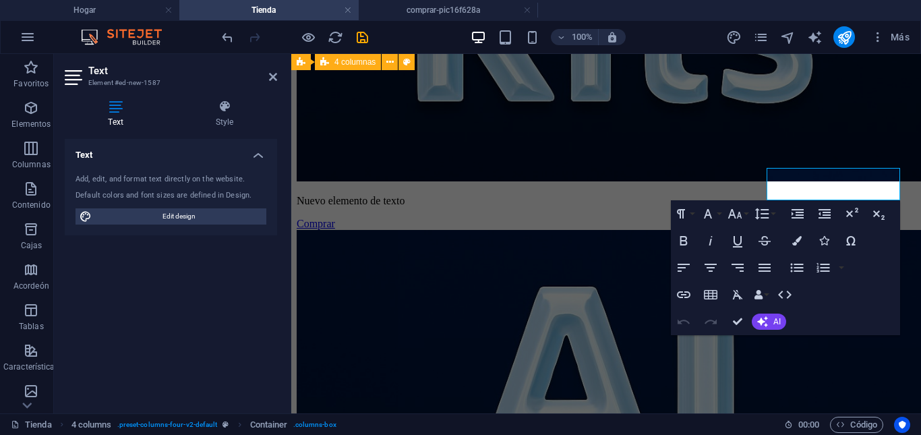
scroll to position [1375, 0]
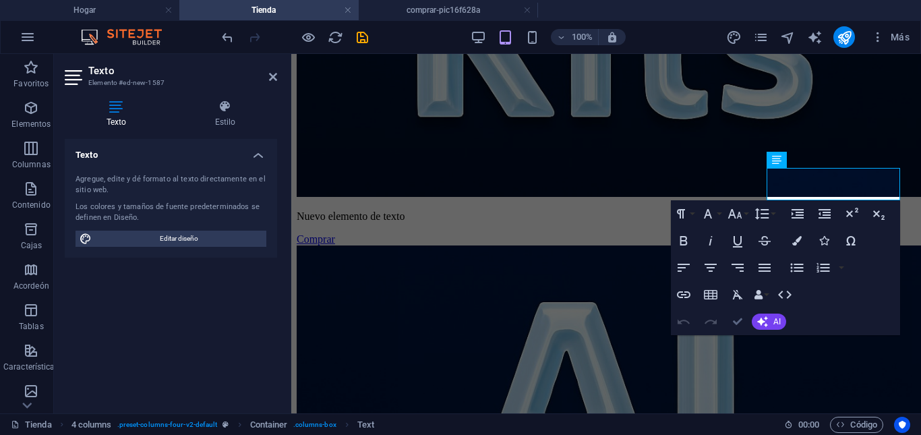
drag, startPoint x: 741, startPoint y: 321, endPoint x: 685, endPoint y: 267, distance: 77.3
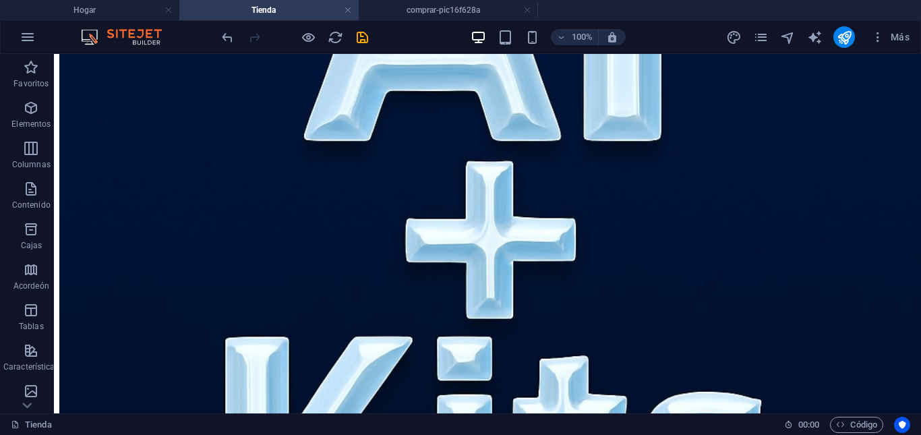
scroll to position [1417, 0]
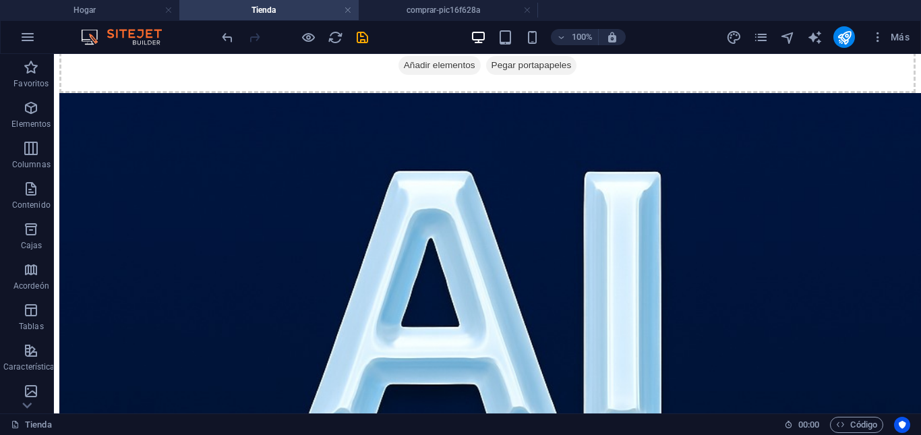
scroll to position [67, 0]
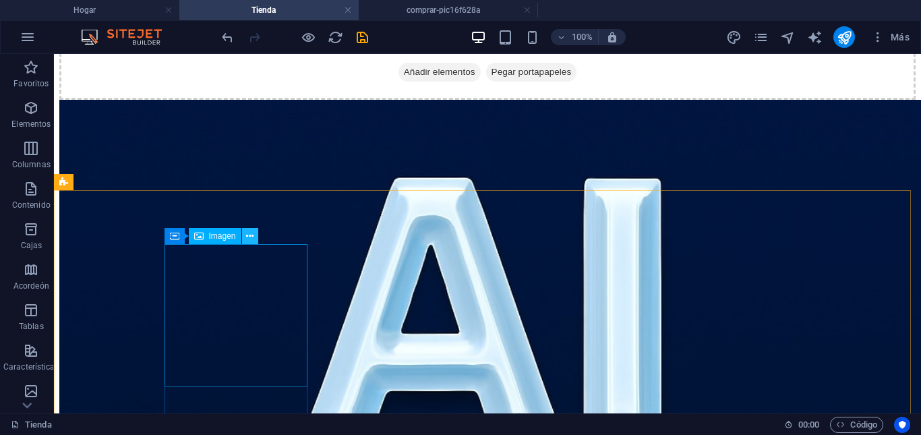
click at [252, 240] on icon at bounding box center [249, 236] width 7 height 14
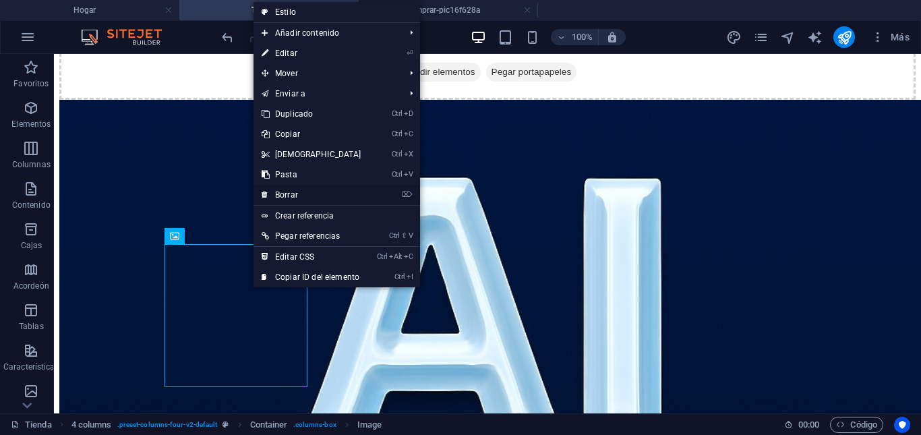
click at [291, 194] on font "Borrar" at bounding box center [286, 194] width 23 height 9
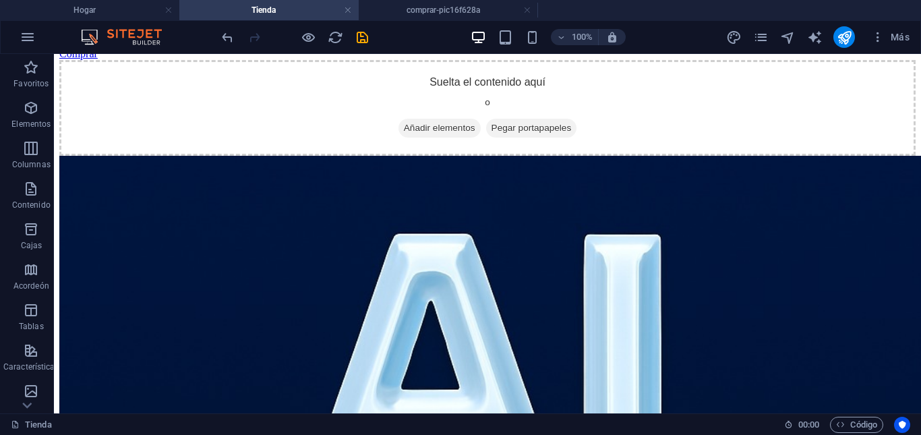
scroll to position [167, 0]
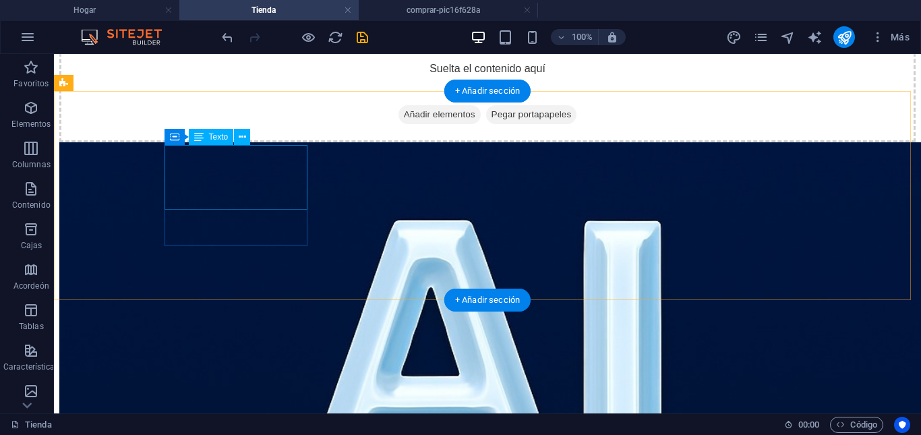
click at [261, 24] on div "Nuevo elemento de texto" at bounding box center [487, 17] width 857 height 12
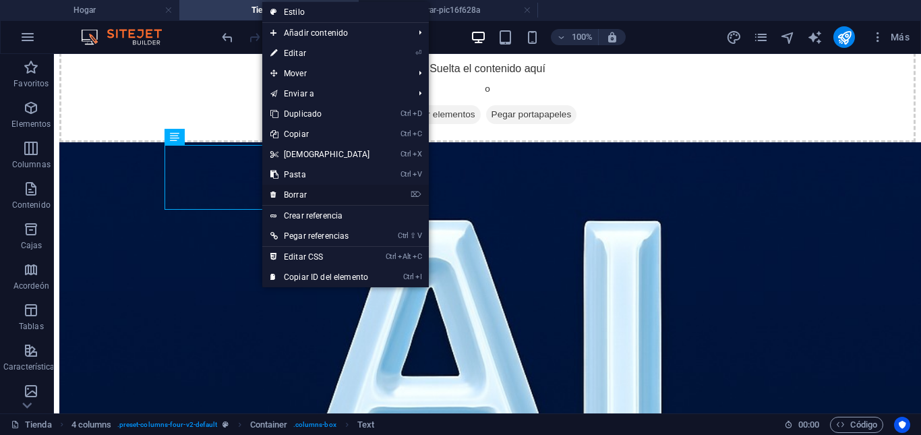
click at [296, 198] on font "Borrar" at bounding box center [295, 194] width 23 height 9
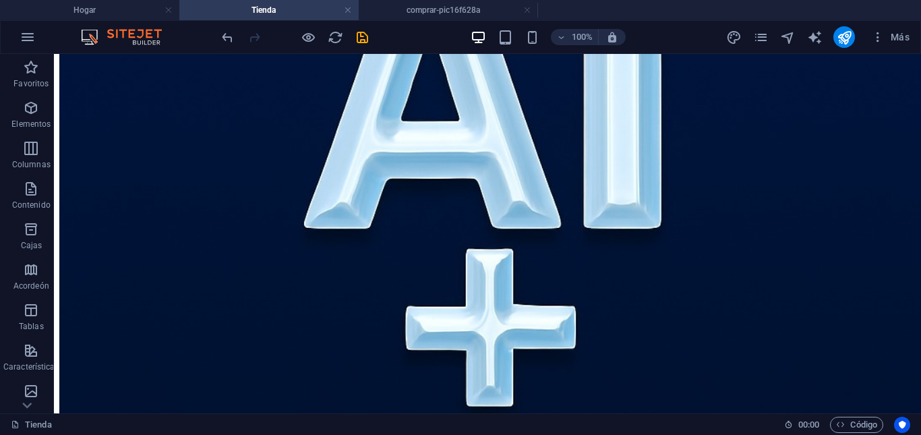
scroll to position [364, 0]
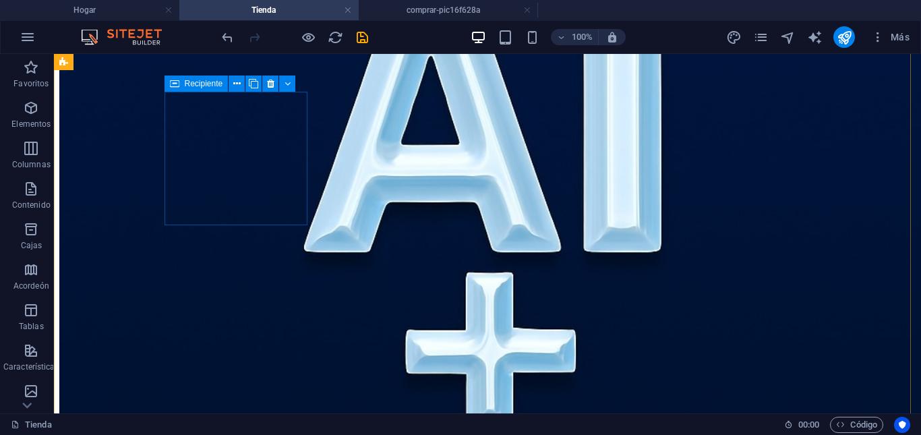
click at [268, 90] on icon at bounding box center [270, 84] width 7 height 14
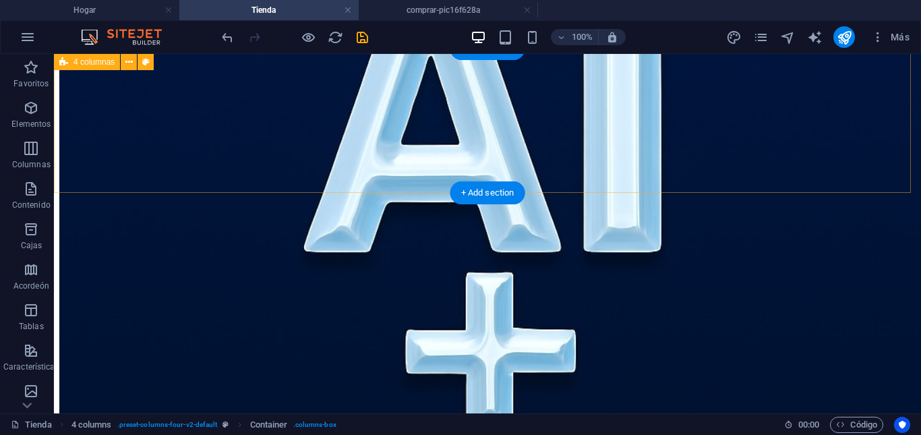
scroll to position [209, 0]
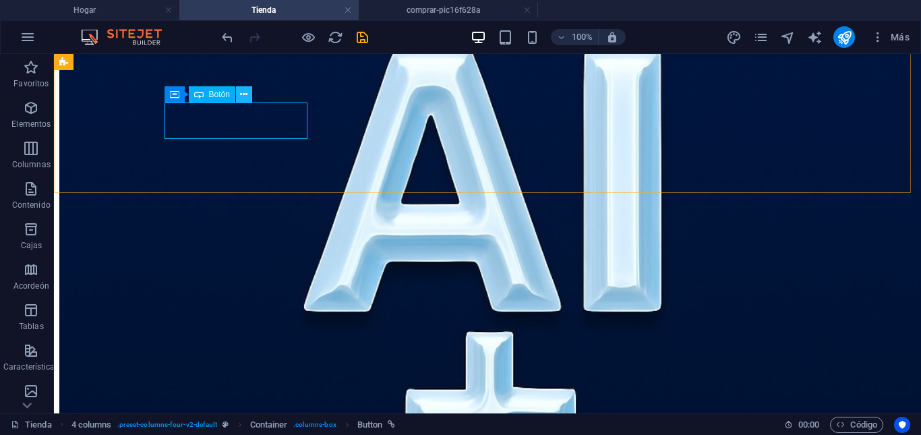
click at [242, 94] on icon at bounding box center [243, 95] width 7 height 14
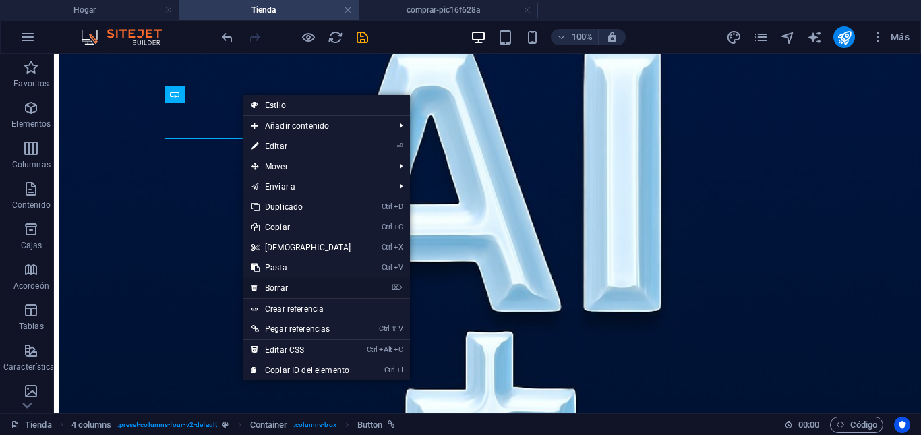
click at [279, 285] on font "Borrar" at bounding box center [276, 287] width 23 height 9
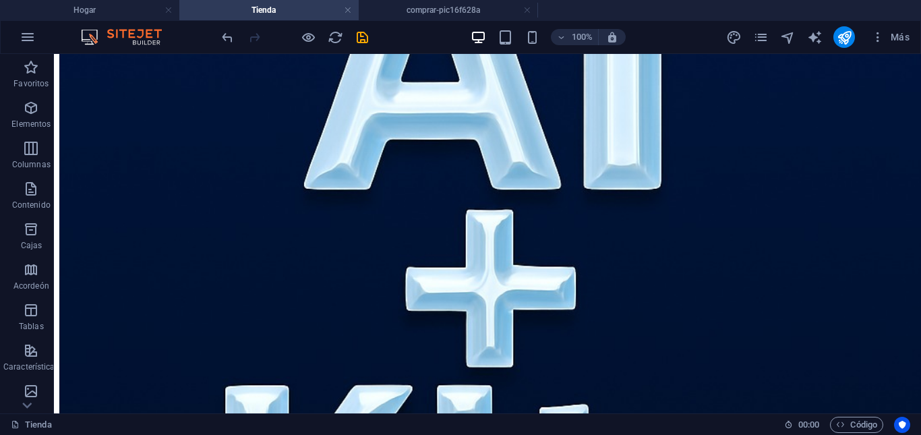
scroll to position [465, 0]
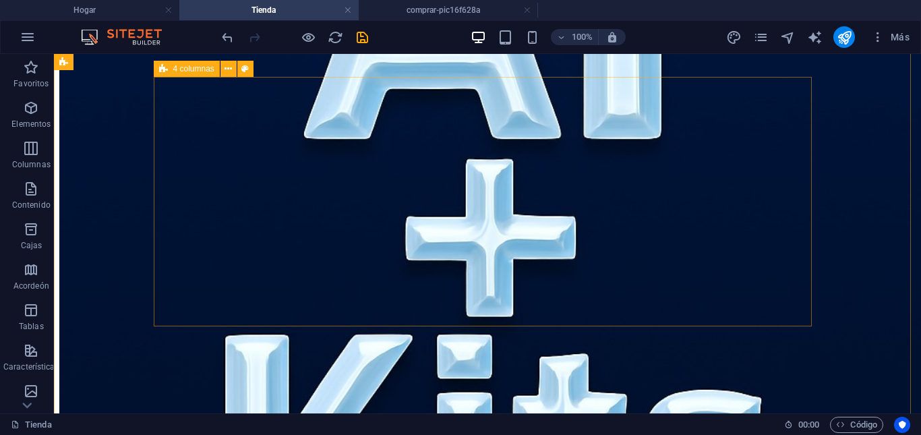
click at [781, 227] on div "Nuevo elemento de texto Comprar" at bounding box center [487, 256] width 857 height 916
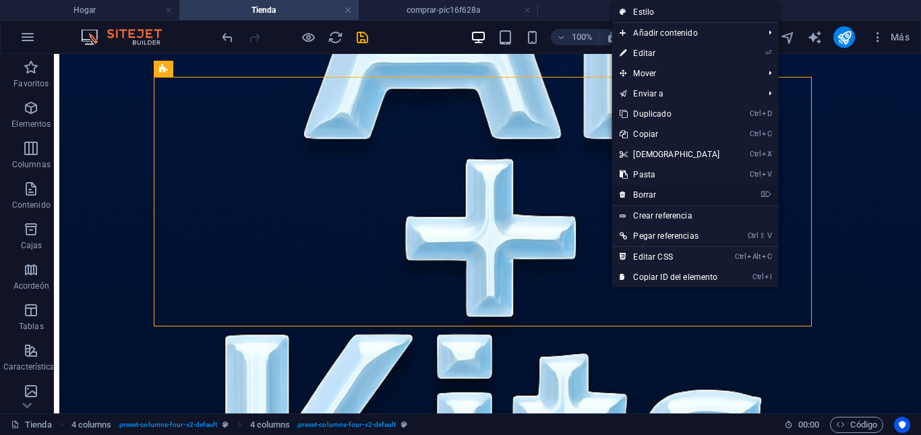
click at [652, 196] on font "Borrar" at bounding box center [644, 194] width 23 height 9
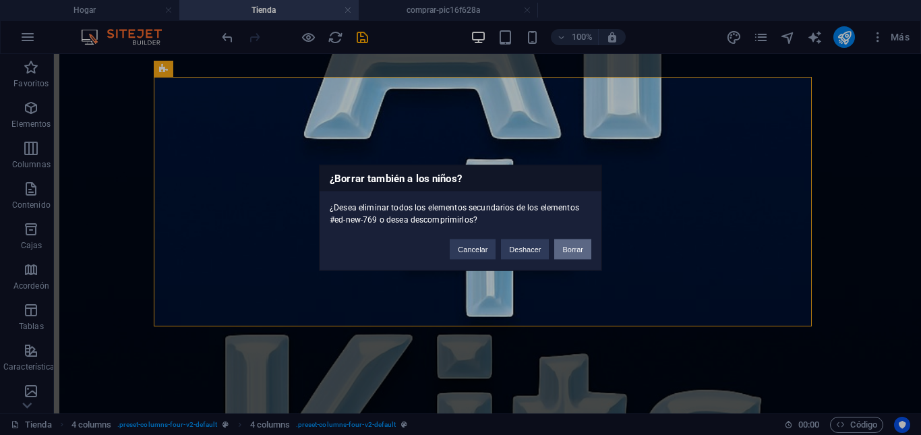
click at [575, 250] on font "Borrar" at bounding box center [573, 249] width 21 height 8
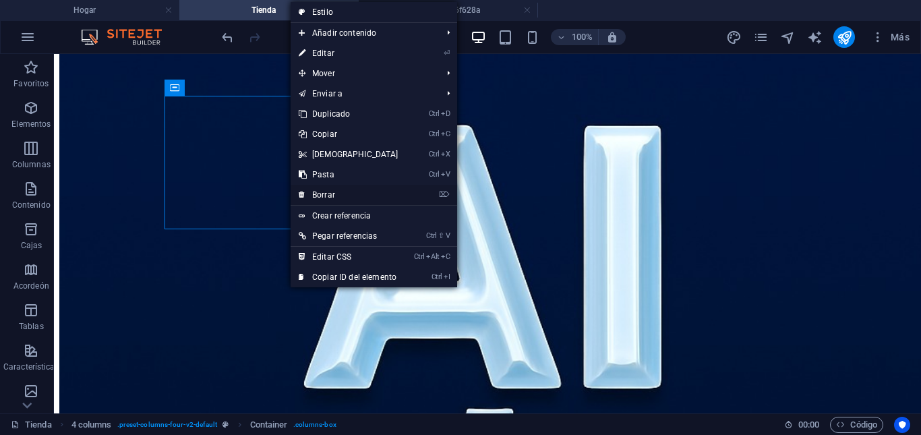
click at [340, 192] on link "⌦ Borrar" at bounding box center [349, 195] width 116 height 20
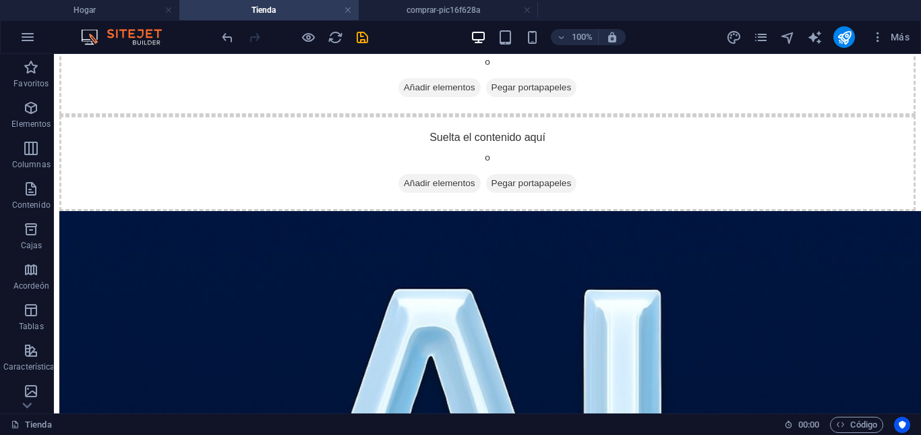
scroll to position [0, 0]
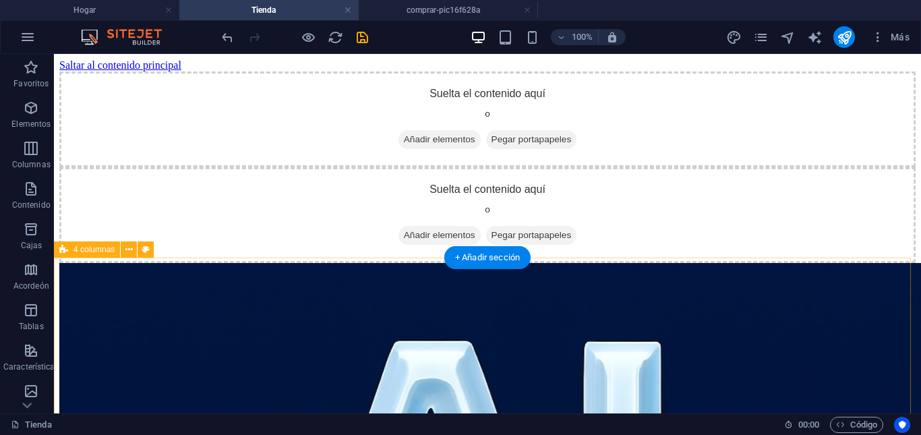
click at [763, 263] on div "Suelta el contenido aquí o Añadir elementos Pegar portapapeles" at bounding box center [487, 215] width 857 height 96
click at [795, 263] on div "Suelta el contenido aquí o Añadir elementos Pegar portapapeles" at bounding box center [487, 215] width 857 height 96
click at [779, 263] on div "Suelta el contenido aquí o Añadir elementos Pegar portapapeles" at bounding box center [487, 215] width 857 height 96
click at [770, 263] on div "Suelta el contenido aquí o Añadir elementos Pegar portapapeles" at bounding box center [487, 215] width 857 height 96
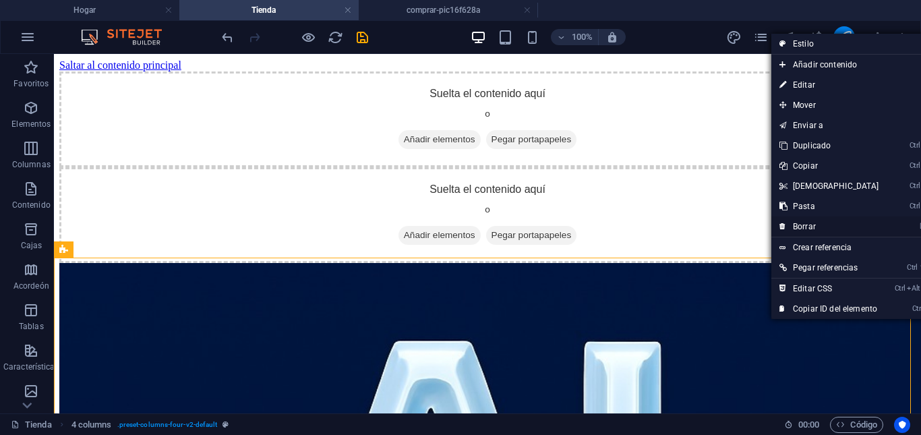
click at [814, 230] on font "Borrar" at bounding box center [804, 226] width 23 height 9
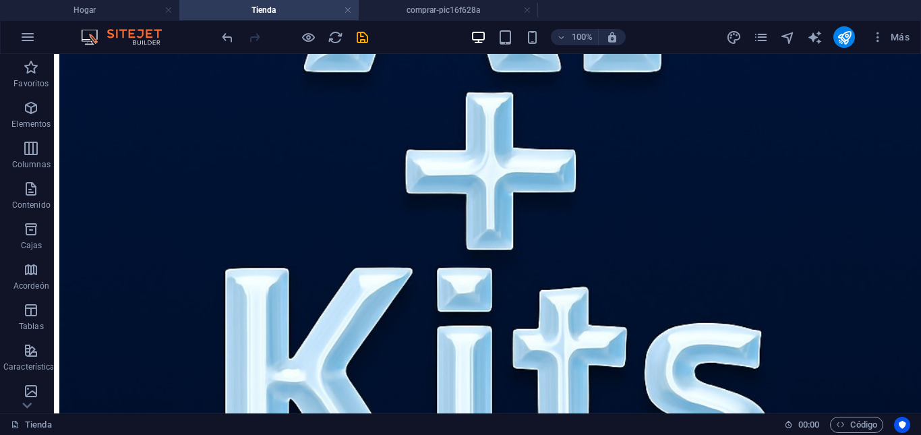
scroll to position [432, 0]
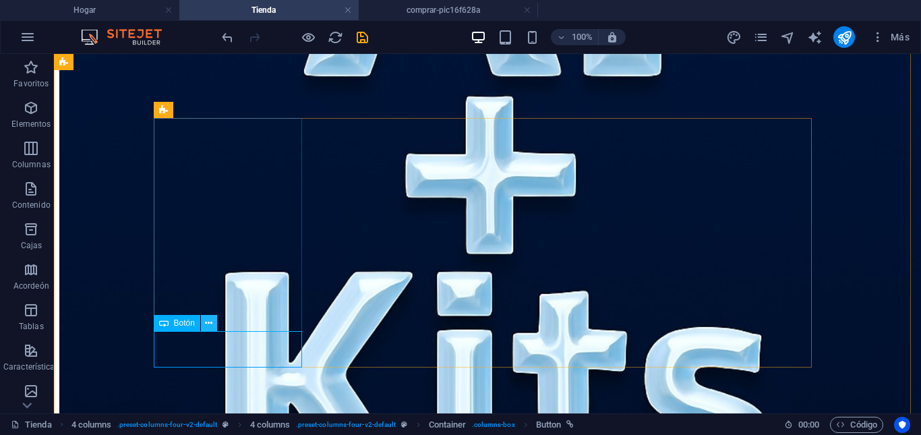
click at [212, 322] on icon at bounding box center [208, 323] width 7 height 14
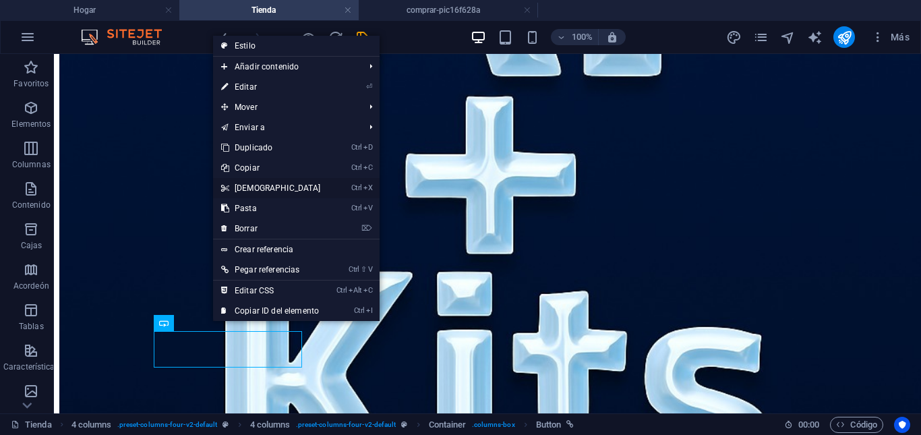
click at [261, 186] on link "Ctrl X Cortar" at bounding box center [271, 188] width 116 height 20
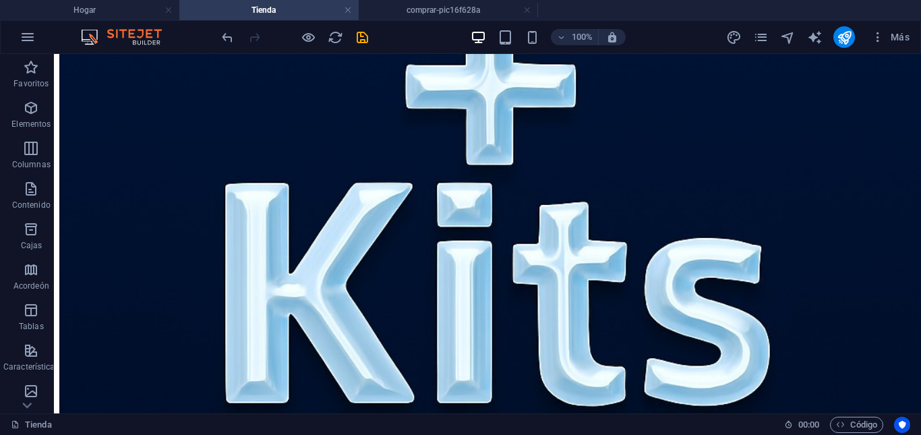
scroll to position [590, 0]
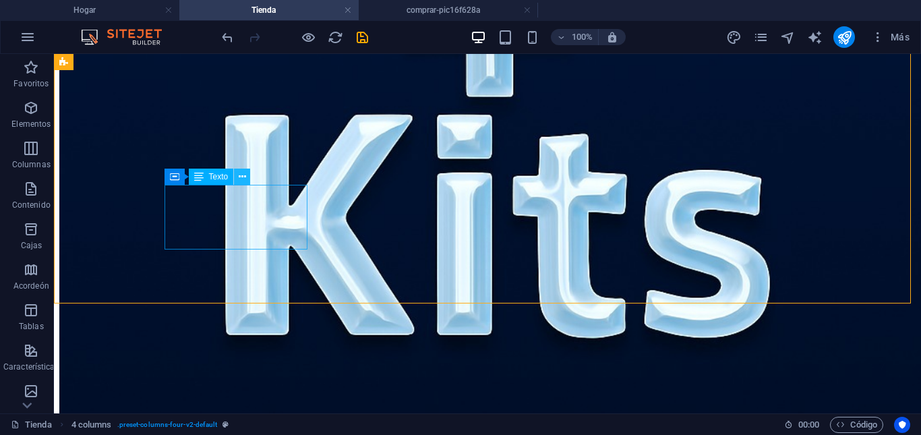
click at [241, 180] on icon at bounding box center [242, 177] width 7 height 14
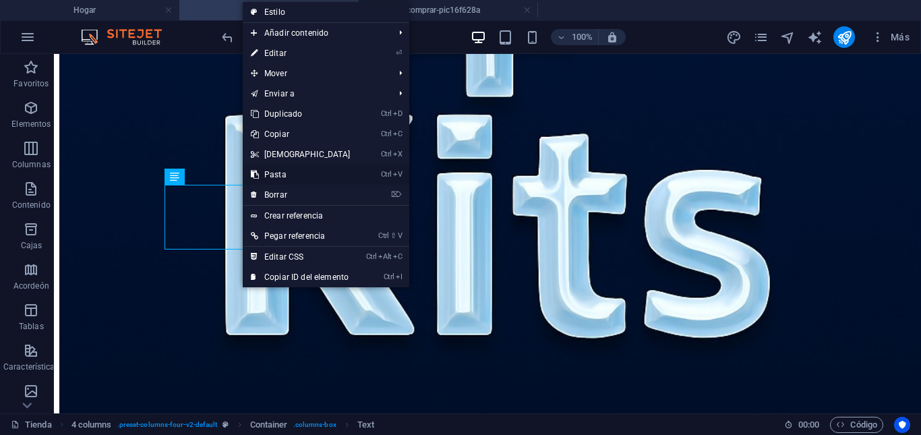
click at [288, 177] on link "Ctrl V Pasta" at bounding box center [301, 175] width 116 height 20
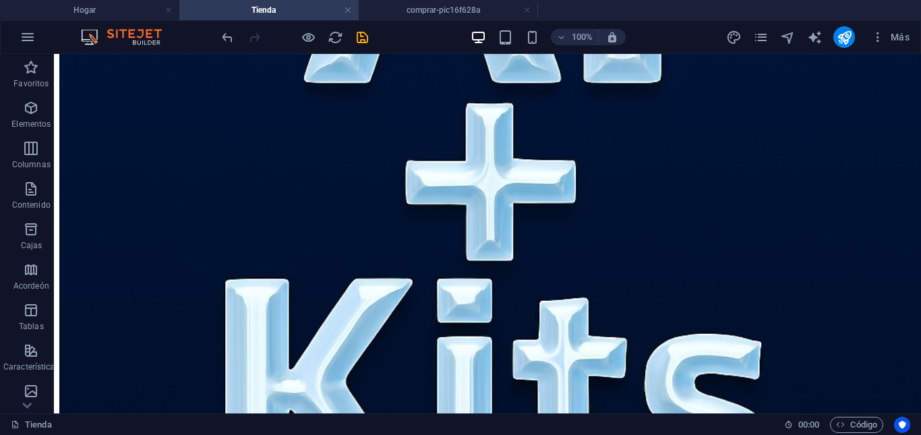
scroll to position [522, 0]
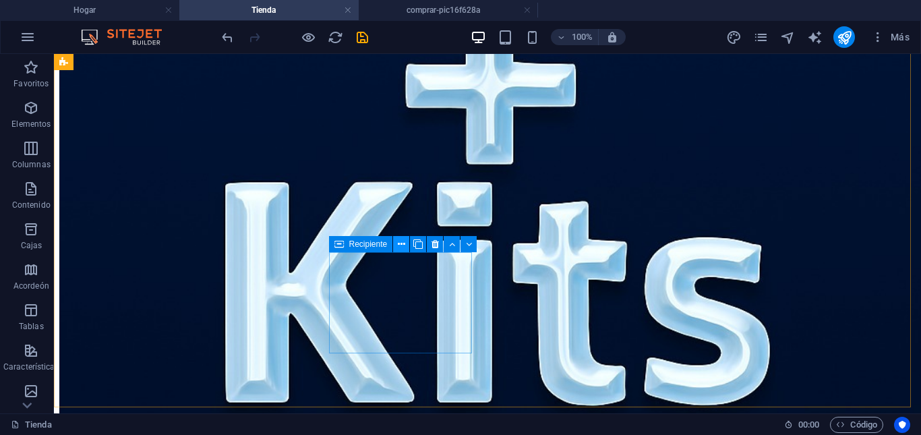
click at [403, 239] on icon at bounding box center [401, 244] width 7 height 14
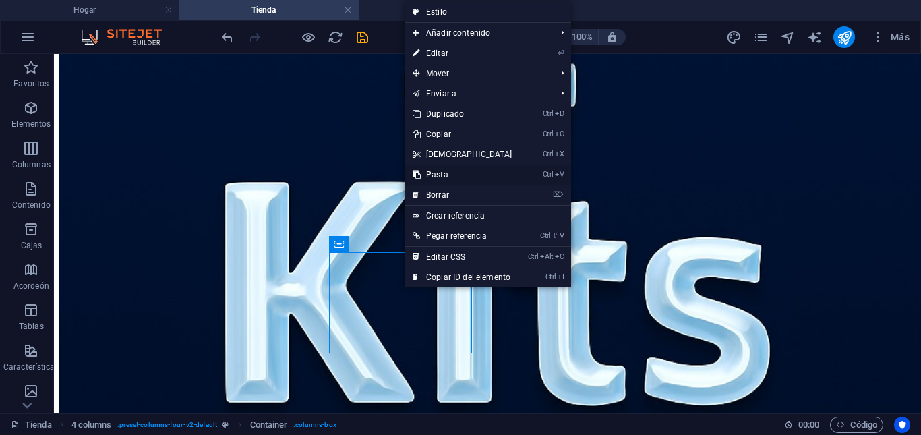
click at [459, 175] on link "Ctrl V Pasta" at bounding box center [463, 175] width 116 height 20
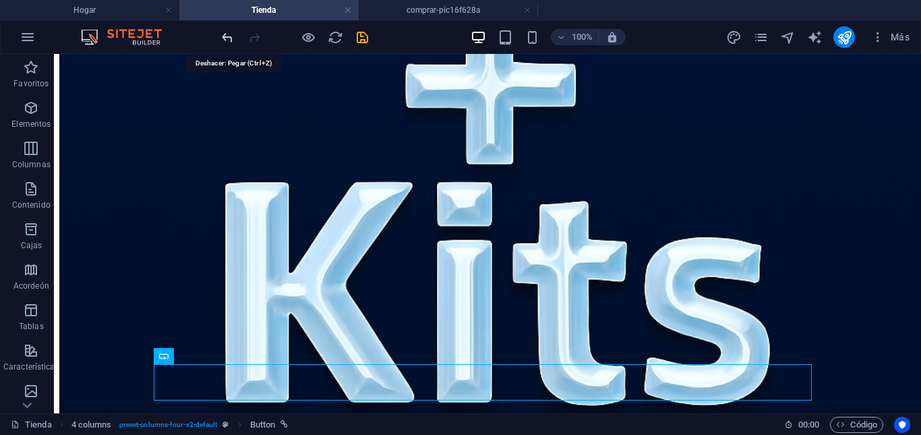
click at [230, 40] on icon "deshacer" at bounding box center [228, 38] width 16 height 16
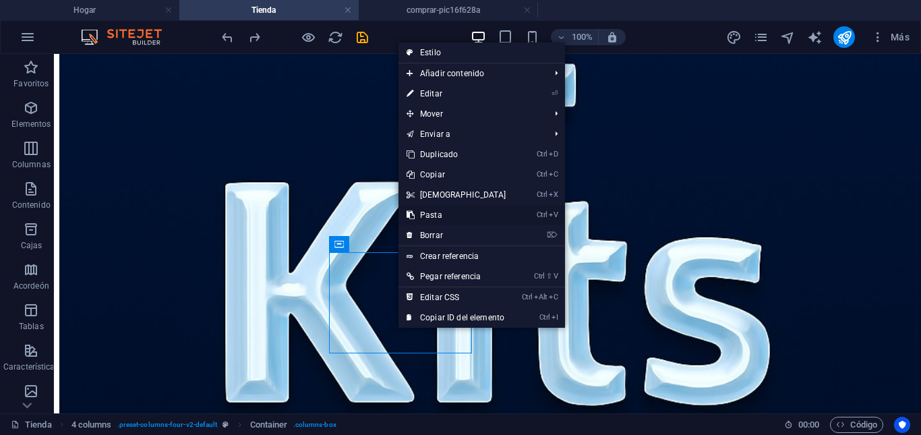
click at [448, 212] on link "Ctrl V Pasta" at bounding box center [457, 215] width 116 height 20
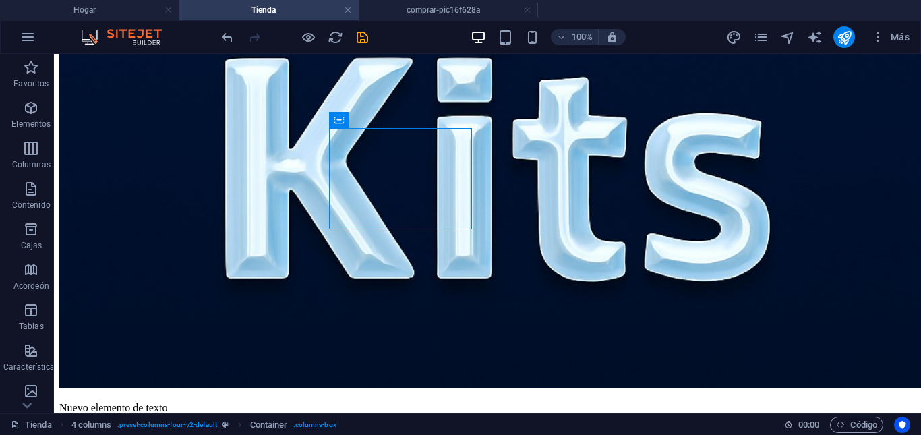
scroll to position [685, 0]
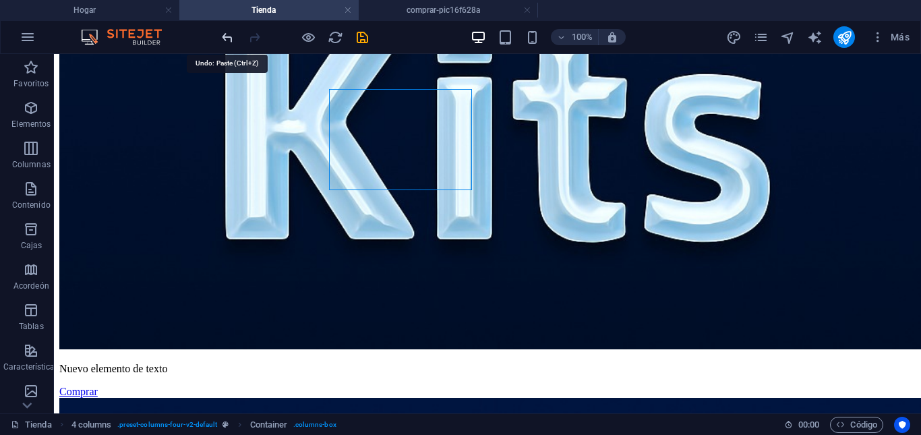
click at [220, 42] on icon "deshacer" at bounding box center [228, 38] width 16 height 16
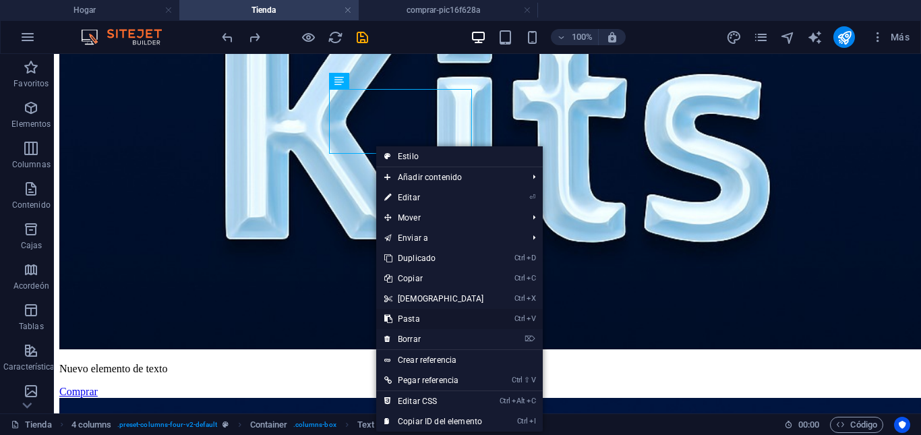
click at [415, 318] on font "Pasta" at bounding box center [409, 318] width 22 height 9
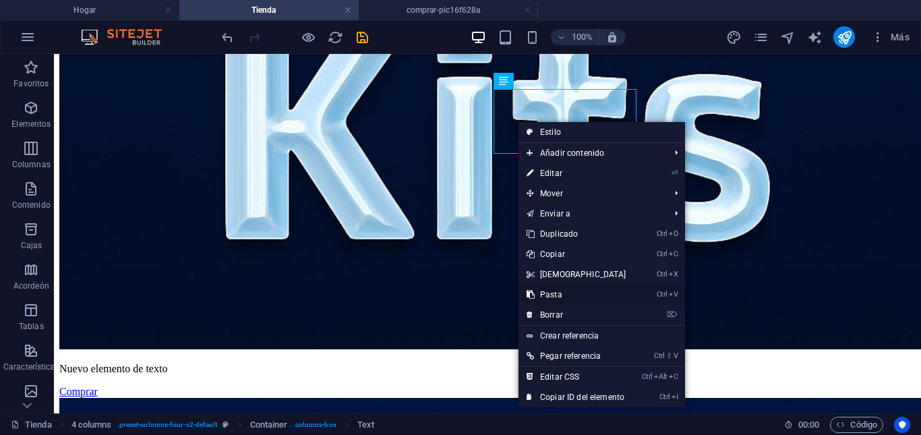
click at [559, 294] on font "Pasta" at bounding box center [551, 294] width 22 height 9
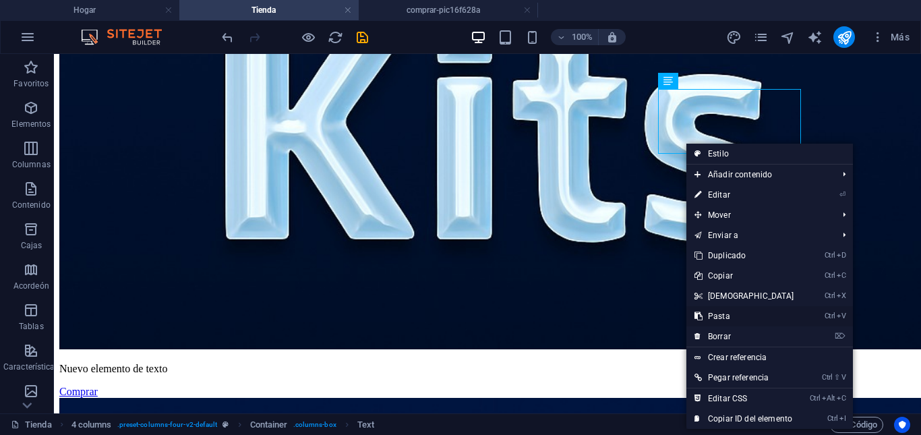
click at [718, 315] on font "Pasta" at bounding box center [719, 316] width 22 height 9
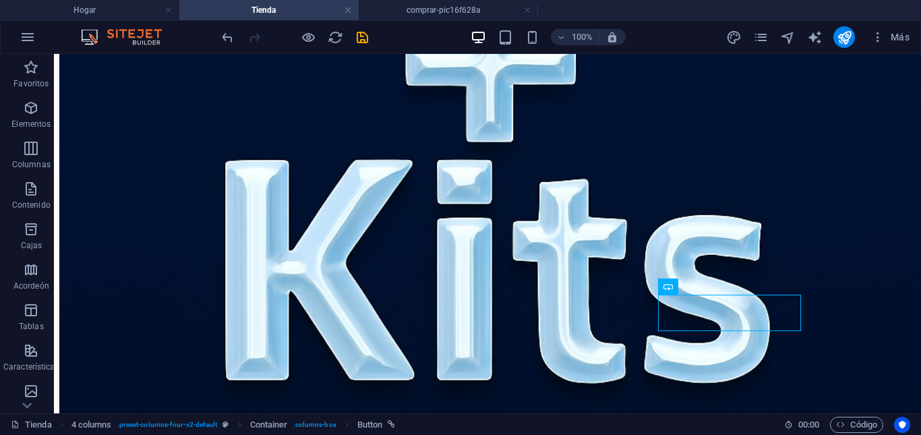
scroll to position [540, 0]
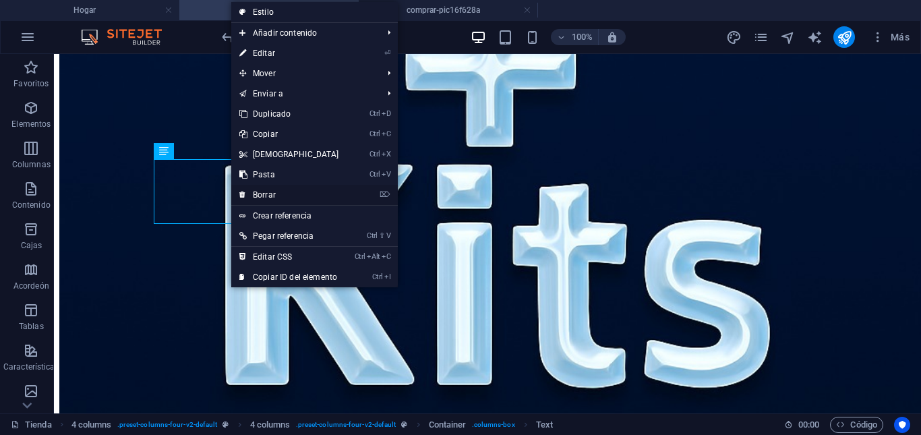
click at [266, 195] on font "Borrar" at bounding box center [264, 194] width 23 height 9
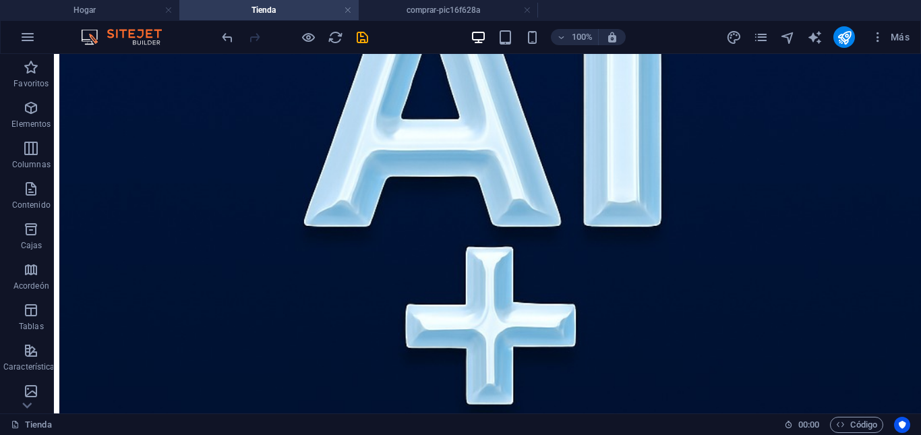
scroll to position [255, 0]
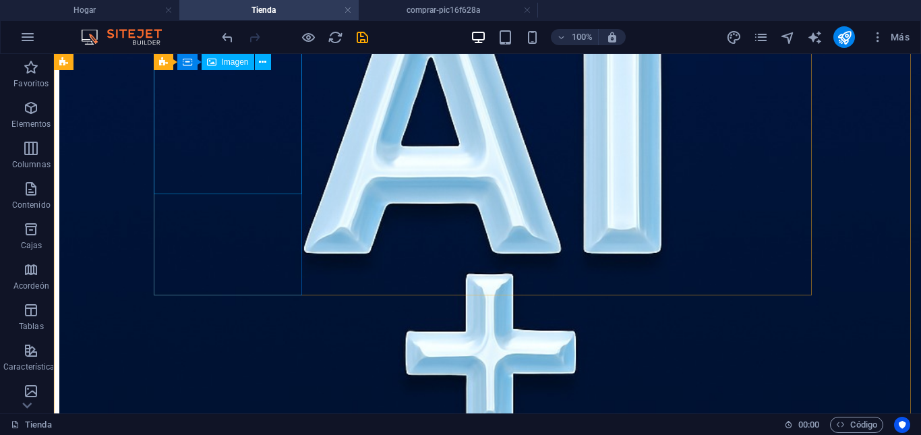
click at [284, 116] on figure at bounding box center [487, 347] width 857 height 870
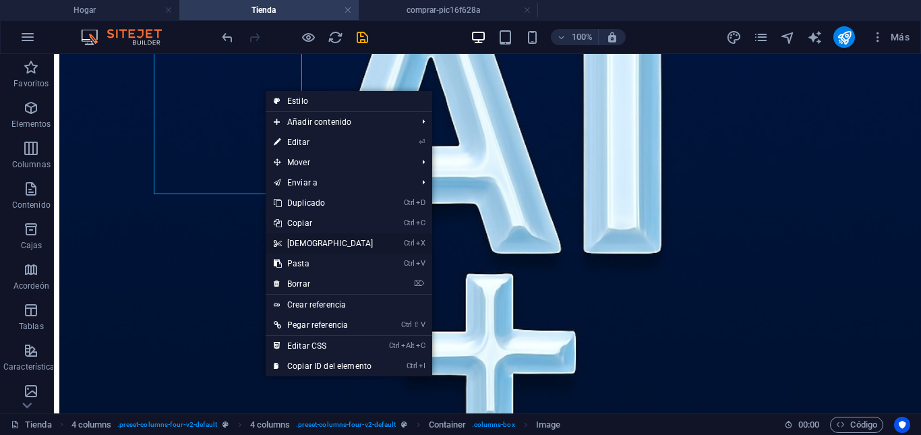
click at [300, 246] on font "[DEMOGRAPHIC_DATA]" at bounding box center [330, 243] width 86 height 9
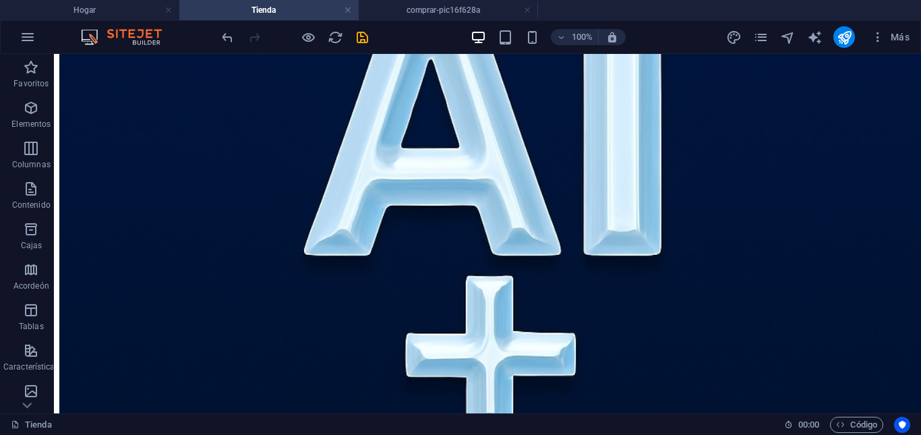
scroll to position [336, 0]
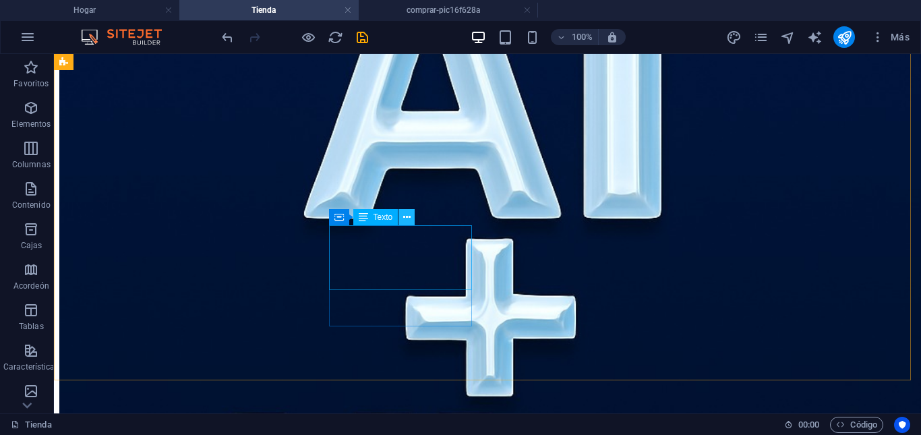
click at [409, 216] on icon at bounding box center [406, 217] width 7 height 14
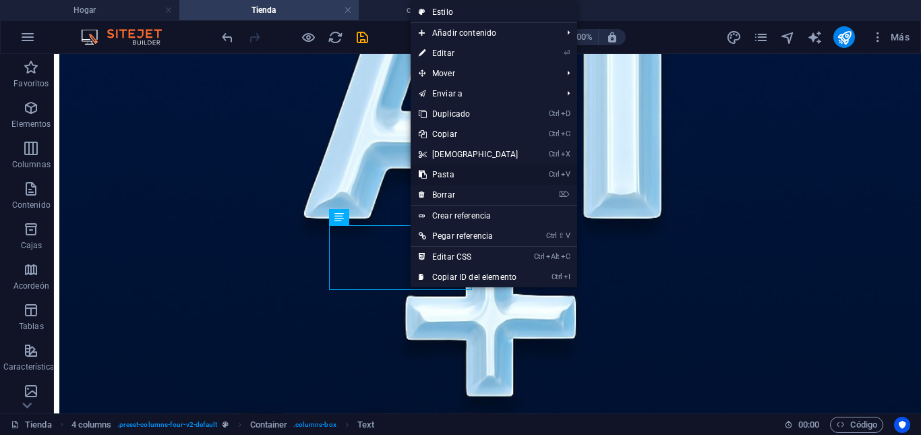
click at [445, 174] on font "Pasta" at bounding box center [443, 174] width 22 height 9
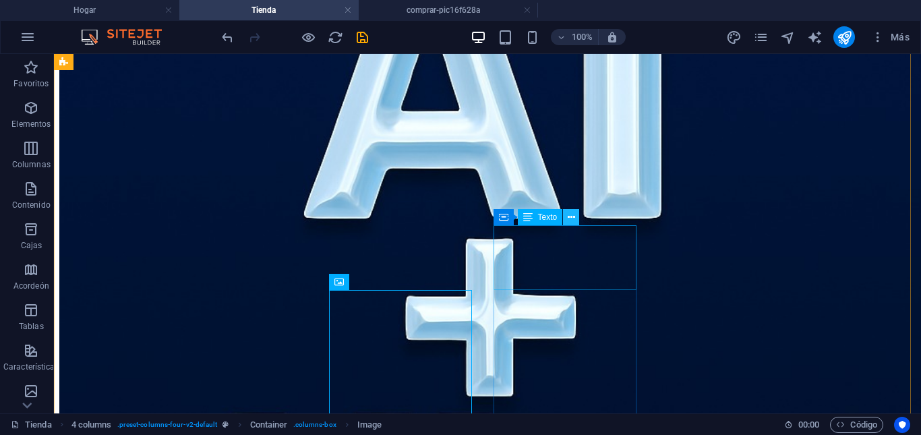
click at [572, 217] on icon at bounding box center [571, 217] width 7 height 14
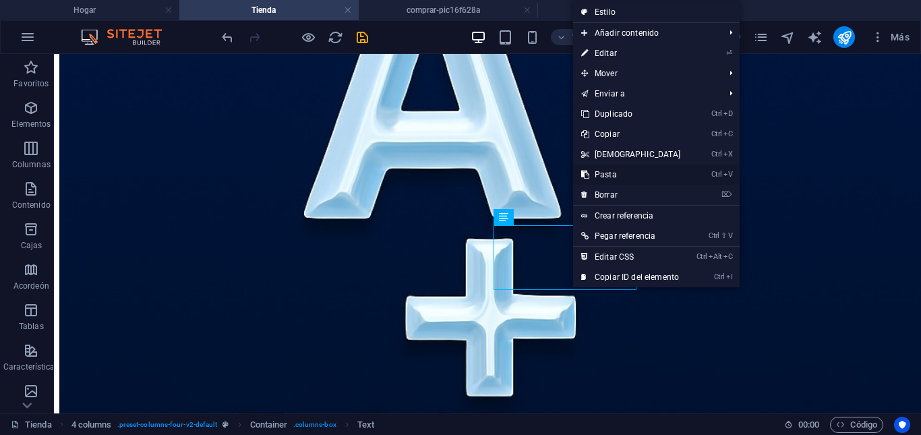
click at [620, 175] on link "Ctrl V Pasta" at bounding box center [631, 175] width 116 height 20
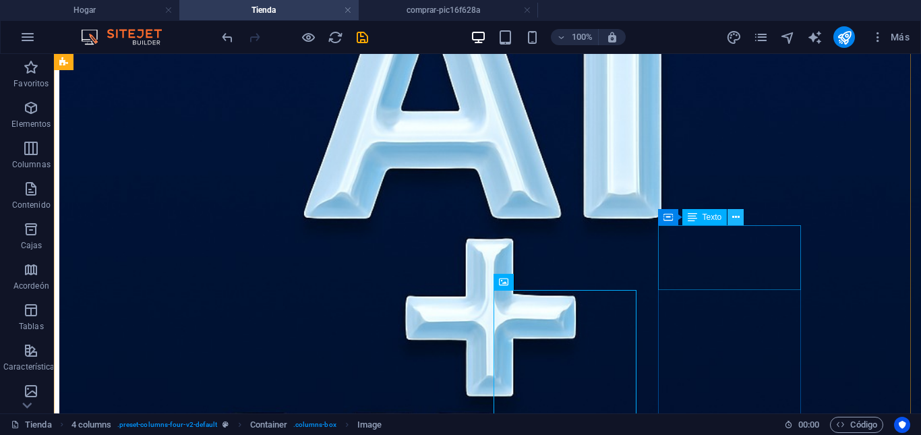
click at [737, 219] on icon at bounding box center [736, 217] width 7 height 14
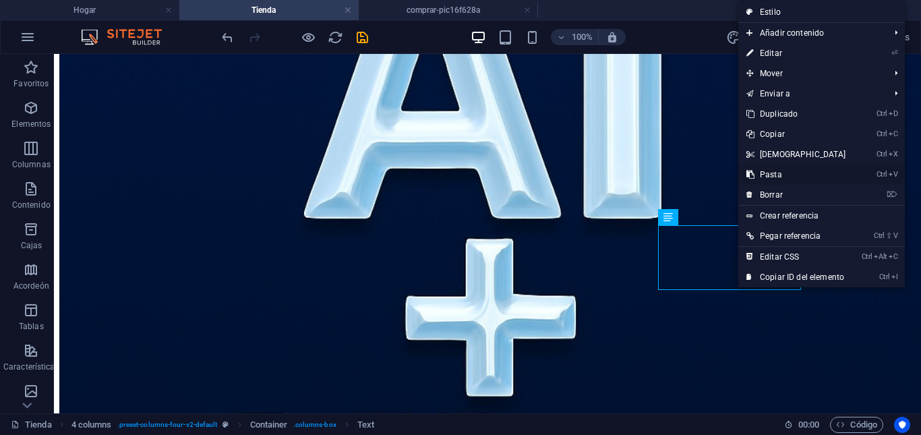
click at [782, 173] on link "Ctrl V Pasta" at bounding box center [797, 175] width 116 height 20
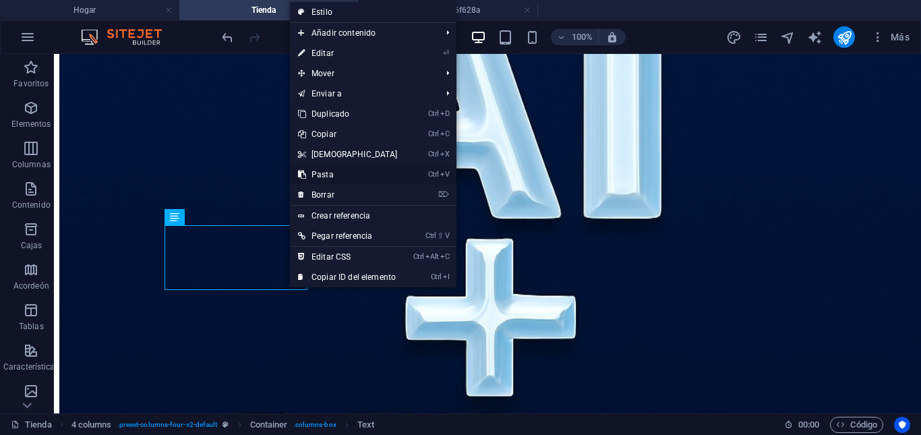
click at [332, 177] on font "Pasta" at bounding box center [323, 174] width 22 height 9
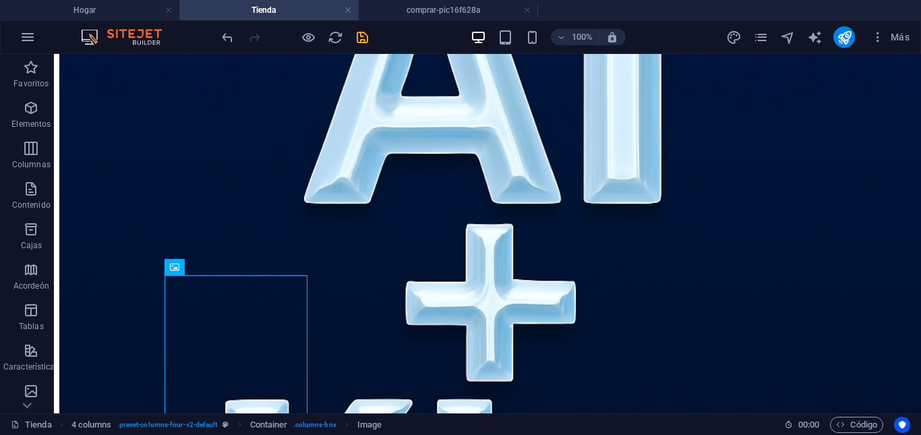
scroll to position [335, 0]
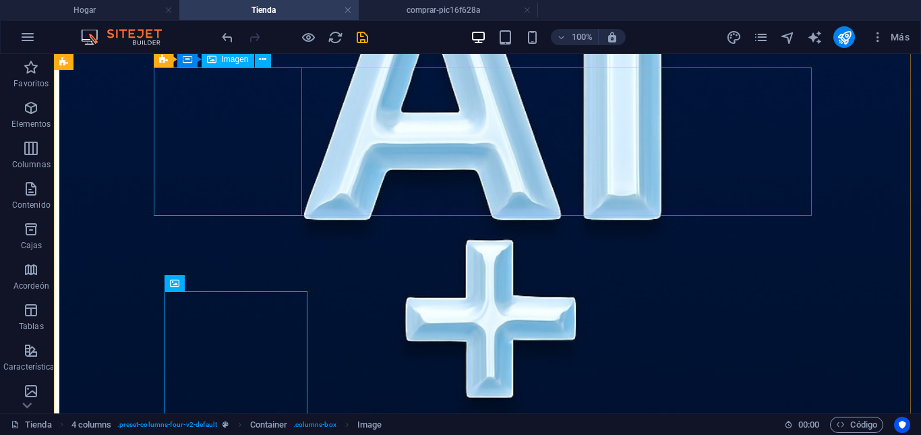
click at [289, 150] on figure at bounding box center [487, 314] width 857 height 870
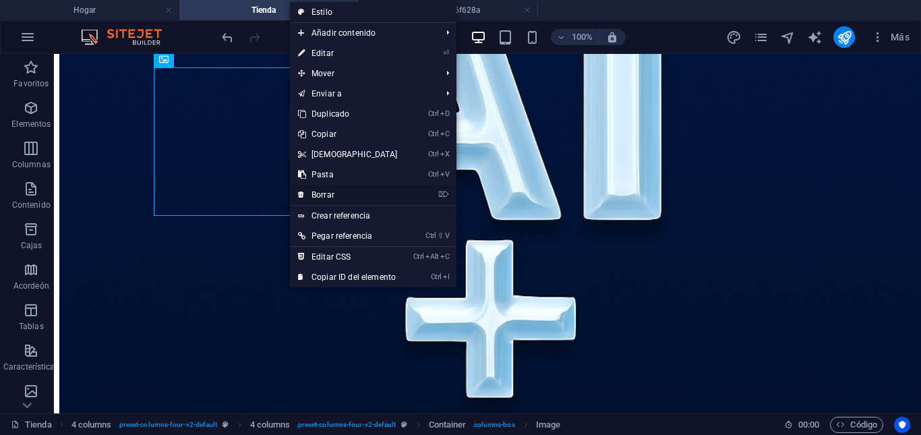
click at [324, 192] on font "Borrar" at bounding box center [323, 194] width 23 height 9
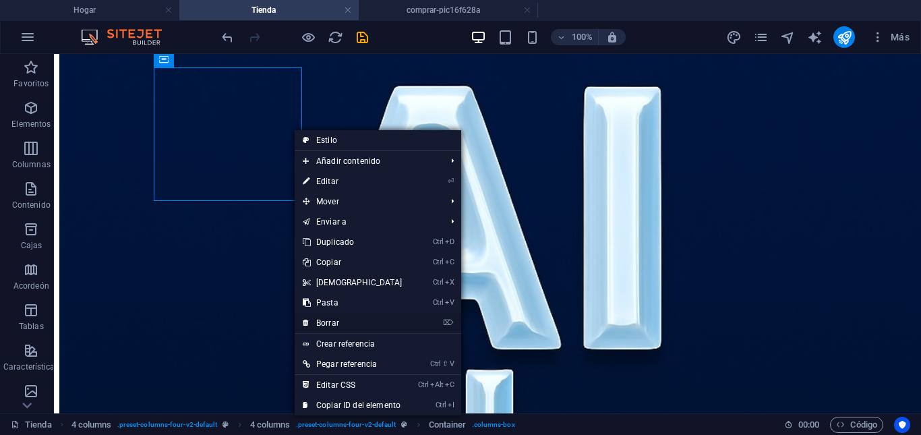
click at [343, 323] on link "⌦ Borrar" at bounding box center [353, 323] width 116 height 20
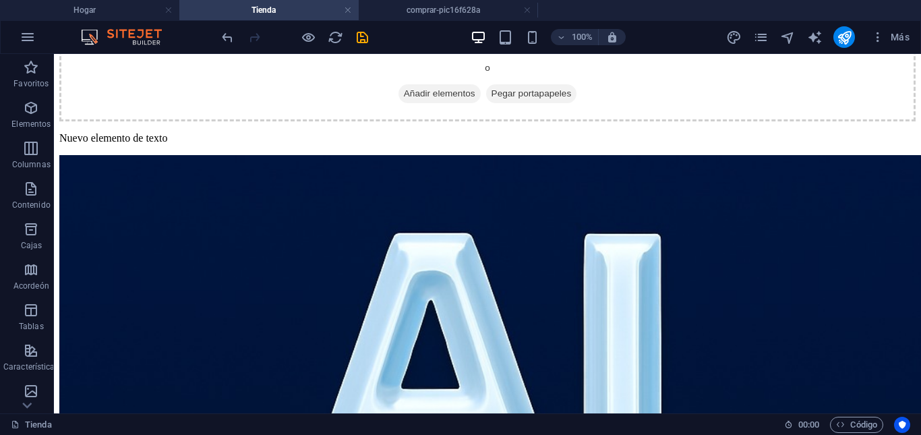
scroll to position [171, 0]
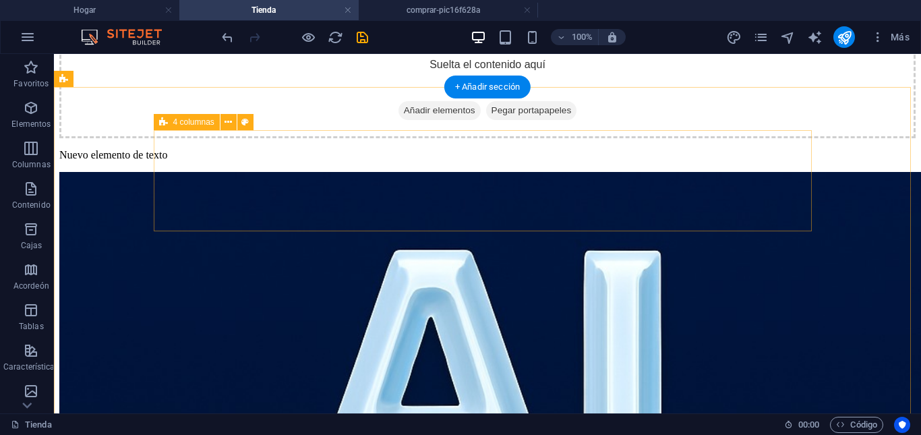
click at [327, 42] on div "Nuevo elemento de texto Comprar" at bounding box center [487, 24] width 857 height 35
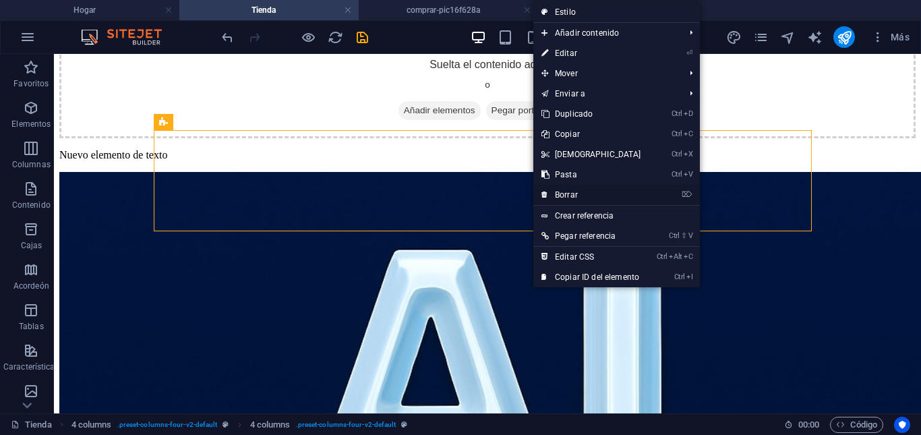
click at [578, 194] on link "⌦ Borrar" at bounding box center [592, 195] width 116 height 20
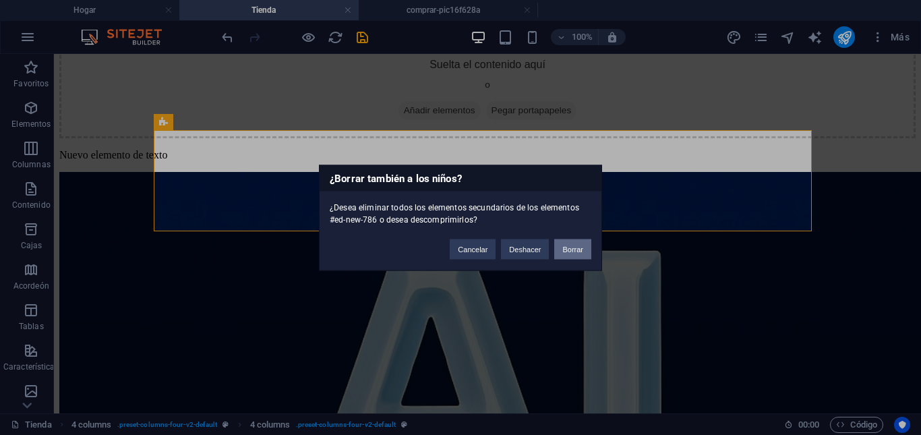
click at [563, 249] on font "Borrar" at bounding box center [573, 249] width 21 height 8
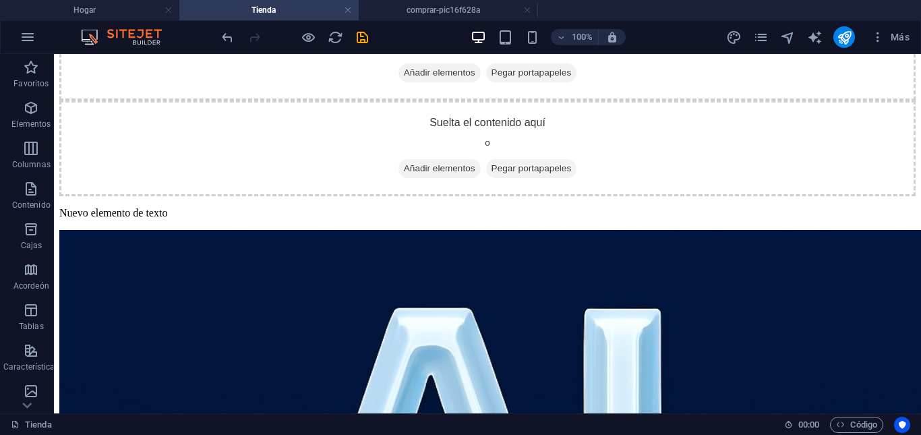
scroll to position [72, 0]
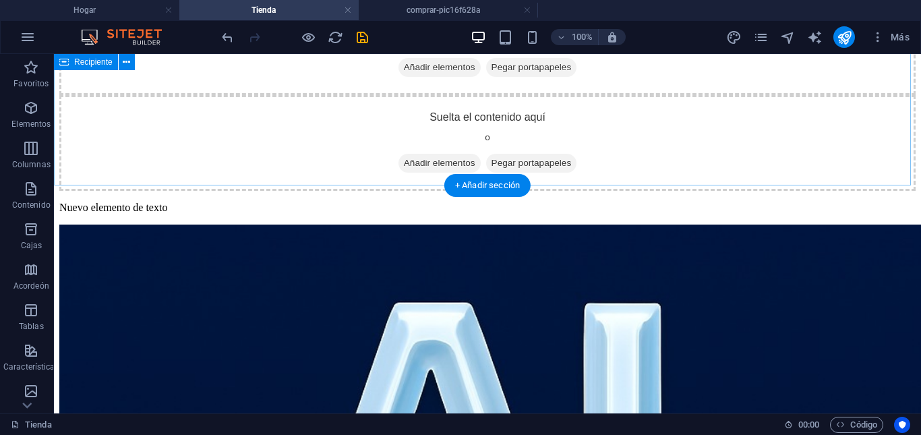
click at [747, 95] on div "Suelta el contenido aquí o Añadir elementos Pegar portapapeles" at bounding box center [487, 47] width 857 height 96
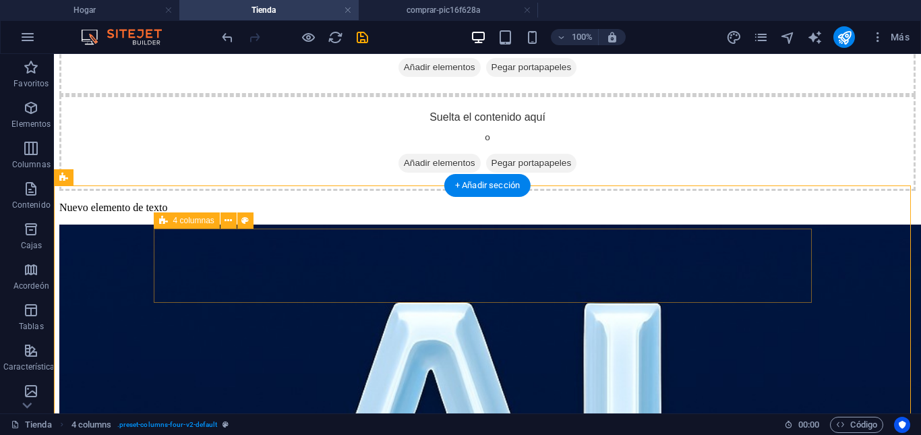
click at [658, 191] on div "Suelta el contenido aquí o Añadir elementos Pegar portapapeles" at bounding box center [487, 143] width 857 height 96
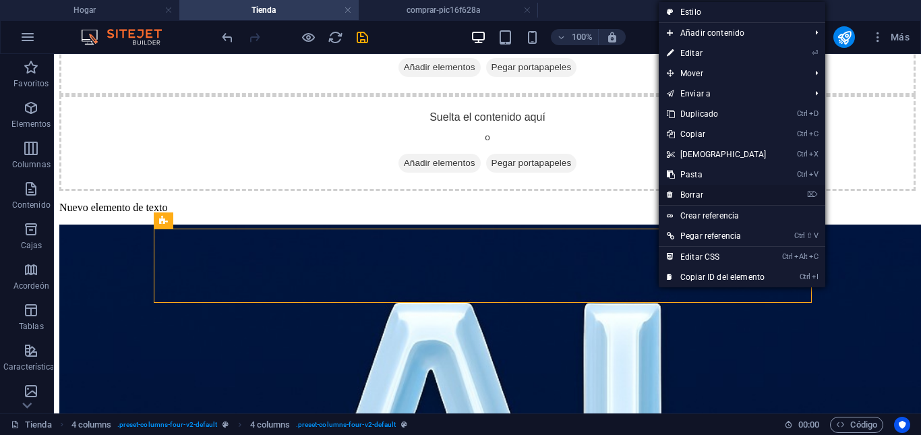
click at [704, 189] on link "⌦ Borrar" at bounding box center [717, 195] width 116 height 20
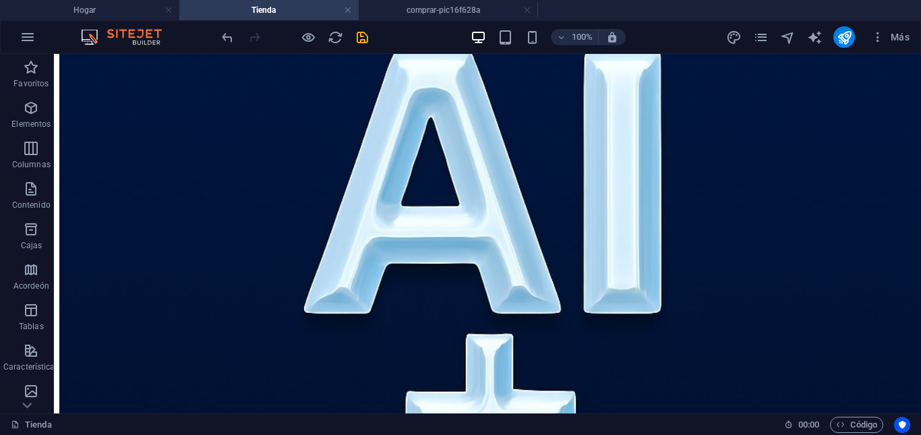
scroll to position [223, 0]
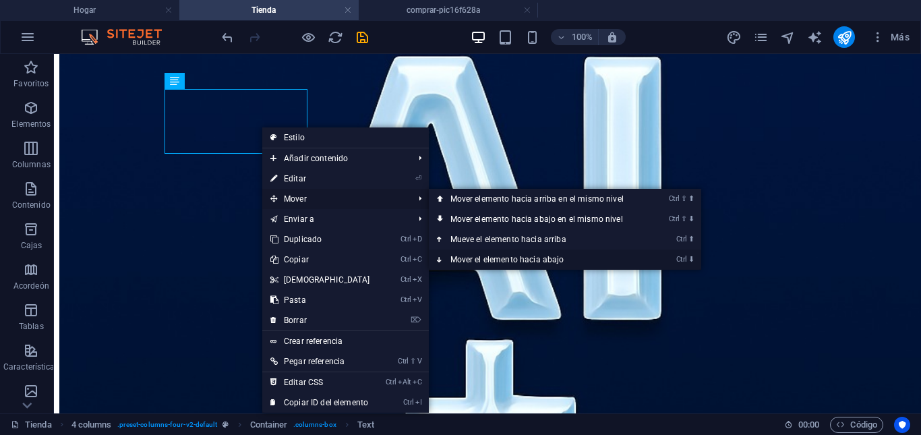
click at [478, 257] on font "Mover el elemento hacia abajo" at bounding box center [508, 259] width 114 height 9
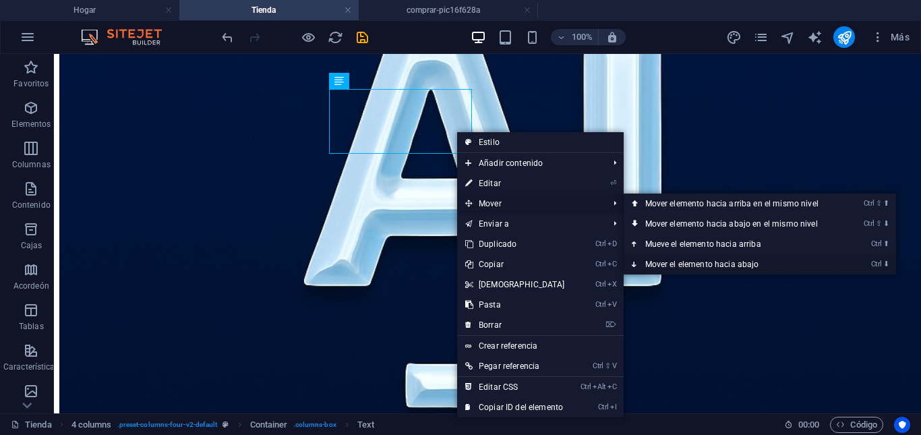
click at [737, 262] on font "Mover el elemento hacia abajo" at bounding box center [703, 264] width 114 height 9
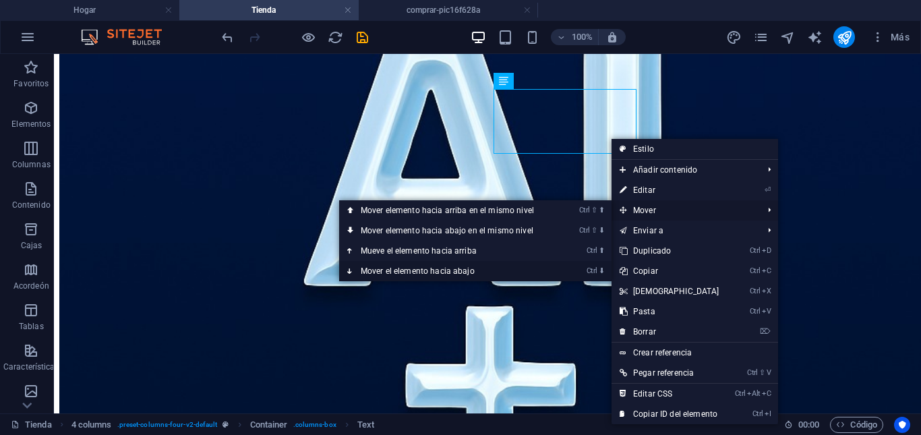
click at [479, 269] on link "Ctrl ⬇ Mover el elemento hacia abajo" at bounding box center [450, 271] width 222 height 20
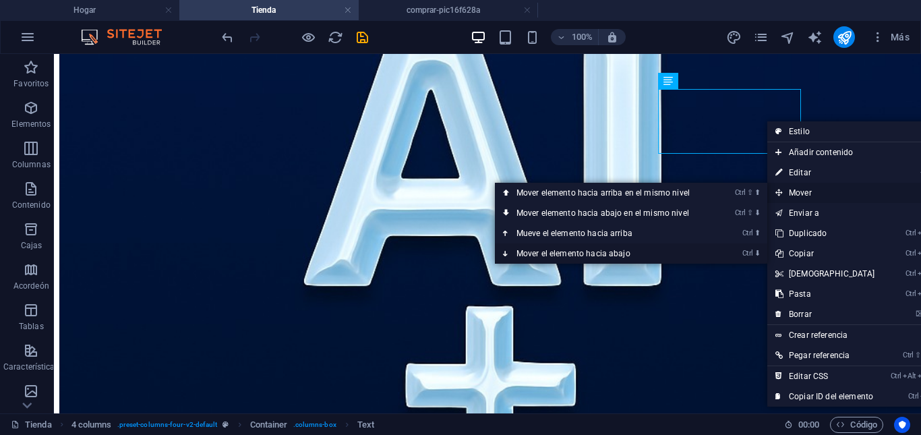
click at [663, 252] on link "Ctrl ⬇ Mover el elemento hacia abajo" at bounding box center [606, 254] width 222 height 20
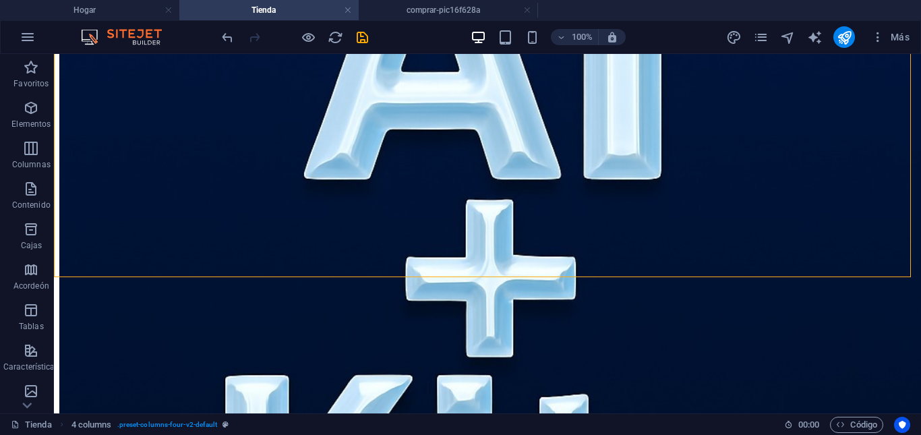
scroll to position [333, 0]
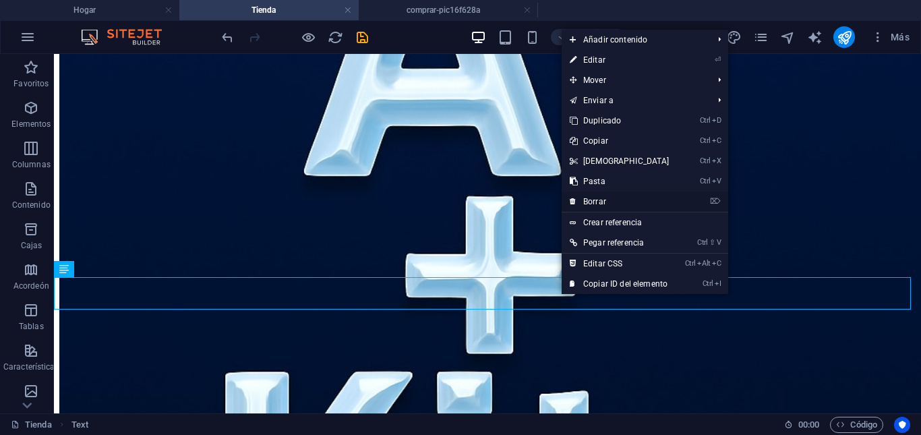
click at [601, 200] on font "Borrar" at bounding box center [595, 201] width 23 height 9
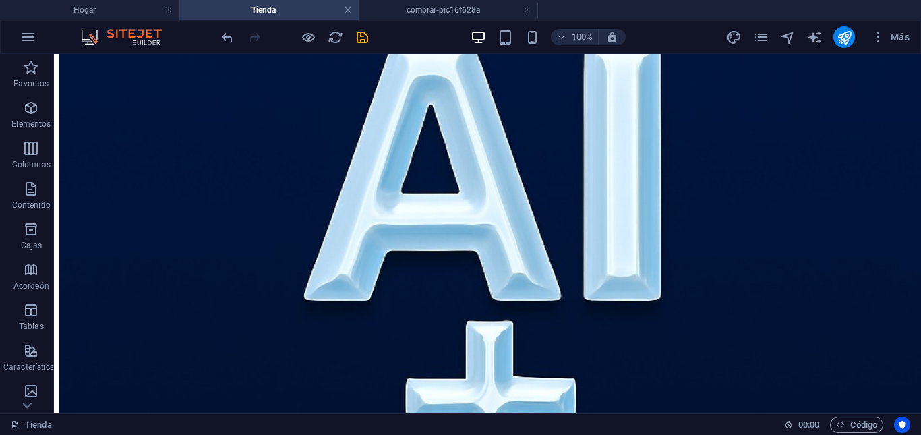
scroll to position [210, 0]
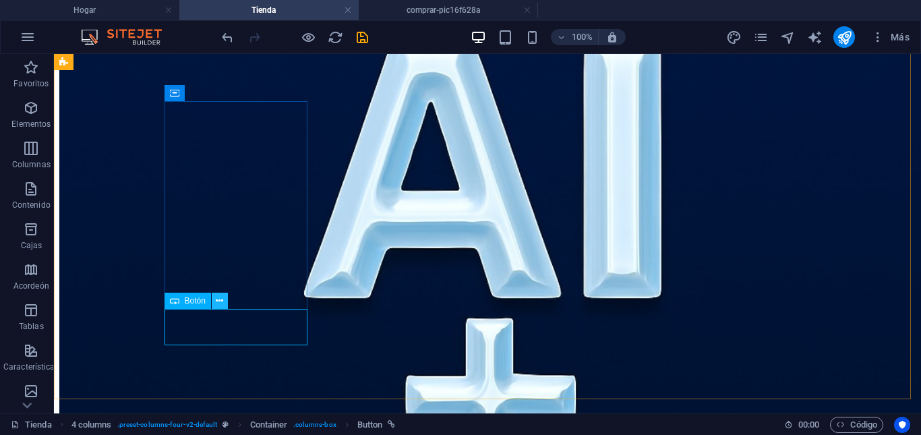
click at [221, 297] on icon at bounding box center [219, 301] width 7 height 14
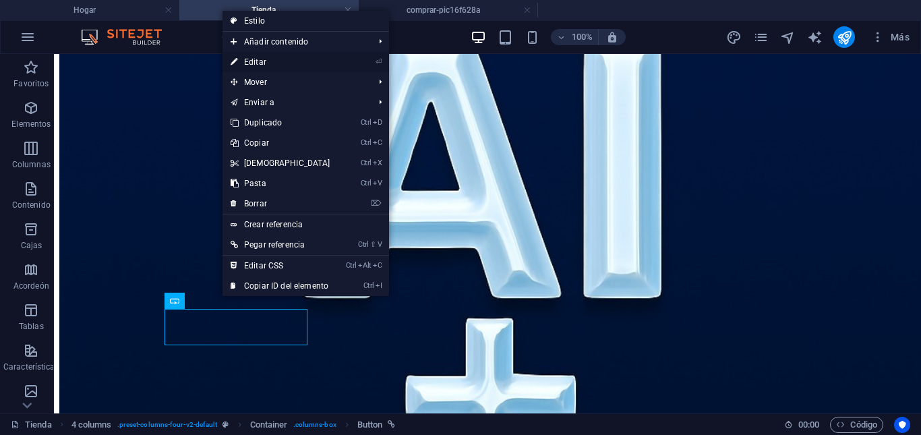
click at [262, 59] on font "Editar" at bounding box center [255, 61] width 22 height 9
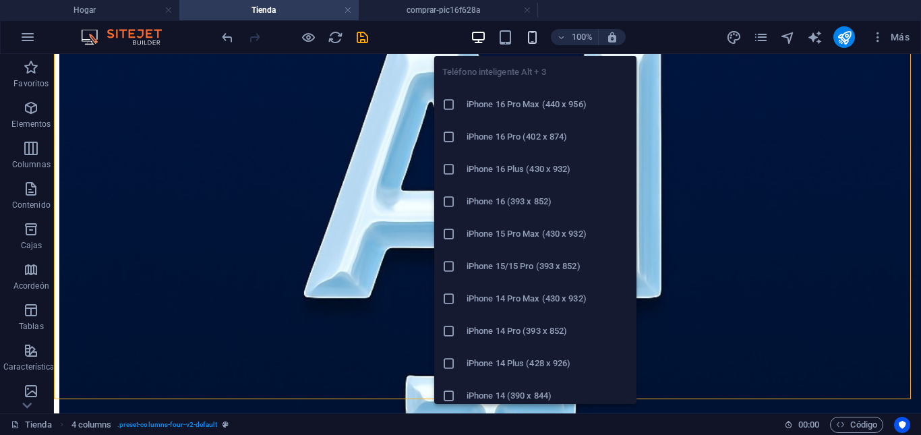
click at [527, 39] on icon "button" at bounding box center [533, 38] width 16 height 16
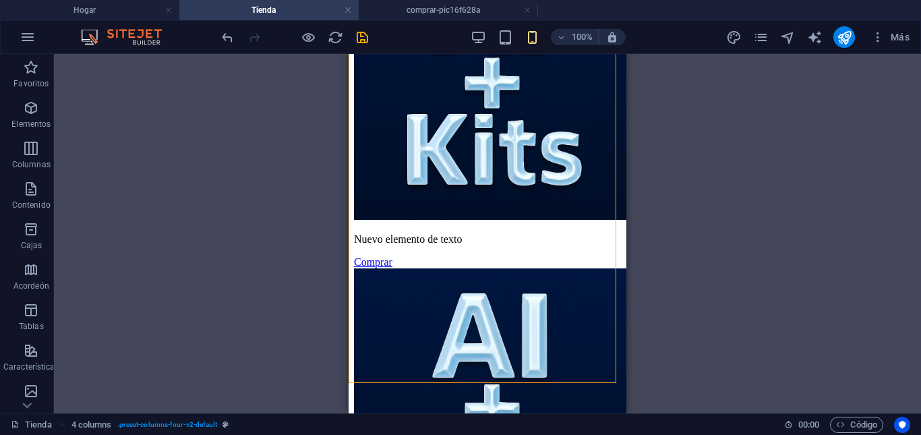
scroll to position [229, 0]
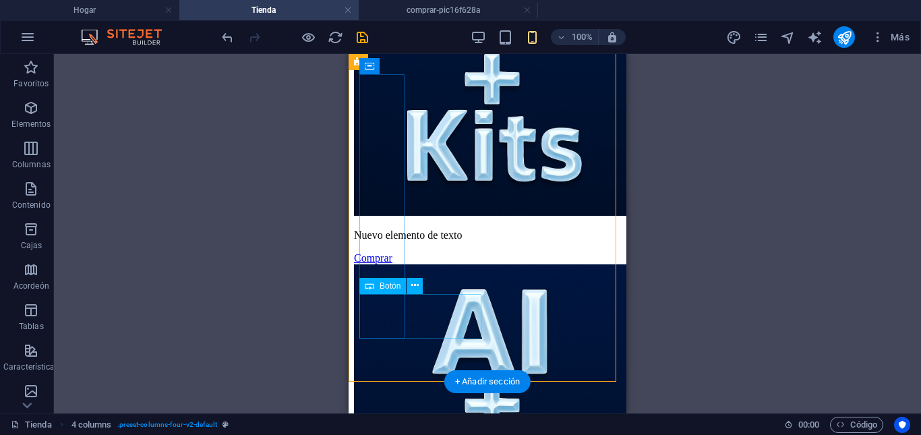
click at [387, 264] on div "Comprar" at bounding box center [487, 258] width 267 height 12
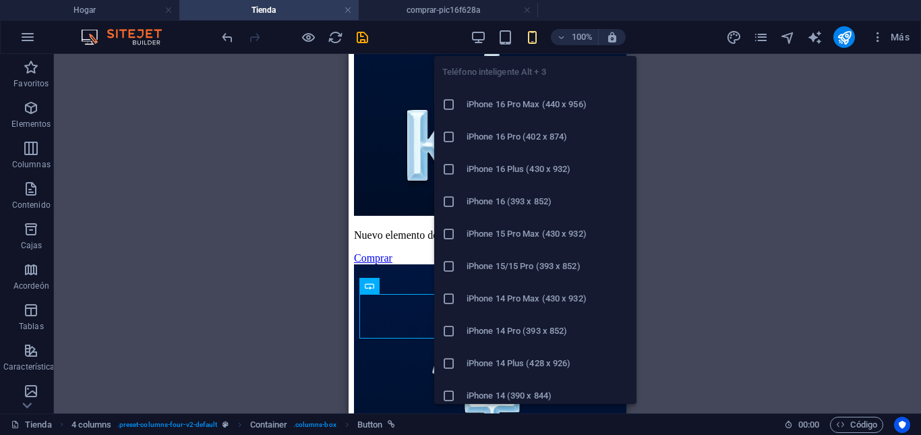
click at [532, 39] on icon "button" at bounding box center [533, 38] width 16 height 16
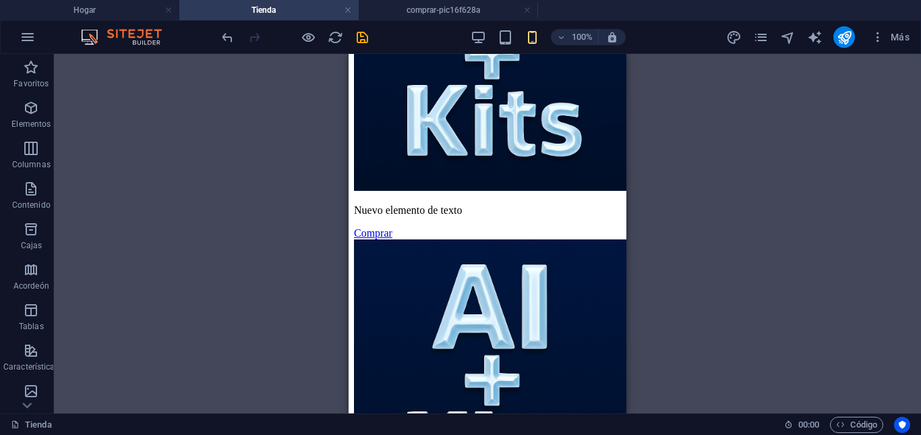
scroll to position [257, 0]
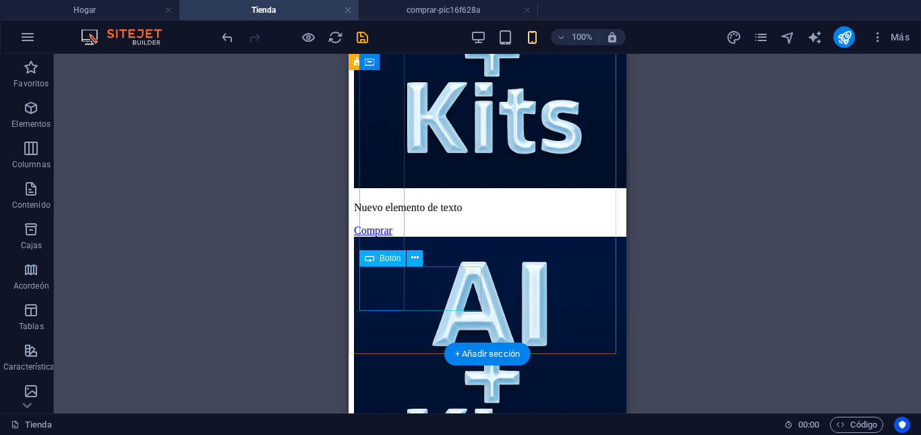
click at [384, 237] on div "Comprar" at bounding box center [487, 231] width 267 height 12
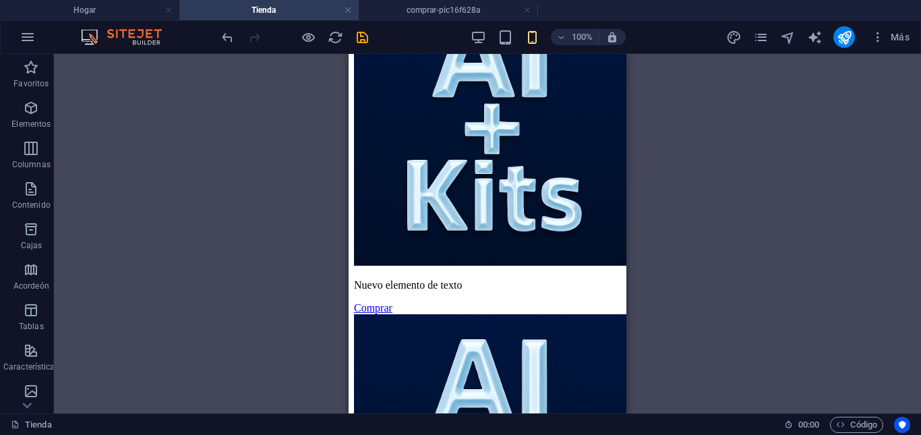
scroll to position [124, 0]
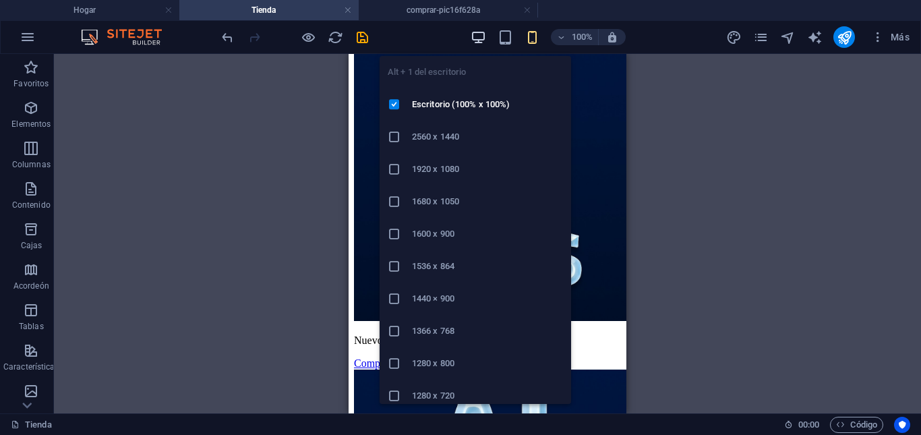
click at [480, 35] on icon "button" at bounding box center [479, 38] width 16 height 16
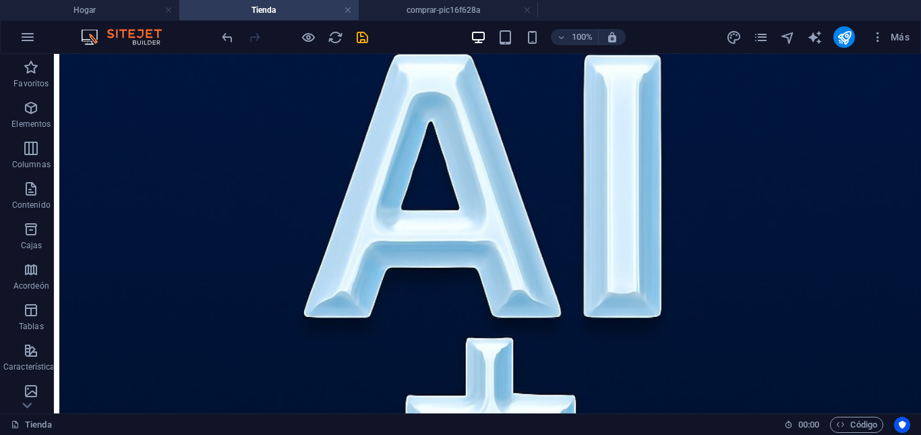
scroll to position [256, 0]
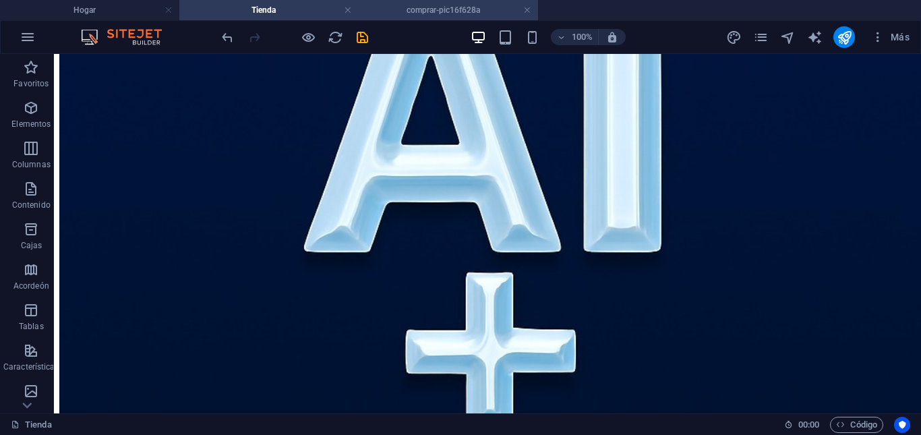
click at [422, 5] on h4 "comprar-pic16f628a" at bounding box center [448, 10] width 179 height 15
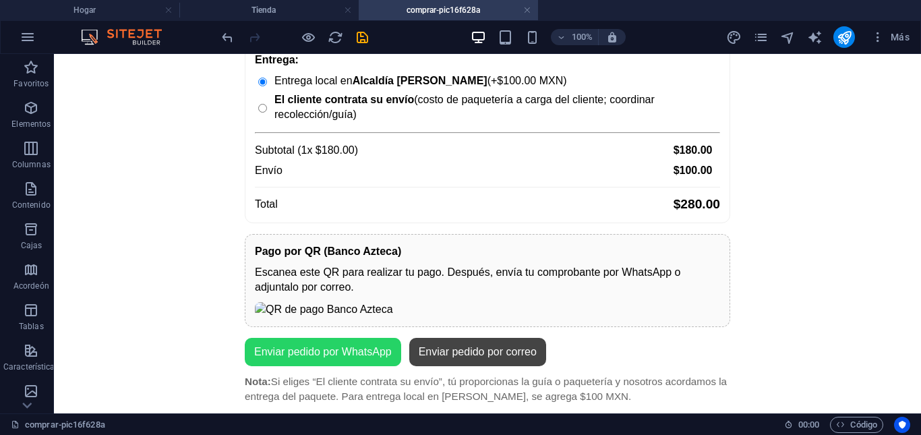
scroll to position [480, 0]
click at [253, 187] on div "Comprar PIC16F628A Precio unitario (IVA incluido): $180.00 MXN Nombre completo*…" at bounding box center [487, 64] width 857 height 679
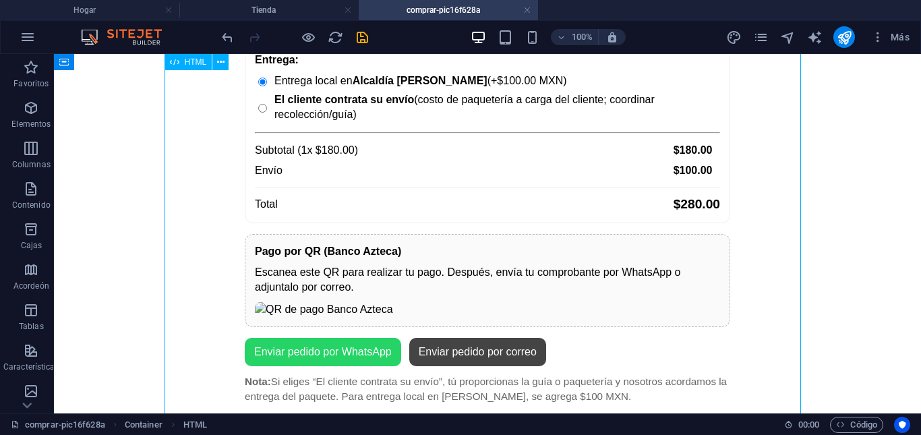
click at [253, 185] on div "Comprar PIC16F628A Precio unitario (IVA incluido): $180.00 MXN Nombre completo*…" at bounding box center [487, 64] width 857 height 679
click at [256, 184] on div "Comprar PIC16F628A Precio unitario (IVA incluido): $180.00 MXN Nombre completo*…" at bounding box center [487, 64] width 857 height 679
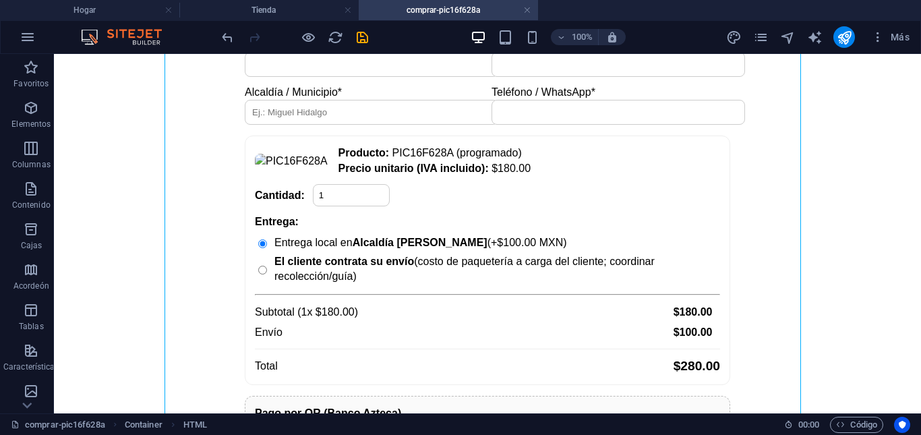
scroll to position [200, 0]
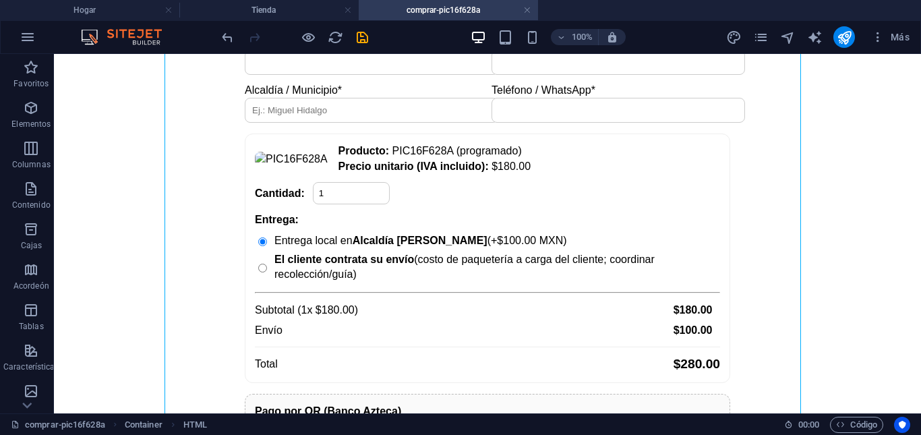
click at [463, 10] on font "comprar-pic16f628a" at bounding box center [444, 9] width 74 height 9
click at [758, 37] on icon "páginas" at bounding box center [761, 38] width 16 height 16
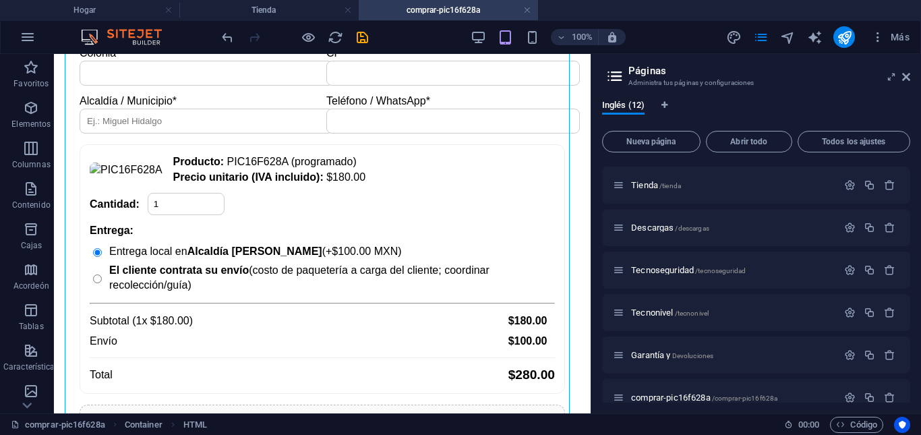
scroll to position [271, 0]
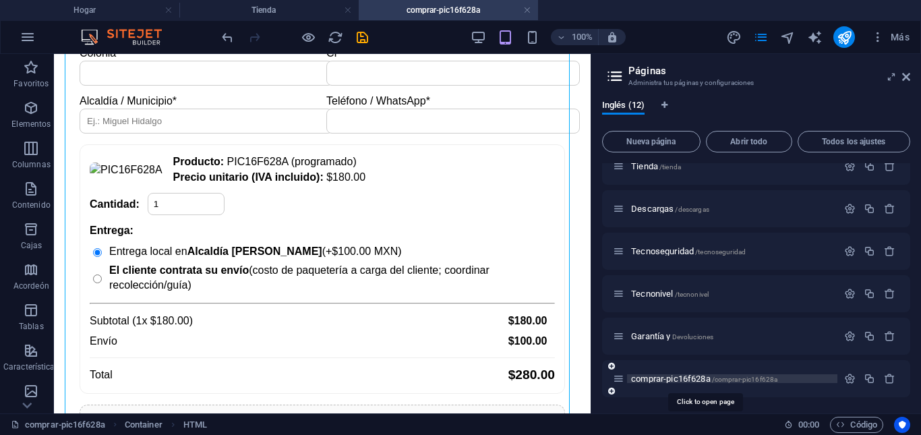
click at [708, 380] on font "comprar-pic16f628a" at bounding box center [671, 379] width 80 height 10
drag, startPoint x: 708, startPoint y: 380, endPoint x: 764, endPoint y: 380, distance: 55.3
click at [764, 380] on font "/comprar-pic16f628a" at bounding box center [745, 379] width 66 height 7
drag, startPoint x: 635, startPoint y: 362, endPoint x: 644, endPoint y: 382, distance: 21.4
click at [644, 382] on div "comprar-pic16f628a /comprar-pic16f628a" at bounding box center [756, 378] width 308 height 37
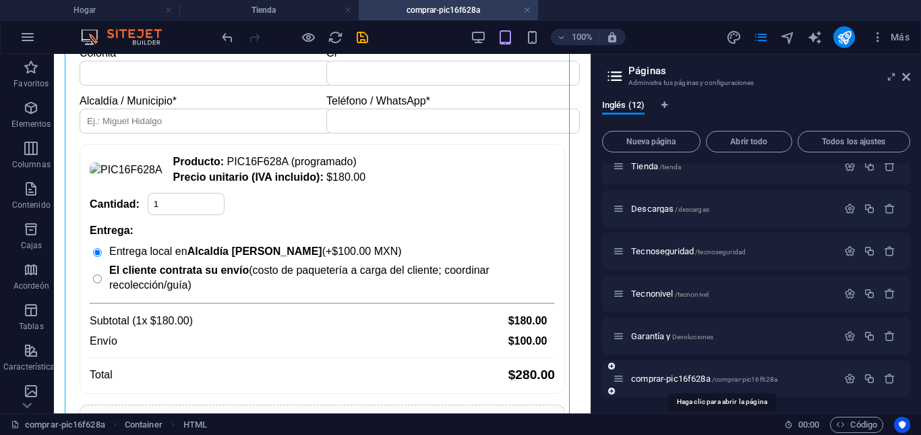
drag, startPoint x: 645, startPoint y: 380, endPoint x: 639, endPoint y: 396, distance: 16.4
click at [639, 396] on div "comprar-pic16f628a /comprar-pic16f628a" at bounding box center [756, 378] width 308 height 37
click at [101, 72] on div "Comprar PIC16F628A Precio unitario (IVA incluido): $180.00 MXN Nombre completo*…" at bounding box center [322, 234] width 526 height 679
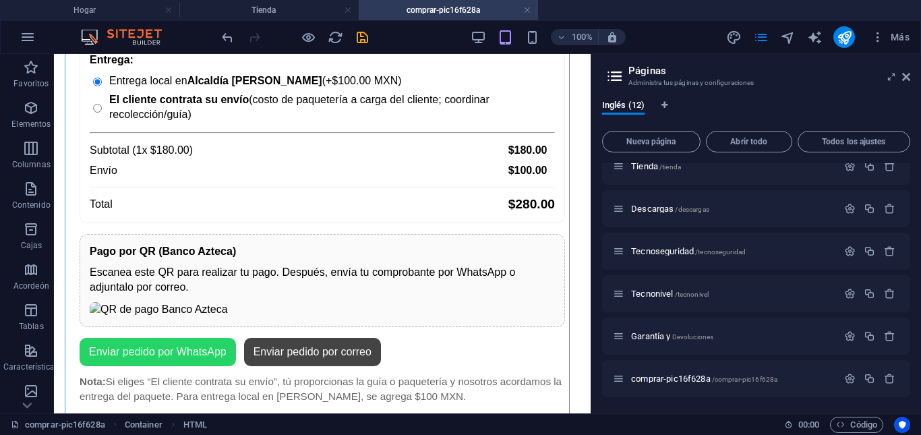
scroll to position [372, 0]
